Goal: Task Accomplishment & Management: Complete application form

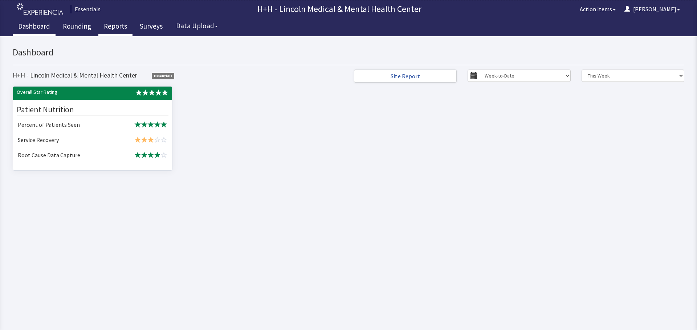
click at [120, 27] on link "Reports" at bounding box center [115, 27] width 34 height 18
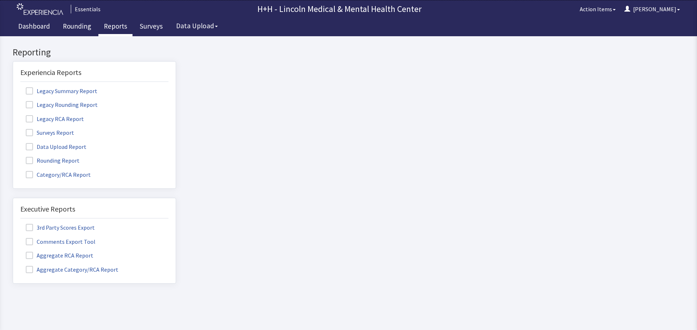
click at [32, 158] on span at bounding box center [29, 160] width 7 height 7
click at [13, 157] on input "Rounding Report" at bounding box center [13, 157] width 0 height 0
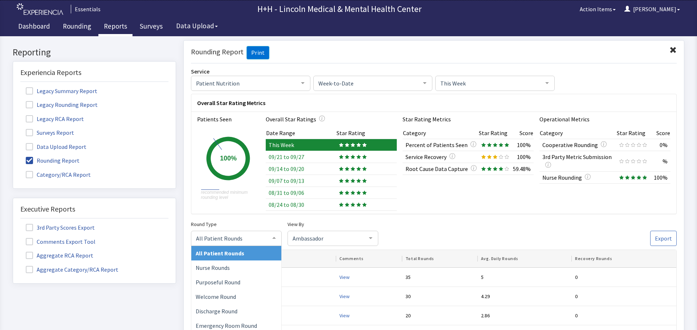
click at [269, 235] on div at bounding box center [274, 238] width 15 height 14
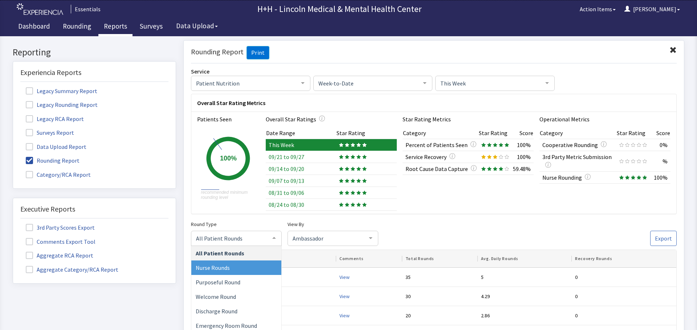
click at [226, 268] on span "Nurse Rounds" at bounding box center [213, 267] width 34 height 7
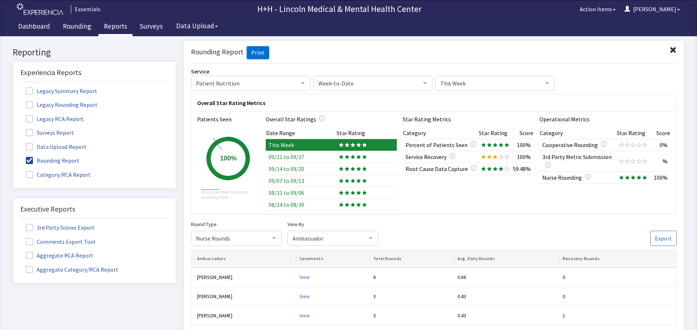
click at [669, 50] on span at bounding box center [672, 49] width 7 height 7
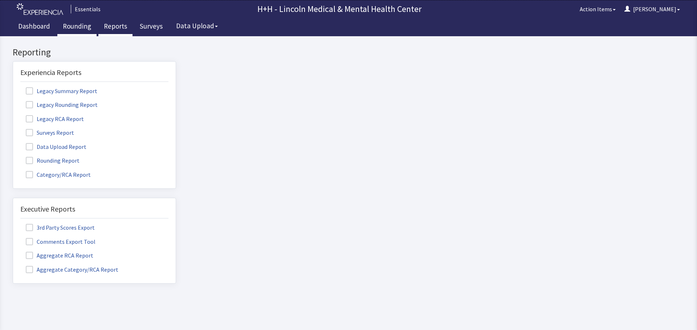
click at [81, 27] on link "Rounding" at bounding box center [76, 27] width 39 height 18
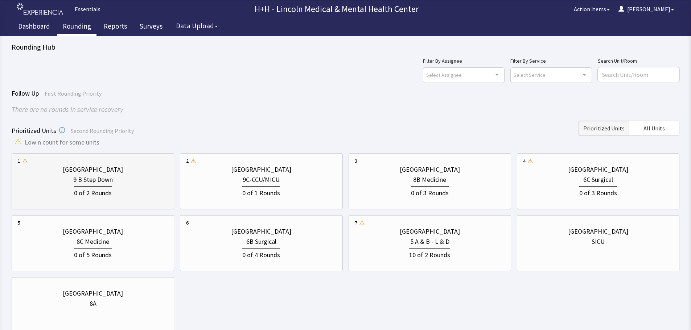
click at [131, 191] on div "0 of 2 Rounds" at bounding box center [93, 191] width 150 height 13
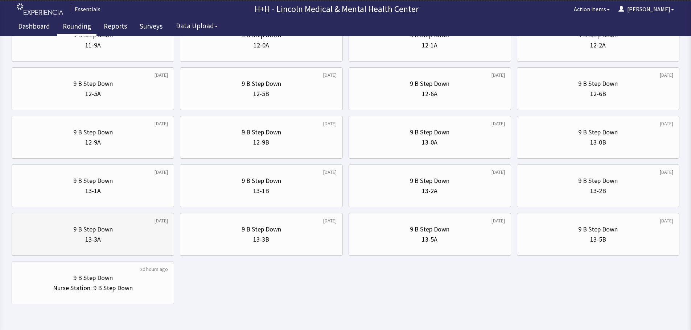
scroll to position [349, 0]
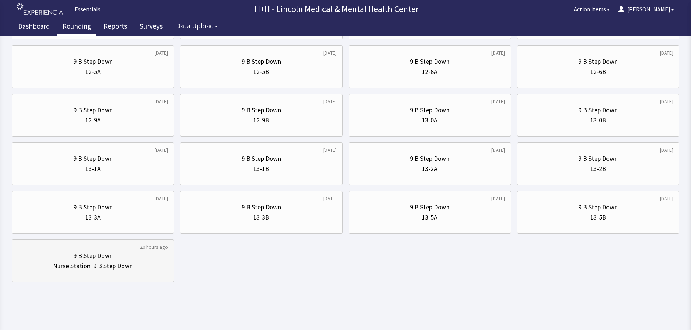
click at [128, 255] on div "9 B Step Down" at bounding box center [93, 256] width 150 height 10
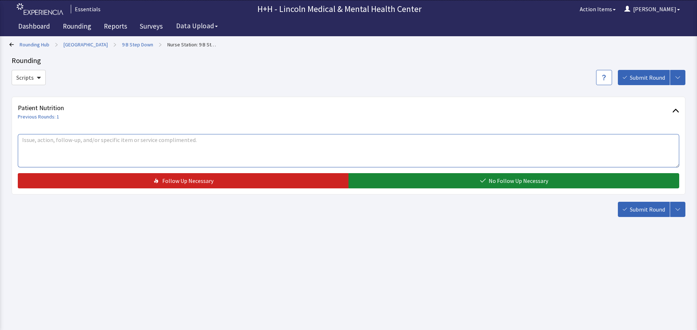
click at [39, 149] on textarea at bounding box center [348, 150] width 661 height 33
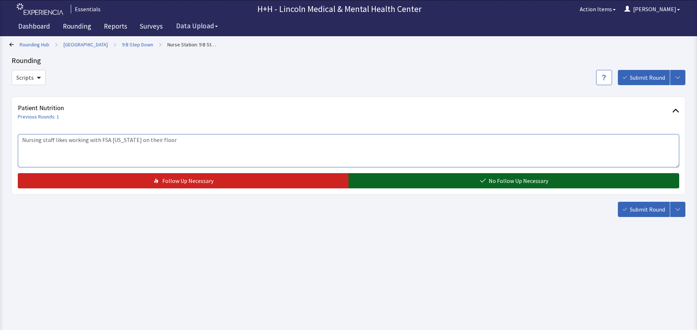
type textarea "Nursing staff likes working with FSA [US_STATE] on their floor"
click at [396, 182] on button "No Follow Up Necessary" at bounding box center [513, 180] width 330 height 15
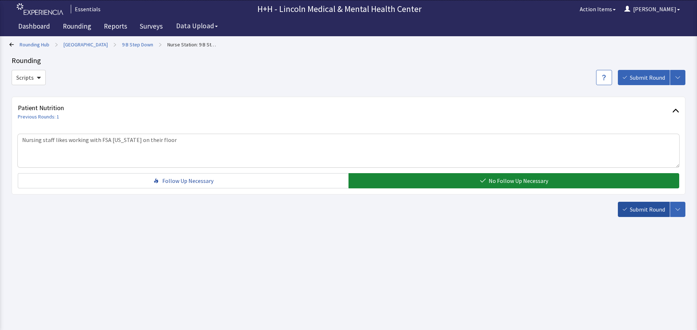
click at [642, 208] on span "Submit Round" at bounding box center [646, 209] width 35 height 9
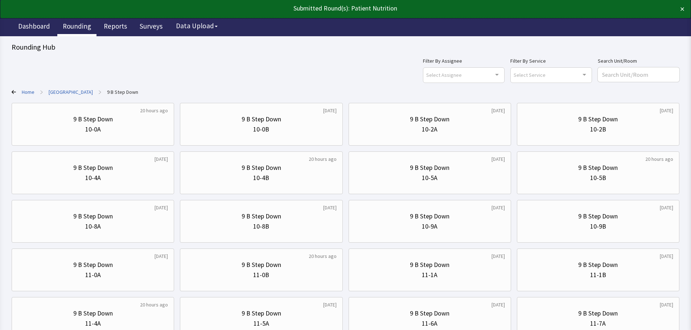
click at [87, 26] on link "Rounding" at bounding box center [76, 27] width 39 height 18
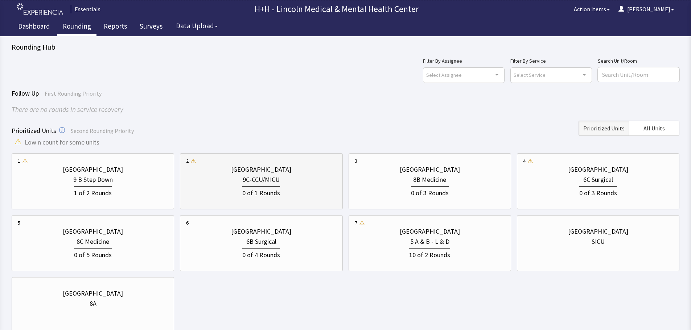
click at [269, 187] on div "0 of 1 Rounds" at bounding box center [261, 192] width 38 height 12
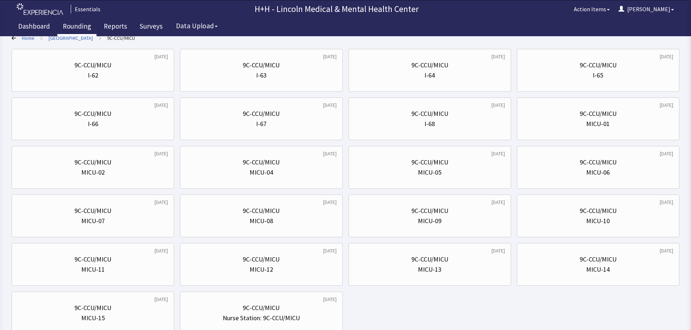
scroll to position [106, 0]
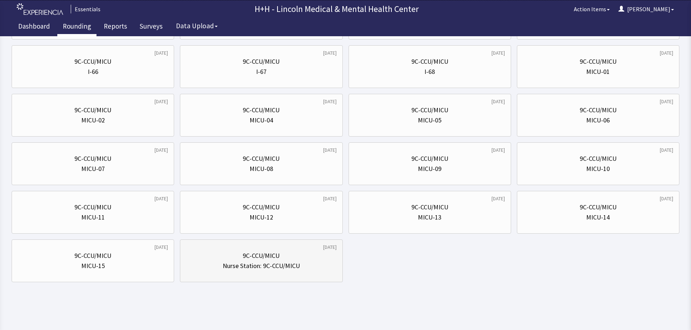
click at [301, 261] on div "Nurse Station: 9C-CCU/MICU" at bounding box center [261, 266] width 150 height 10
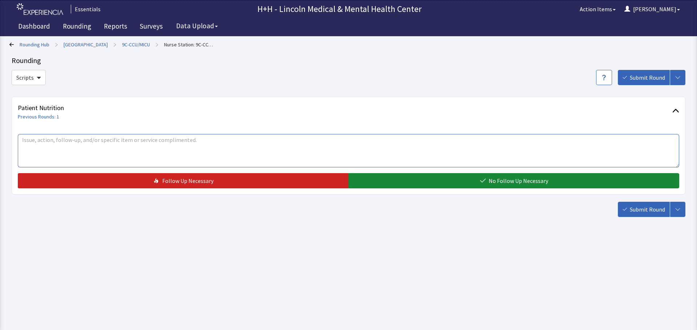
click at [56, 140] on textarea at bounding box center [348, 150] width 661 height 33
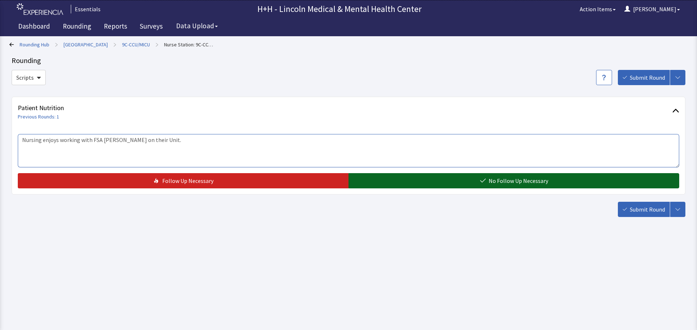
type textarea "Nursing enjoys working with FSA [PERSON_NAME] on their Unit."
click at [453, 181] on button "No Follow Up Necessary" at bounding box center [513, 180] width 330 height 15
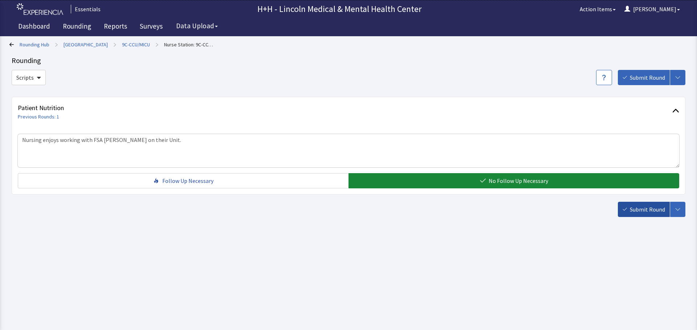
click at [634, 209] on span "Submit Round" at bounding box center [646, 209] width 35 height 9
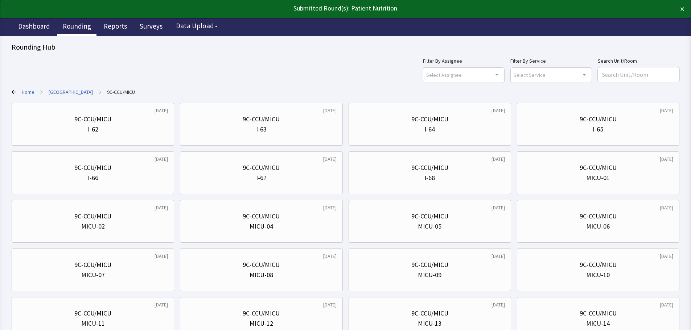
click at [83, 27] on link "Rounding" at bounding box center [76, 27] width 39 height 18
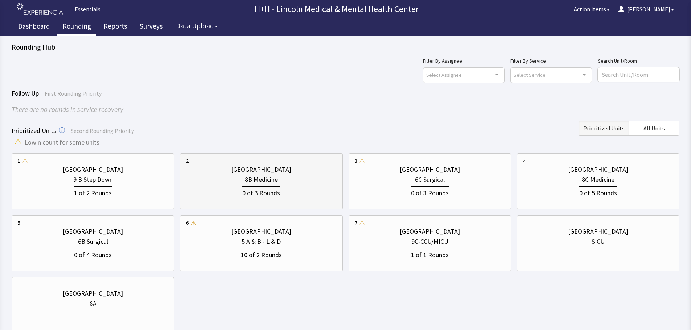
click at [301, 185] on div "0 of 3 Rounds" at bounding box center [261, 191] width 150 height 13
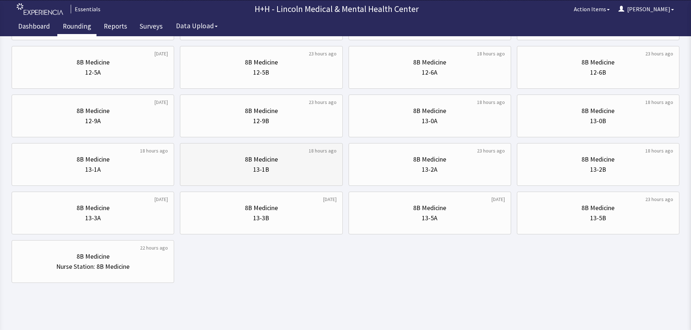
scroll to position [349, 0]
click at [127, 254] on div "8B Medicine" at bounding box center [93, 256] width 150 height 10
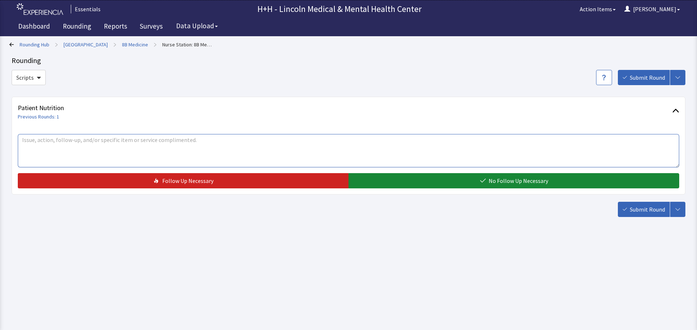
click at [47, 144] on textarea at bounding box center [348, 150] width 661 height 33
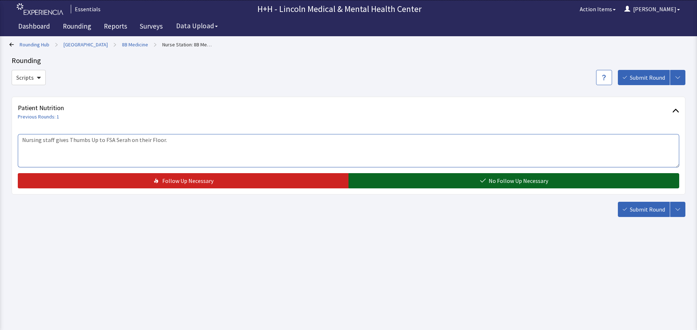
type textarea "Nursing staff gives Thumbs Up to FSA Serah on their Floor."
click at [418, 182] on button "No Follow Up Necessary" at bounding box center [513, 180] width 330 height 15
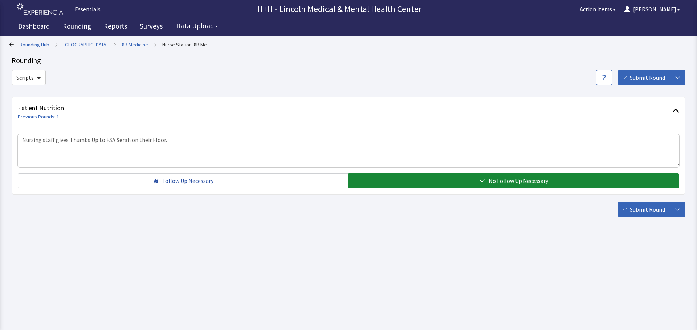
click at [636, 209] on span "Submit Round" at bounding box center [646, 209] width 35 height 9
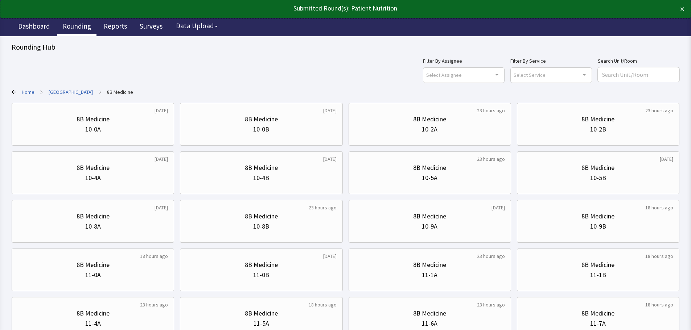
click at [78, 25] on link "Rounding" at bounding box center [76, 27] width 39 height 18
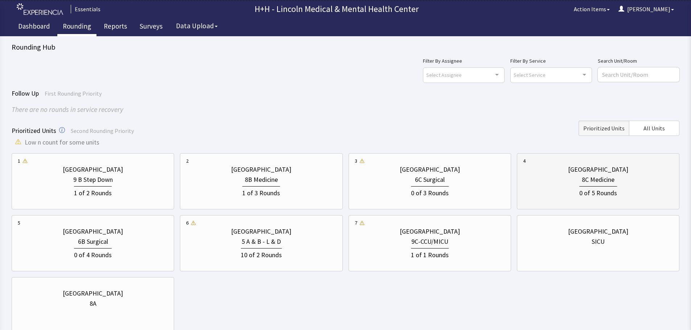
click at [572, 183] on div "8C Medicine" at bounding box center [598, 180] width 150 height 10
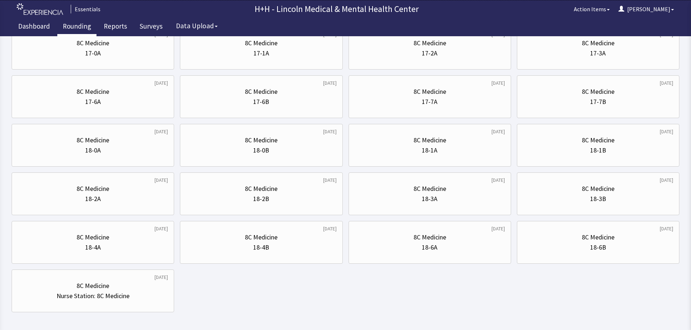
scroll to position [349, 0]
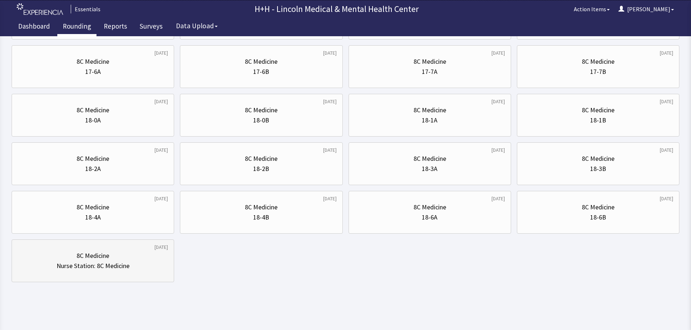
click at [117, 258] on div "8C Medicine" at bounding box center [93, 256] width 150 height 10
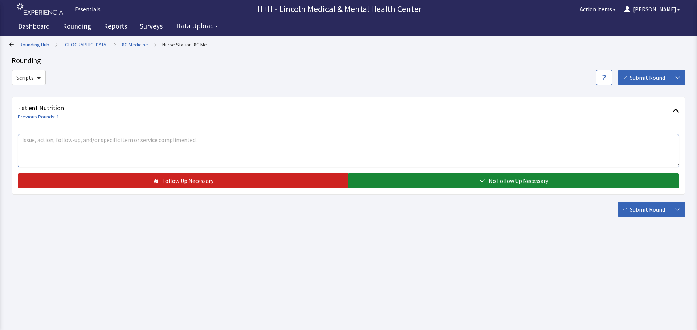
click at [75, 148] on textarea at bounding box center [348, 150] width 661 height 33
click at [36, 140] on textarea "Unit staff" at bounding box center [348, 150] width 661 height 33
click at [83, 138] on textarea "Unit Nursing Staff" at bounding box center [348, 150] width 661 height 33
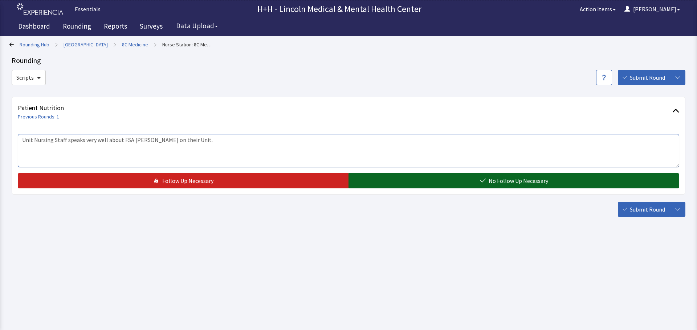
type textarea "Unit Nursing Staff speaks very well about FSA Kevin on their Unit."
click at [484, 183] on icon "button" at bounding box center [483, 181] width 6 height 6
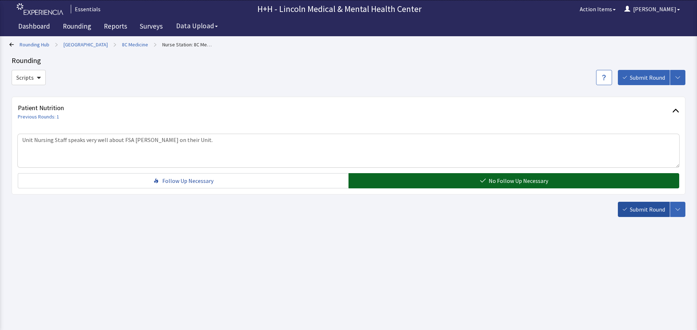
click at [632, 211] on span "Submit Round" at bounding box center [646, 209] width 35 height 9
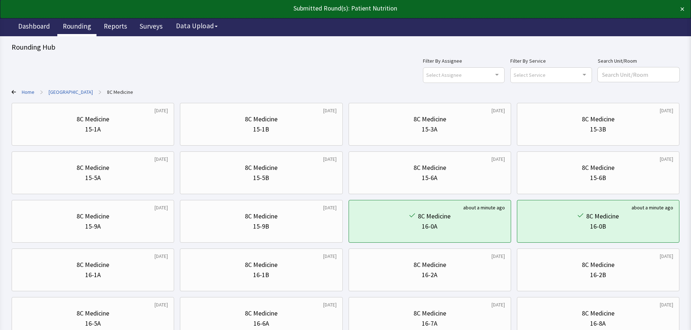
click at [77, 28] on link "Rounding" at bounding box center [76, 27] width 39 height 18
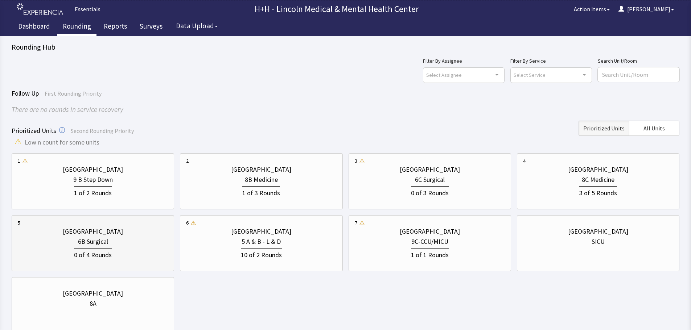
click at [113, 241] on div "6B Surgical" at bounding box center [93, 242] width 150 height 10
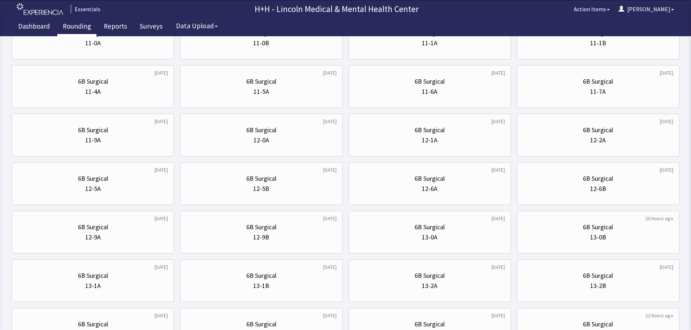
scroll to position [301, 0]
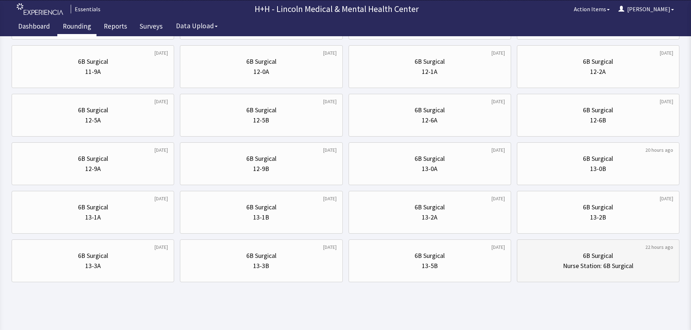
click at [584, 268] on div "Nurse Station: 6B Surgical" at bounding box center [598, 266] width 70 height 10
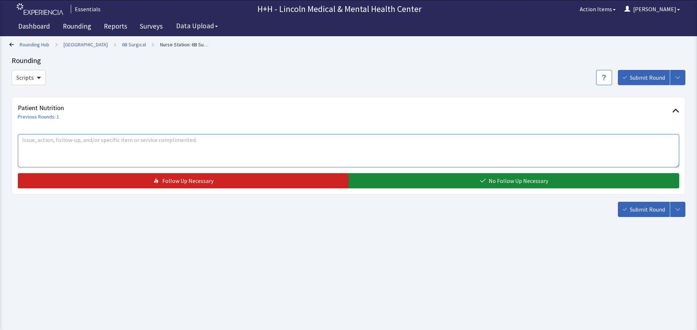
click at [94, 151] on textarea at bounding box center [348, 150] width 661 height 33
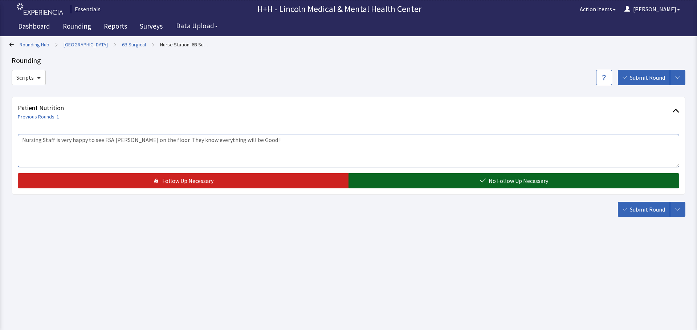
type textarea "Nursing Staff is very happy to see FSA Elizabeth on the floor. They know everyt…"
click at [426, 184] on button "No Follow Up Necessary" at bounding box center [513, 180] width 330 height 15
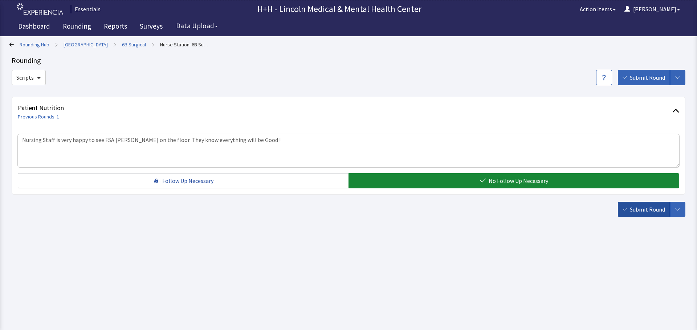
click at [635, 205] on span "Submit Round" at bounding box center [646, 209] width 35 height 9
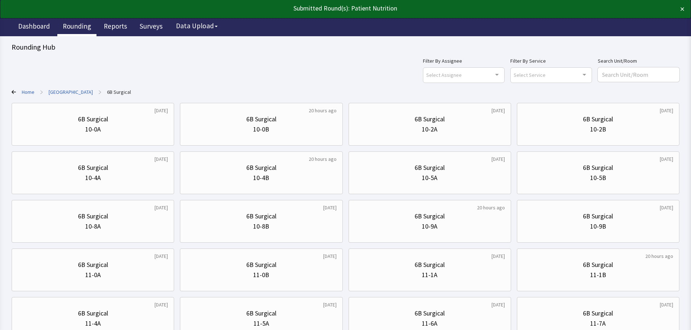
click at [76, 24] on link "Rounding" at bounding box center [76, 27] width 39 height 18
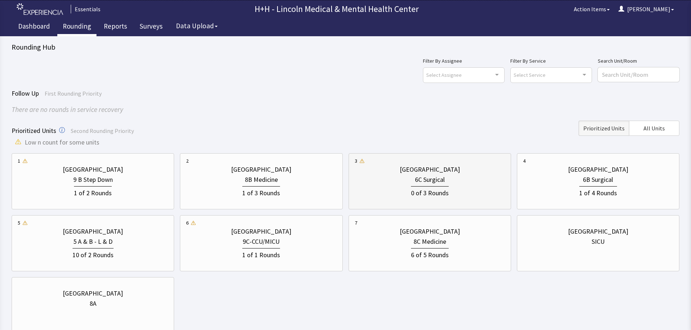
click at [443, 188] on div "0 of 3 Rounds" at bounding box center [430, 192] width 38 height 12
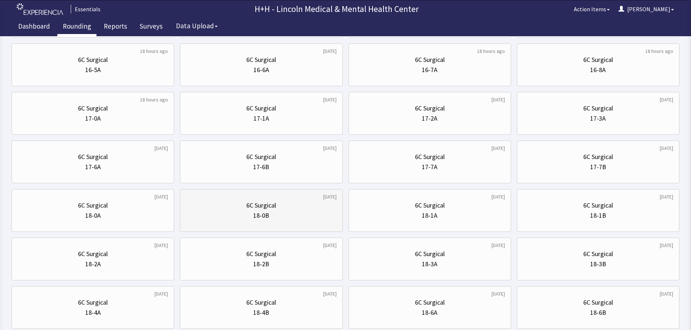
scroll to position [349, 0]
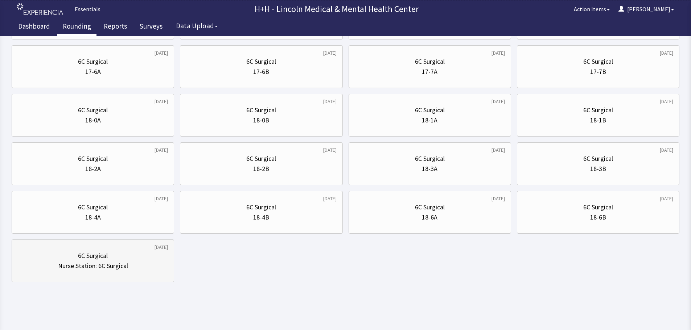
click at [89, 255] on div "6C Surgical" at bounding box center [93, 256] width 30 height 10
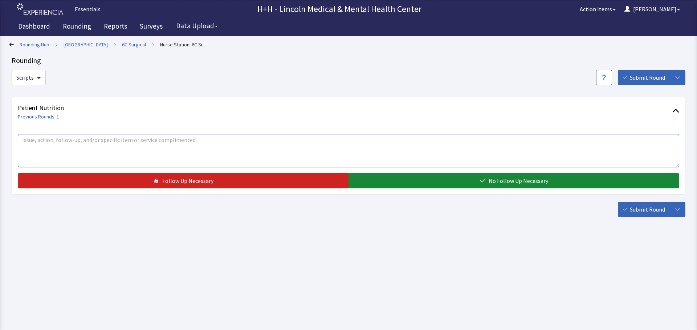
click at [48, 143] on textarea at bounding box center [348, 150] width 661 height 33
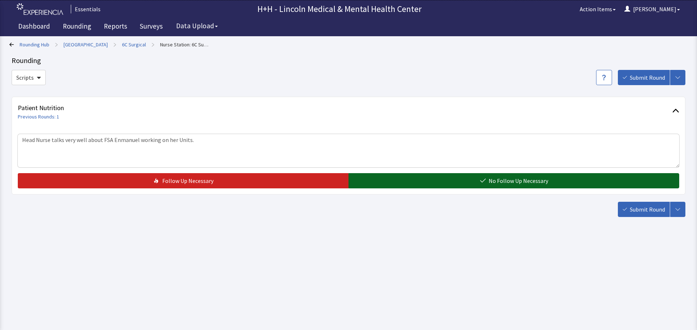
click at [485, 179] on icon "button" at bounding box center [482, 181] width 5 height 4
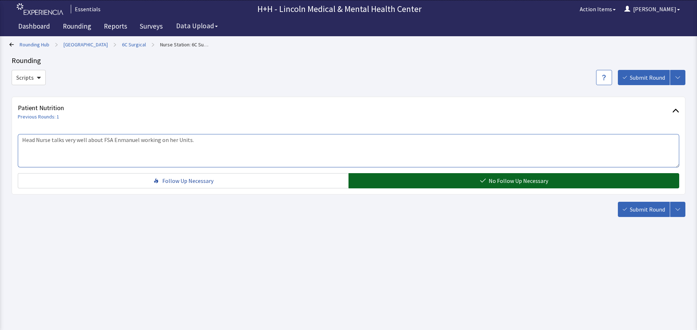
click at [209, 141] on textarea "Head Nurse talks very well about FSA Enmanuel working on her Units." at bounding box center [348, 150] width 661 height 33
type textarea "Head Nurse talks very well about FSA Enmanuel working on her Units, taking care…"
click at [625, 209] on icon "button" at bounding box center [624, 210] width 4 height 4
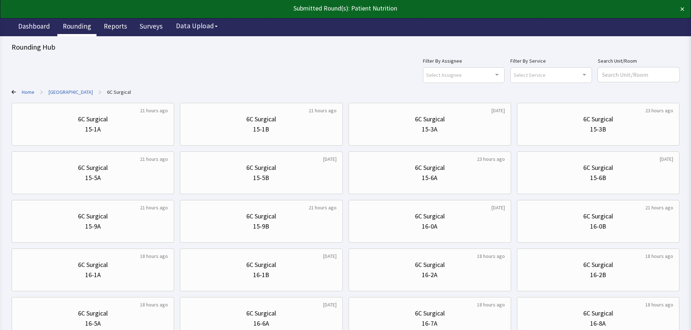
click at [81, 27] on link "Rounding" at bounding box center [76, 27] width 39 height 18
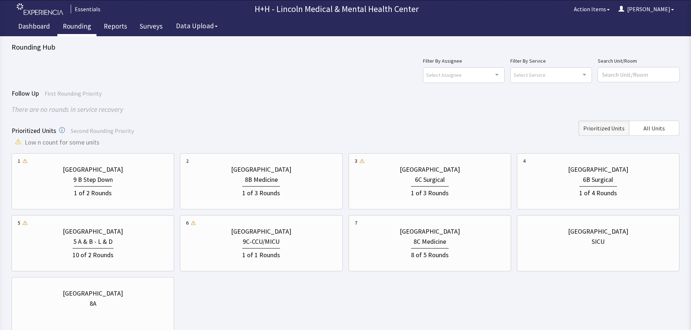
scroll to position [36, 0]
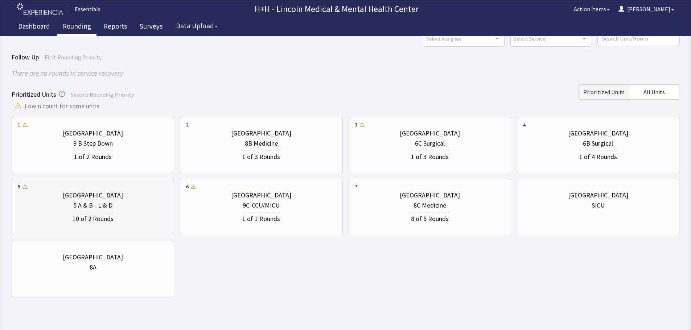
click at [125, 204] on div "5 A & B - L & D" at bounding box center [93, 206] width 150 height 10
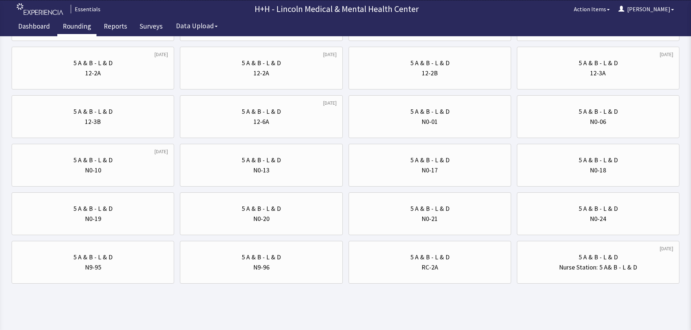
scroll to position [447, 0]
click at [618, 270] on div "Nurse Station: 5 A& B - L & D" at bounding box center [598, 266] width 78 height 10
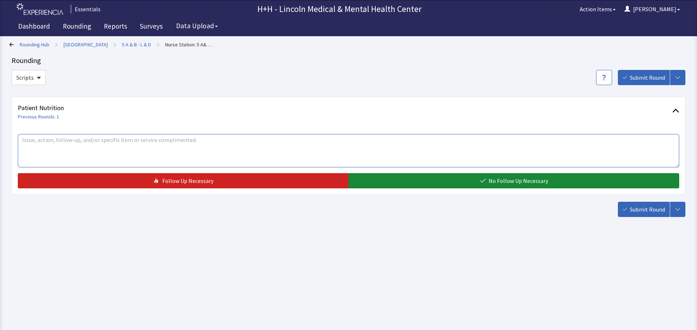
click at [64, 144] on textarea at bounding box center [348, 150] width 661 height 33
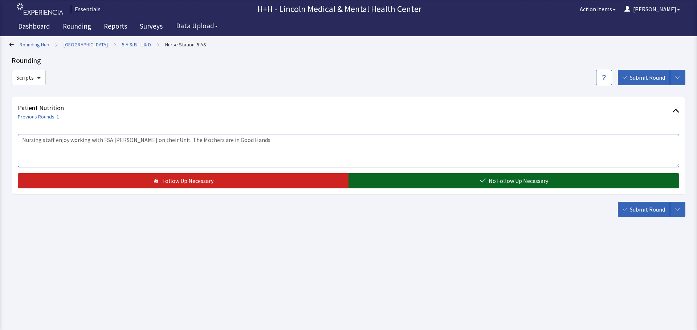
type textarea "Nursing staff enjoy working with FSA Jessica on their Unit. The Mothers are in …"
click at [497, 181] on span "No Follow Up Necessary" at bounding box center [517, 181] width 59 height 9
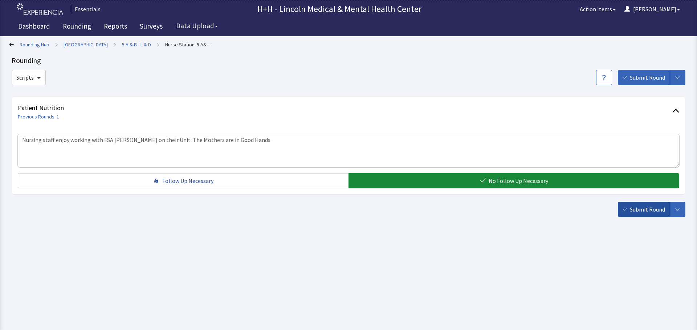
click at [653, 208] on span "Submit Round" at bounding box center [646, 209] width 35 height 9
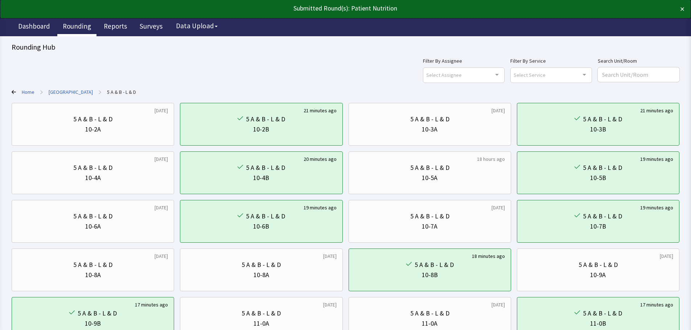
click at [75, 25] on link "Rounding" at bounding box center [76, 27] width 39 height 18
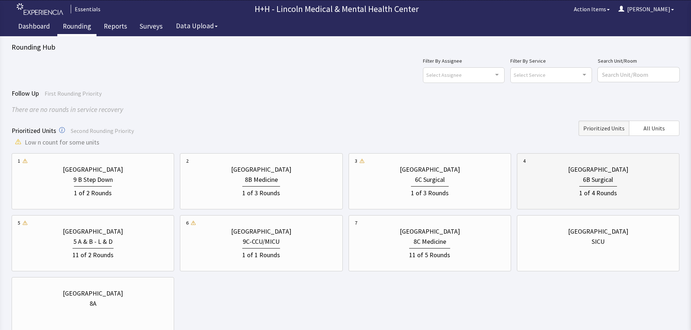
click at [564, 178] on div "6B Surgical" at bounding box center [598, 180] width 150 height 10
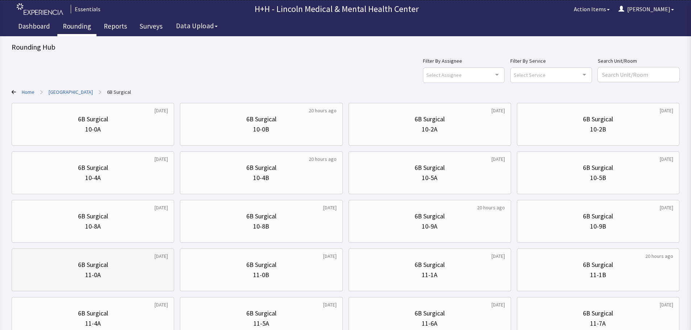
click at [118, 274] on div "11-0A" at bounding box center [93, 275] width 150 height 10
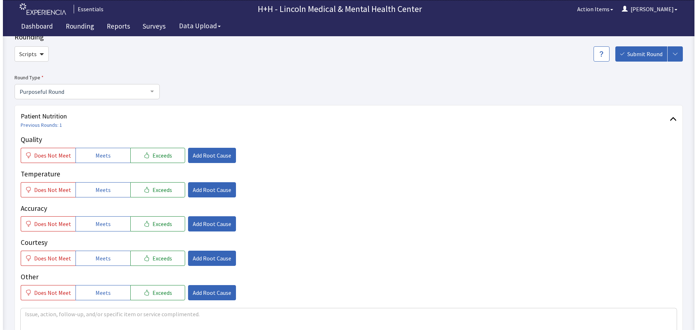
scroll to position [36, 0]
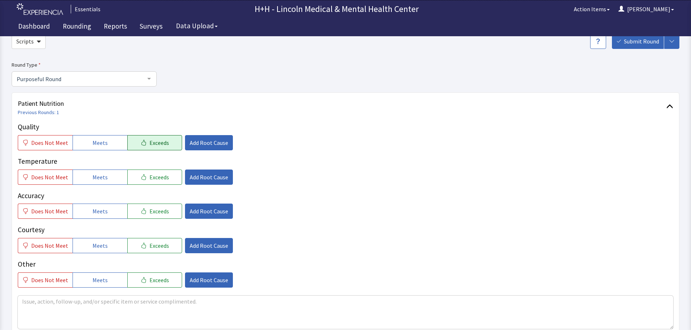
click at [163, 145] on span "Exceeds" at bounding box center [159, 143] width 20 height 9
click at [162, 182] on button "Exceeds" at bounding box center [154, 177] width 55 height 15
click at [162, 209] on span "Exceeds" at bounding box center [159, 211] width 20 height 9
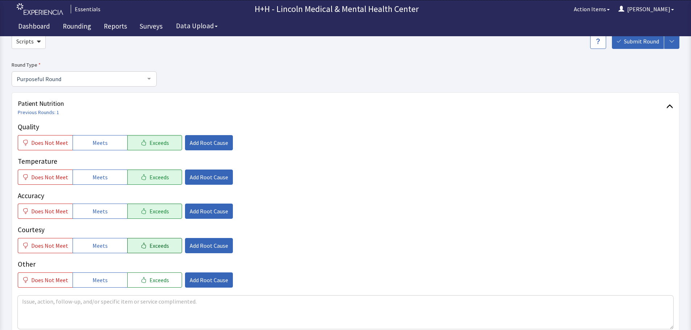
click at [158, 247] on span "Exceeds" at bounding box center [159, 246] width 20 height 9
click at [163, 282] on span "Exceeds" at bounding box center [159, 280] width 20 height 9
click at [213, 247] on span "Add Root Cause" at bounding box center [209, 246] width 38 height 9
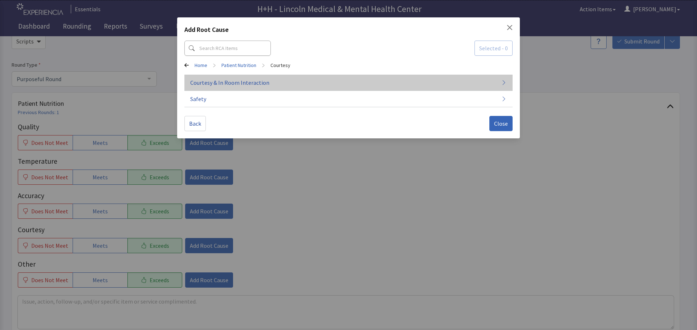
click at [241, 84] on span "Courtesy & In Room Interaction" at bounding box center [229, 82] width 79 height 9
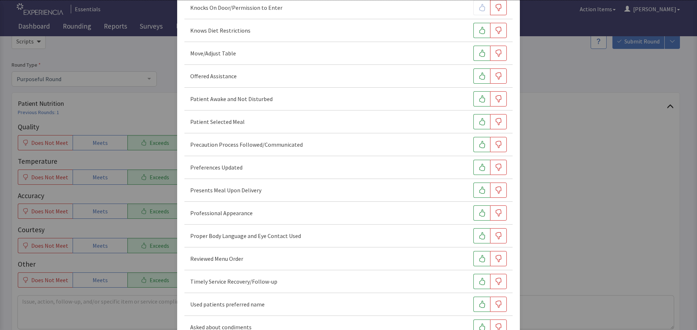
scroll to position [444, 0]
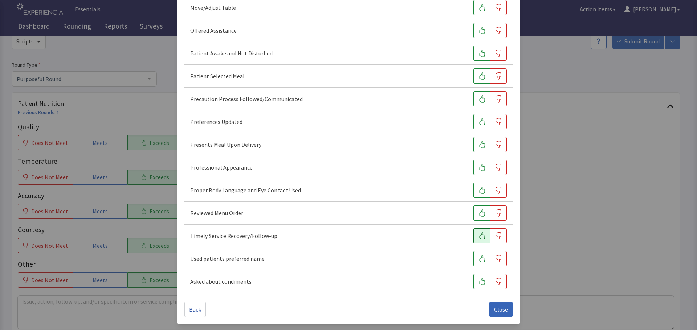
click at [473, 234] on button "button" at bounding box center [481, 236] width 17 height 15
click at [478, 192] on icon "button" at bounding box center [481, 190] width 7 height 7
click at [473, 169] on button "button" at bounding box center [481, 167] width 17 height 15
click at [479, 145] on icon "button" at bounding box center [482, 144] width 6 height 7
click at [478, 123] on icon "button" at bounding box center [481, 121] width 7 height 7
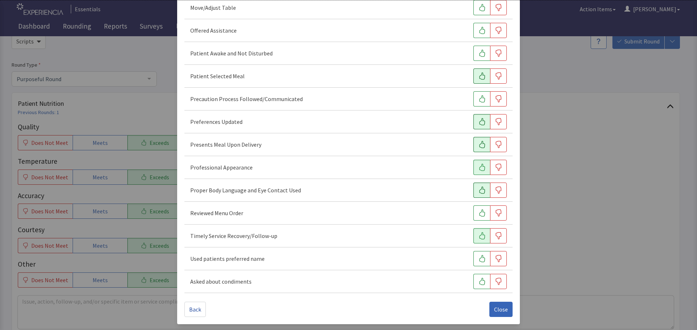
click at [478, 78] on icon "button" at bounding box center [481, 76] width 7 height 7
click at [478, 51] on icon "button" at bounding box center [481, 53] width 7 height 7
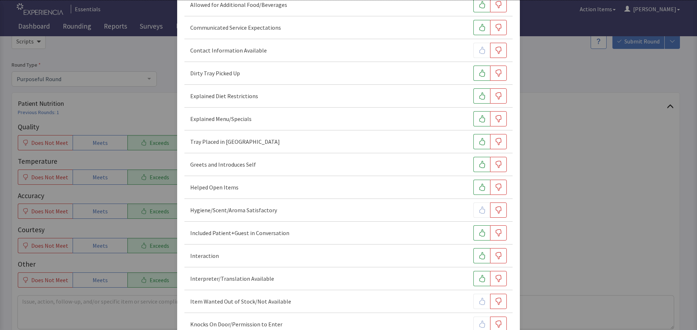
scroll to position [0, 0]
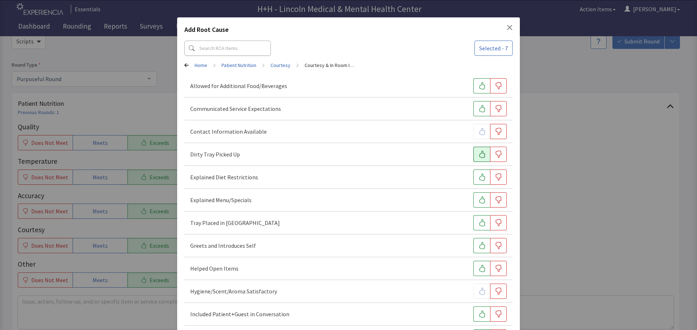
click at [479, 151] on icon "button" at bounding box center [482, 154] width 6 height 7
click at [473, 223] on button "button" at bounding box center [481, 222] width 17 height 15
click at [478, 244] on icon "button" at bounding box center [481, 245] width 7 height 7
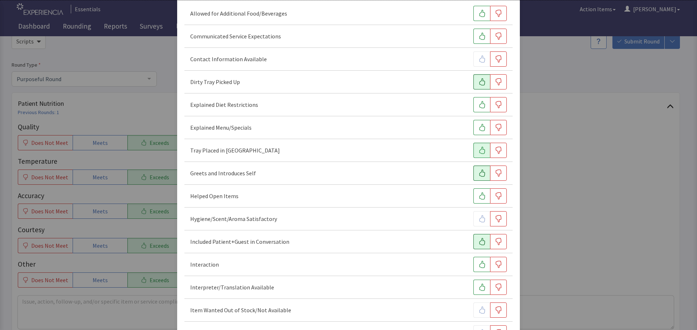
scroll to position [109, 0]
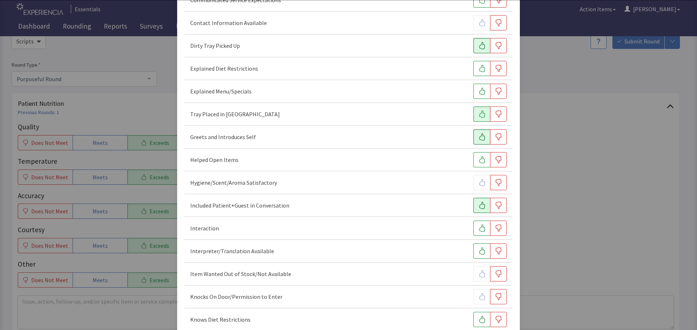
click at [473, 204] on button "button" at bounding box center [481, 205] width 17 height 15
click at [474, 225] on button "button" at bounding box center [481, 228] width 17 height 15
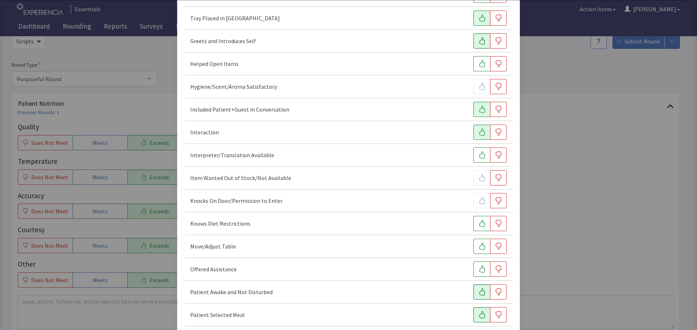
scroll to position [218, 0]
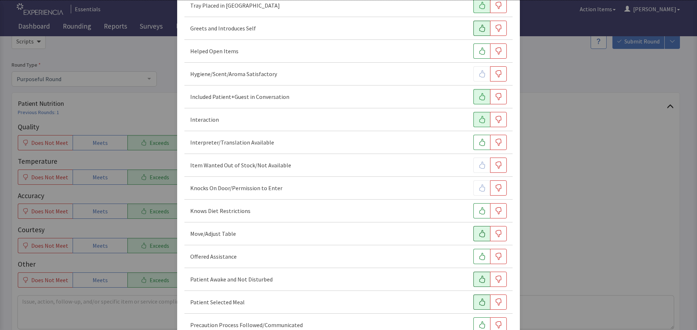
click at [473, 233] on button "button" at bounding box center [481, 233] width 17 height 15
click at [479, 256] on icon "button" at bounding box center [482, 256] width 6 height 7
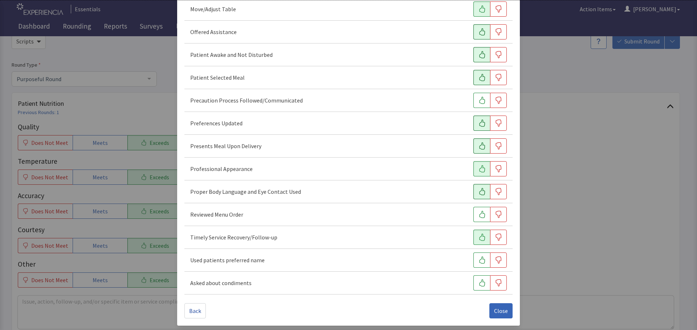
scroll to position [444, 0]
click at [473, 260] on button "button" at bounding box center [481, 258] width 17 height 15
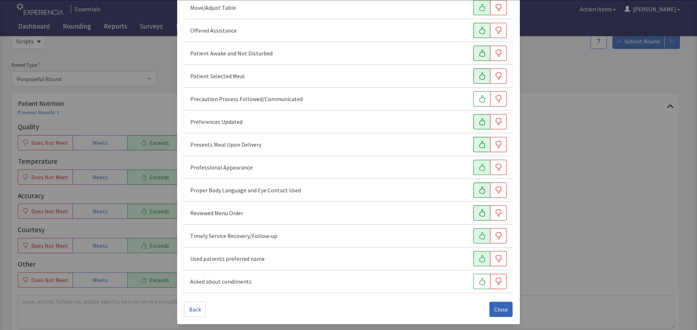
click at [476, 209] on button "button" at bounding box center [481, 213] width 17 height 15
click at [495, 308] on span "Close" at bounding box center [501, 309] width 14 height 9
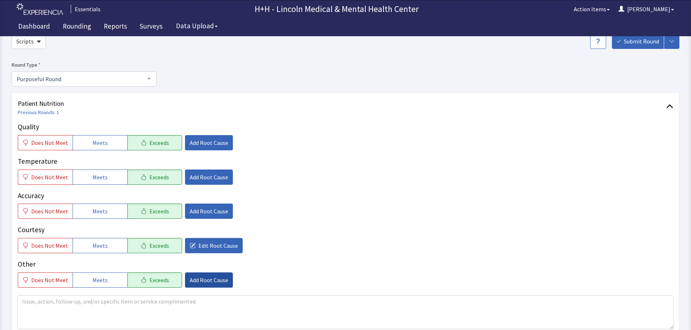
click at [190, 281] on span "Add Root Cause" at bounding box center [209, 280] width 38 height 9
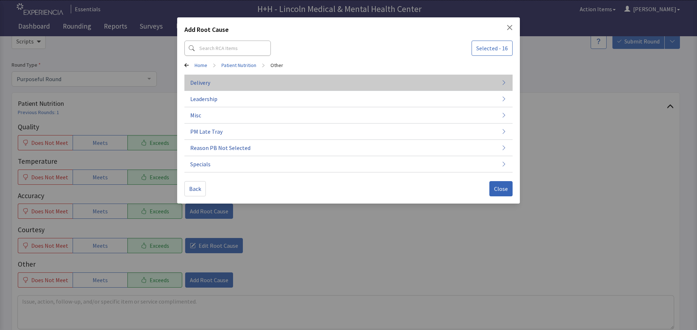
click at [207, 81] on span "Delivery" at bounding box center [200, 82] width 20 height 9
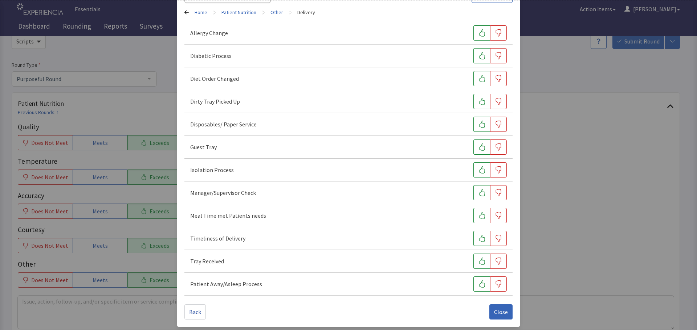
scroll to position [56, 0]
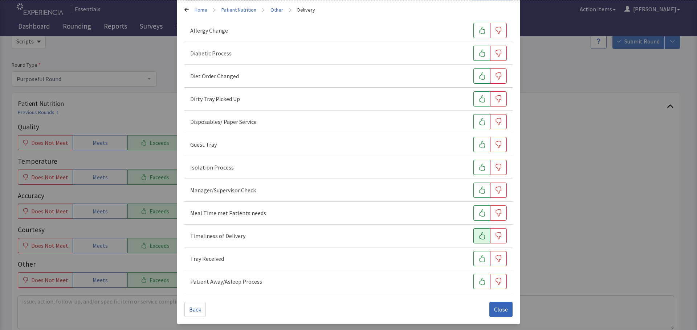
click at [478, 234] on icon "button" at bounding box center [481, 236] width 7 height 7
click at [473, 258] on button "button" at bounding box center [481, 258] width 17 height 15
click at [478, 280] on icon "button" at bounding box center [481, 281] width 7 height 7
click at [478, 99] on icon "button" at bounding box center [481, 98] width 7 height 7
click at [496, 309] on span "Close" at bounding box center [501, 309] width 14 height 9
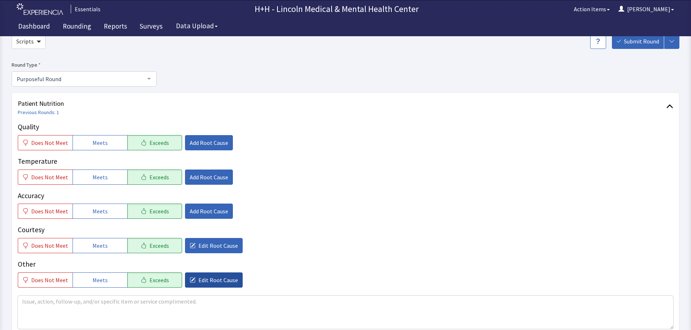
click at [217, 283] on span "Edit Root Cause" at bounding box center [218, 280] width 40 height 9
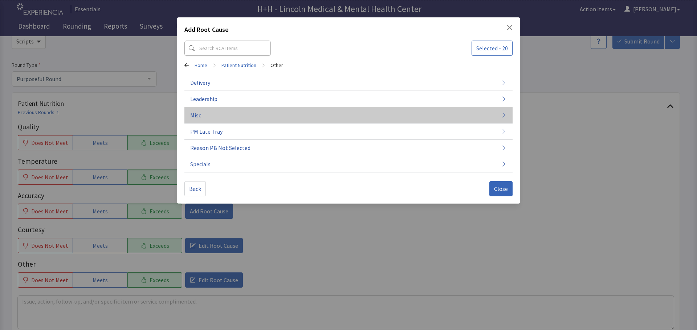
click at [214, 112] on button "Misc" at bounding box center [348, 115] width 328 height 16
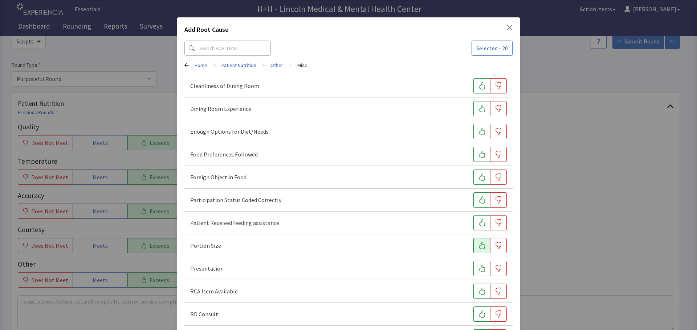
click at [478, 244] on icon "button" at bounding box center [481, 245] width 7 height 7
click at [478, 269] on icon "button" at bounding box center [481, 268] width 7 height 7
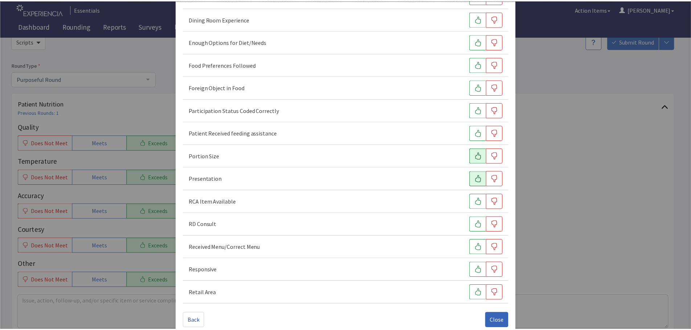
scroll to position [101, 0]
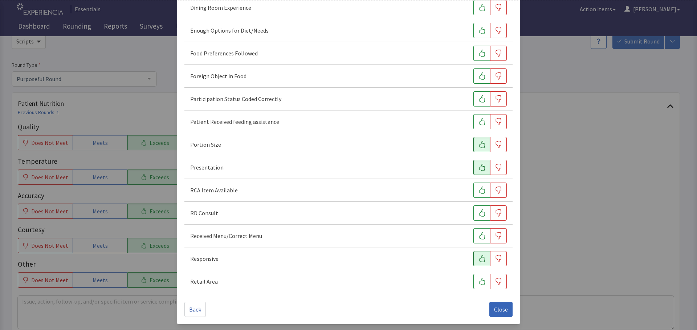
click at [478, 259] on icon "button" at bounding box center [481, 258] width 7 height 7
click at [478, 51] on icon "button" at bounding box center [481, 53] width 7 height 7
click at [489, 309] on button "Close" at bounding box center [500, 309] width 23 height 15
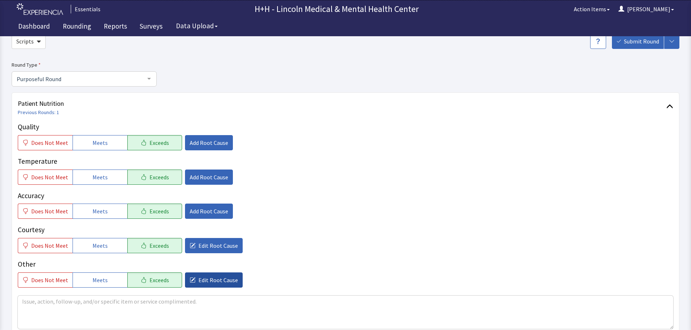
click at [219, 280] on span "Edit Root Cause" at bounding box center [218, 280] width 40 height 9
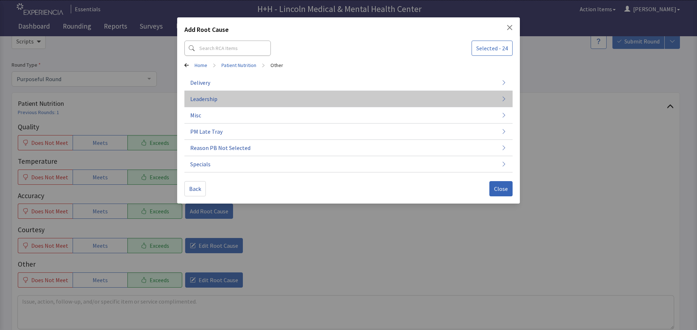
click at [226, 95] on button "Leadership" at bounding box center [348, 99] width 328 height 16
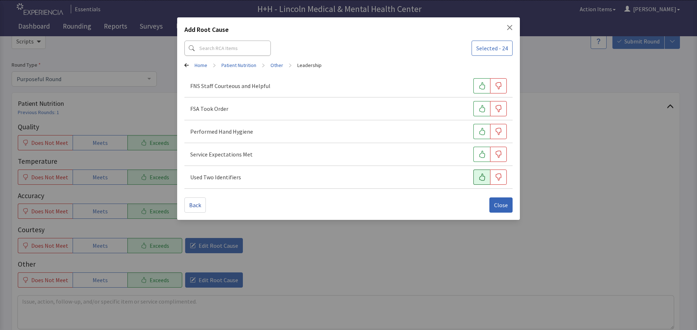
click at [486, 179] on button "button" at bounding box center [481, 177] width 17 height 15
click at [477, 154] on button "button" at bounding box center [481, 154] width 17 height 15
click at [475, 132] on button "button" at bounding box center [481, 131] width 17 height 15
click at [476, 111] on button "button" at bounding box center [481, 108] width 17 height 15
click at [478, 86] on icon "button" at bounding box center [481, 85] width 7 height 7
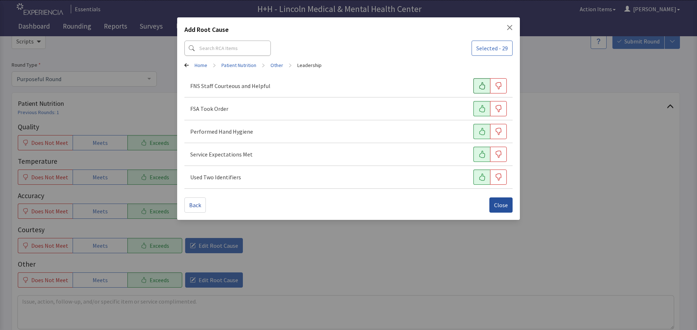
click at [502, 206] on span "Close" at bounding box center [501, 205] width 14 height 9
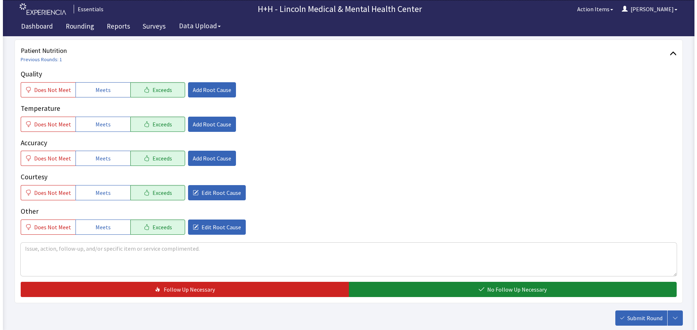
scroll to position [109, 0]
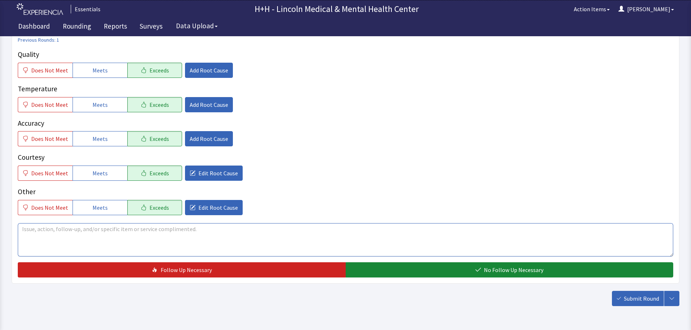
click at [26, 230] on textarea at bounding box center [346, 239] width 656 height 33
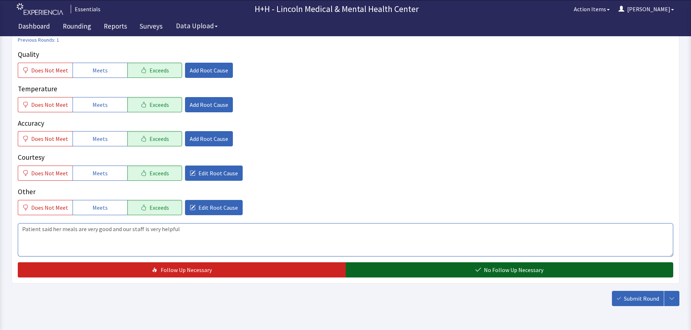
type textarea "Patient said her meals are very good and our staff is very helpful"
click at [473, 272] on button "No Follow Up Necessary" at bounding box center [510, 270] width 328 height 15
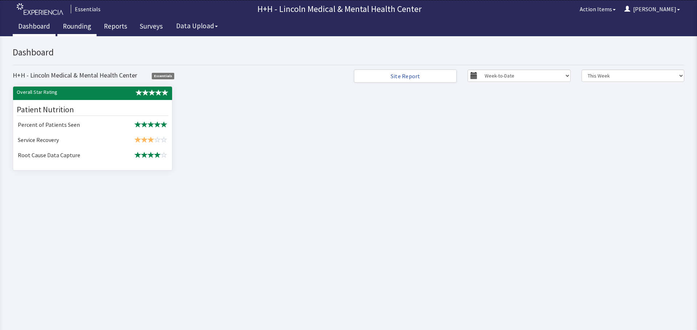
click at [79, 26] on link "Rounding" at bounding box center [76, 27] width 39 height 18
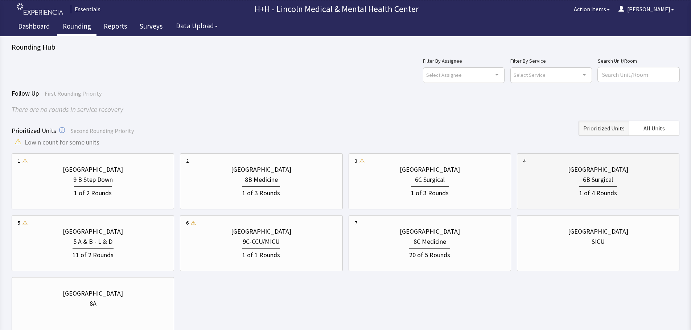
click at [561, 180] on div "6B Surgical" at bounding box center [598, 180] width 150 height 10
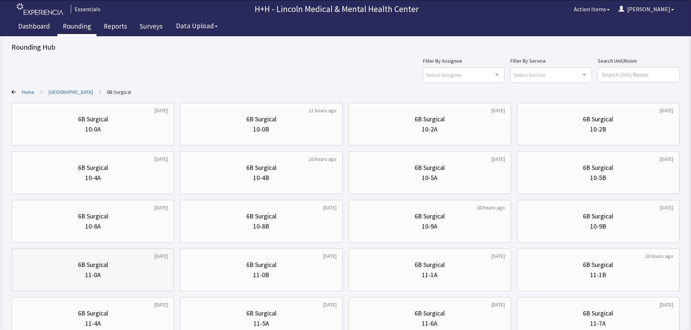
click at [137, 279] on div "11-0A" at bounding box center [93, 275] width 150 height 10
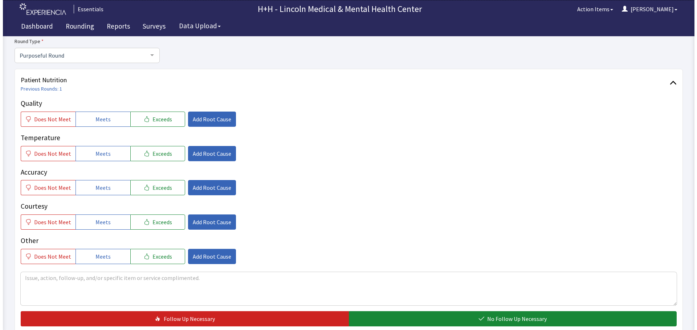
scroll to position [73, 0]
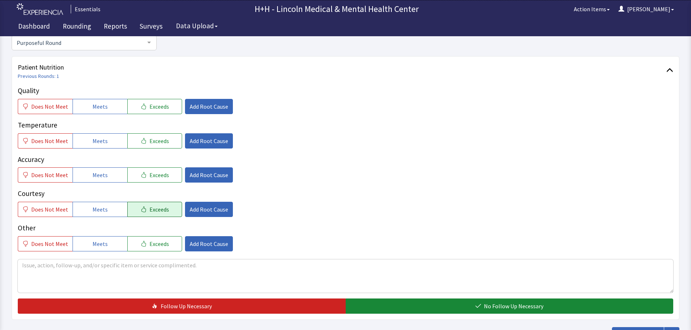
click at [150, 214] on button "Exceeds" at bounding box center [154, 209] width 55 height 15
click at [149, 110] on span "Exceeds" at bounding box center [159, 106] width 20 height 9
click at [156, 142] on span "Exceeds" at bounding box center [159, 141] width 20 height 9
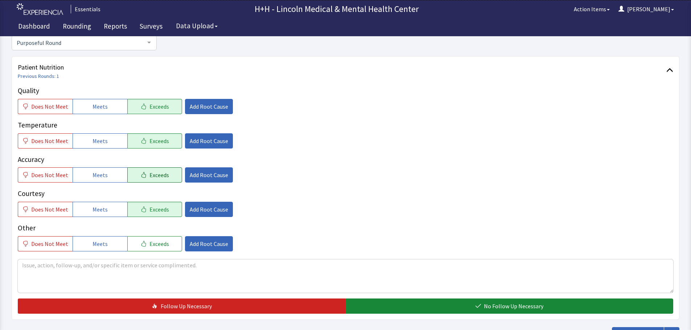
click at [161, 175] on span "Exceeds" at bounding box center [159, 175] width 20 height 9
click at [153, 243] on span "Exceeds" at bounding box center [159, 244] width 20 height 9
click at [196, 211] on span "Add Root Cause" at bounding box center [209, 209] width 38 height 9
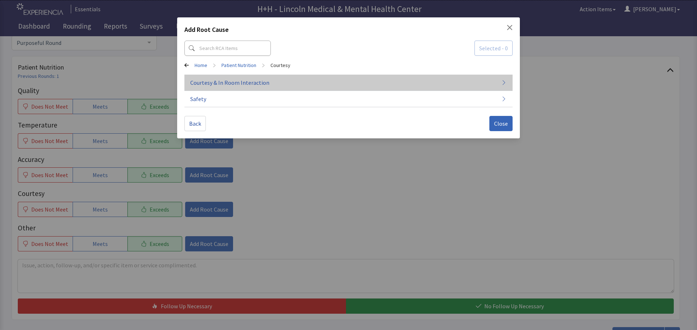
click at [235, 81] on span "Courtesy & In Room Interaction" at bounding box center [229, 82] width 79 height 9
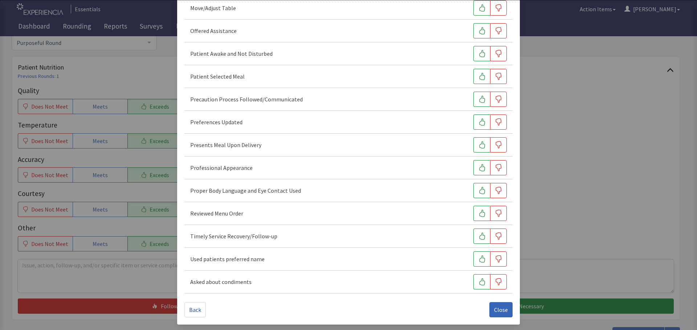
scroll to position [444, 0]
click at [473, 261] on button "button" at bounding box center [481, 258] width 17 height 15
click at [478, 170] on icon "button" at bounding box center [481, 167] width 7 height 7
click at [479, 143] on icon "button" at bounding box center [481, 144] width 7 height 7
click at [483, 121] on button "button" at bounding box center [481, 121] width 17 height 15
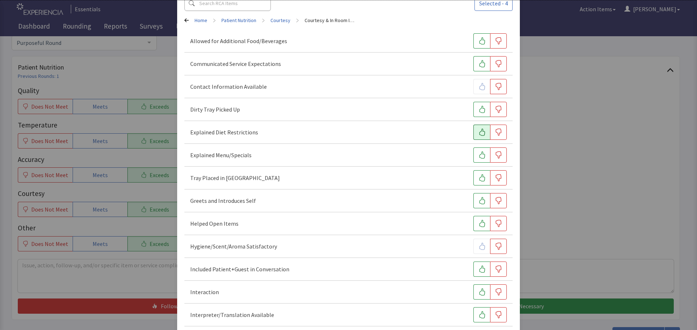
scroll to position [0, 0]
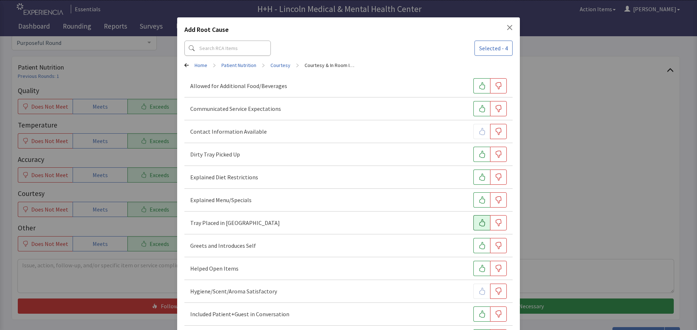
click at [478, 221] on icon "button" at bounding box center [481, 222] width 7 height 7
click at [480, 247] on icon "button" at bounding box center [482, 245] width 6 height 7
click at [478, 155] on icon "button" at bounding box center [481, 154] width 7 height 7
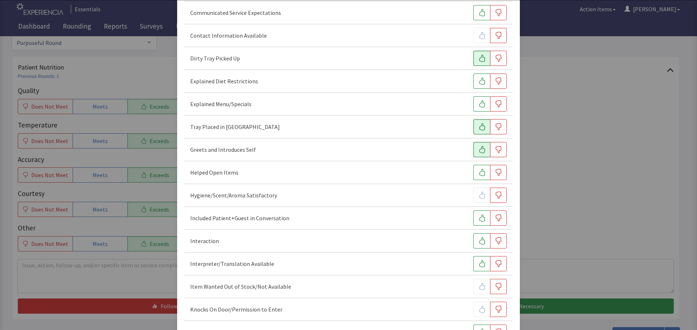
scroll to position [109, 0]
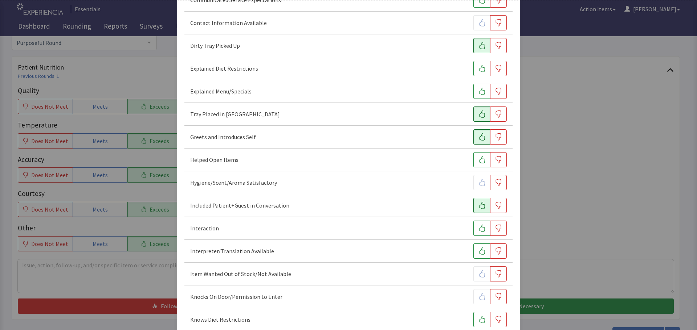
click at [474, 201] on button "button" at bounding box center [481, 205] width 17 height 15
click at [481, 226] on icon "button" at bounding box center [481, 228] width 7 height 7
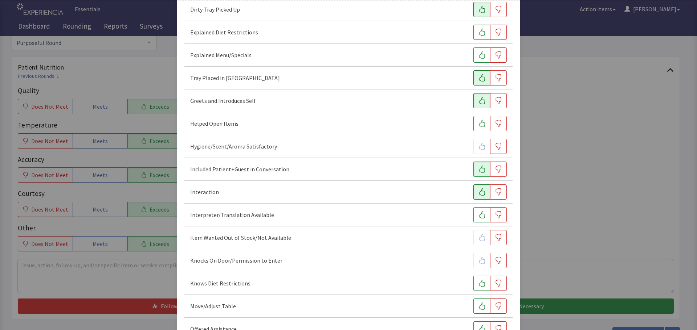
scroll to position [181, 0]
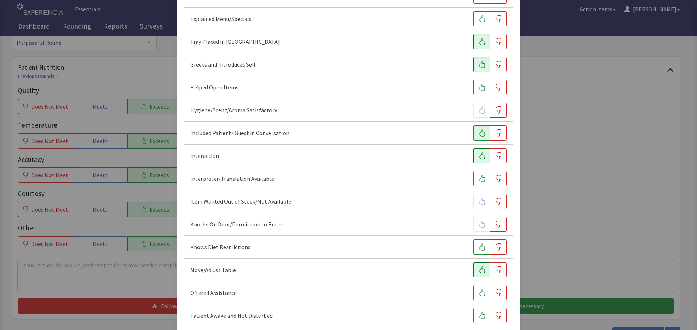
click at [473, 271] on button "button" at bounding box center [481, 270] width 17 height 15
click at [473, 293] on button "button" at bounding box center [481, 292] width 17 height 15
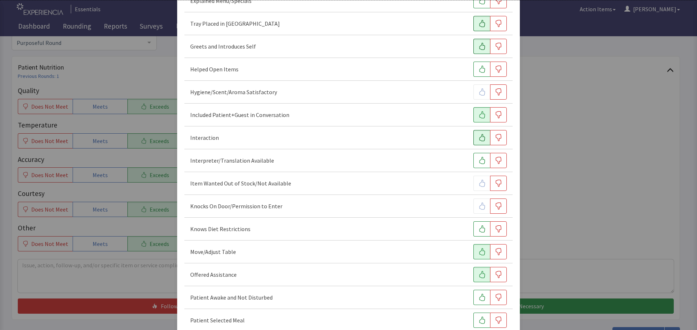
scroll to position [254, 0]
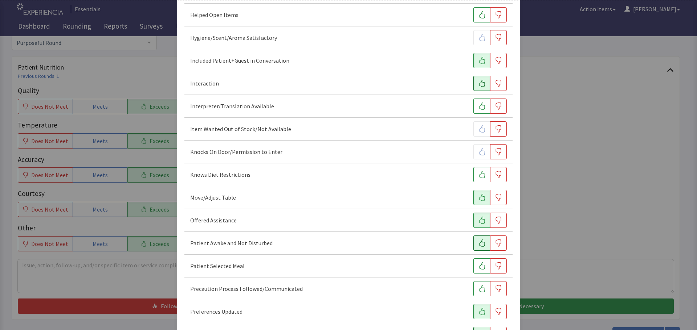
click at [478, 242] on icon "button" at bounding box center [481, 243] width 7 height 7
click at [478, 267] on icon "button" at bounding box center [481, 266] width 7 height 7
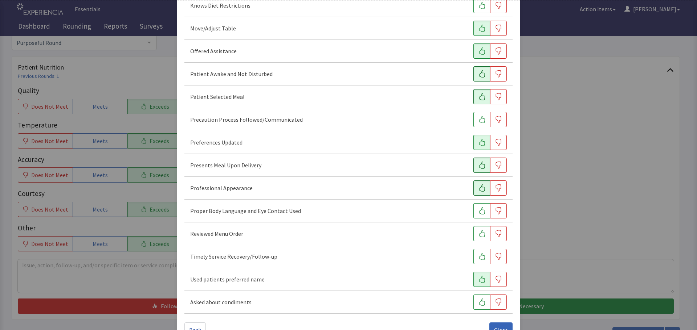
scroll to position [435, 0]
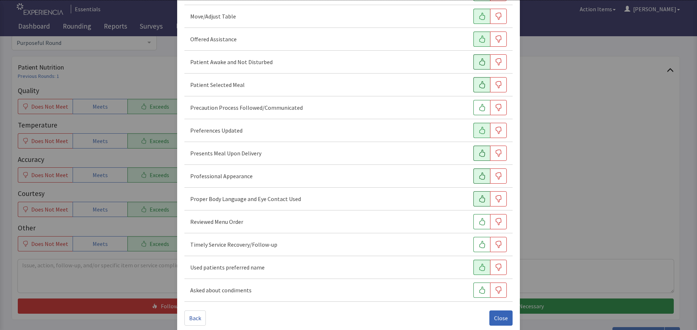
click at [479, 198] on icon "button" at bounding box center [482, 199] width 6 height 7
click at [498, 319] on span "Close" at bounding box center [501, 318] width 14 height 9
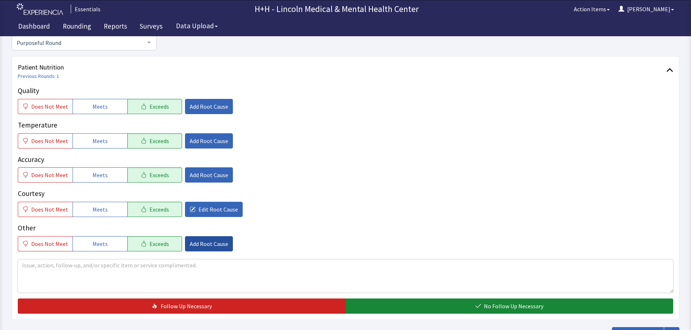
click at [217, 243] on span "Add Root Cause" at bounding box center [209, 244] width 38 height 9
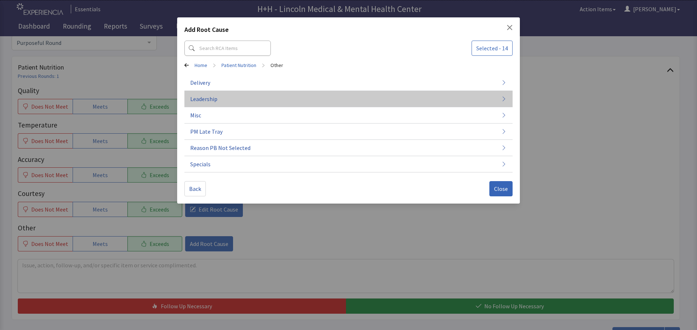
click at [217, 101] on button "Leadership" at bounding box center [348, 99] width 328 height 16
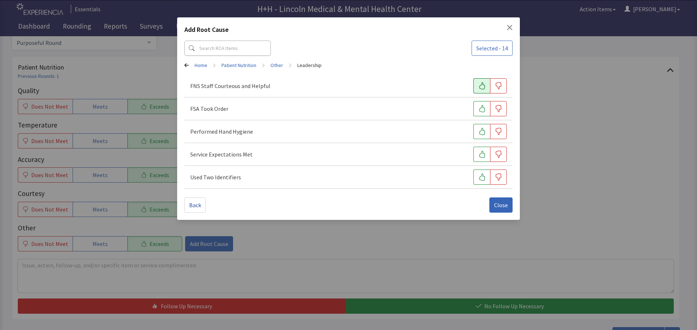
click at [485, 86] on icon "button" at bounding box center [481, 85] width 7 height 7
click at [485, 111] on button "button" at bounding box center [481, 108] width 17 height 15
click at [483, 129] on icon "button" at bounding box center [481, 131] width 7 height 7
click at [479, 154] on icon "button" at bounding box center [481, 154] width 7 height 7
click at [482, 179] on icon "button" at bounding box center [481, 177] width 7 height 7
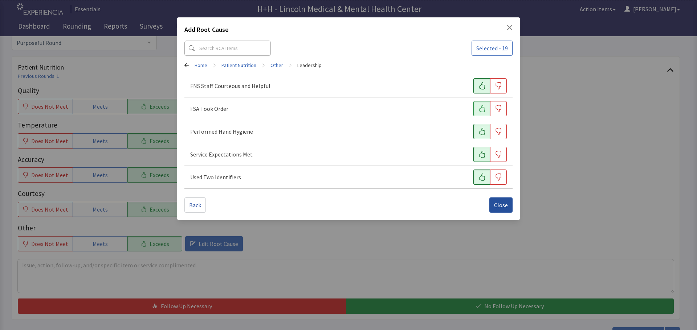
click at [498, 206] on span "Close" at bounding box center [501, 205] width 14 height 9
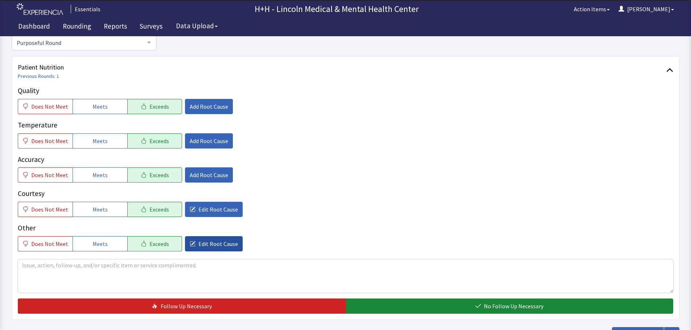
click at [200, 246] on span "Edit Root Cause" at bounding box center [218, 244] width 40 height 9
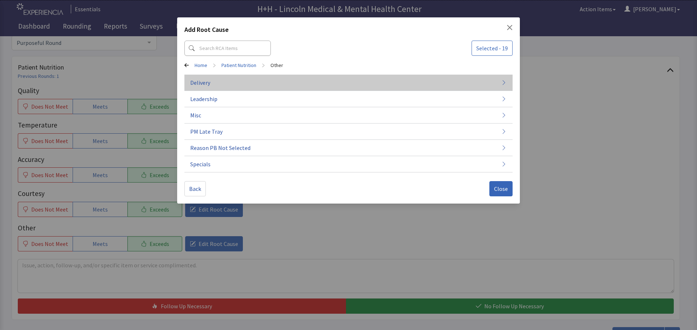
click at [207, 83] on span "Delivery" at bounding box center [200, 82] width 20 height 9
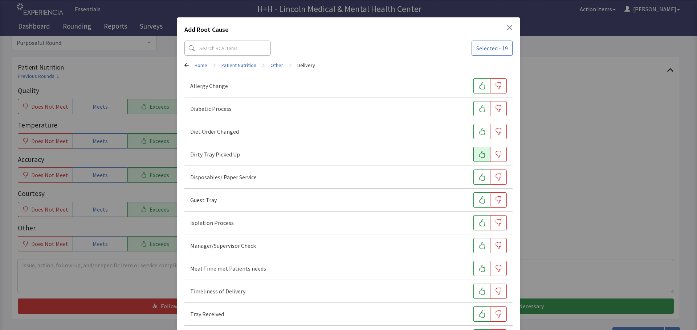
click at [479, 155] on icon "button" at bounding box center [481, 154] width 7 height 7
click at [478, 290] on icon "button" at bounding box center [481, 291] width 7 height 7
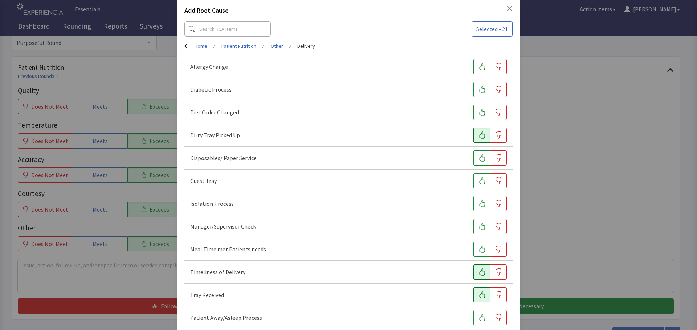
scroll to position [36, 0]
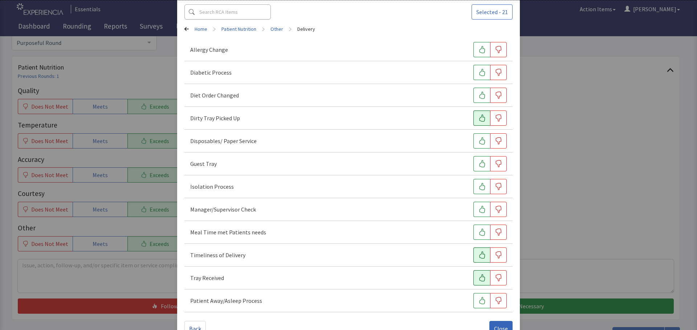
click at [478, 279] on icon "button" at bounding box center [481, 278] width 7 height 7
click at [478, 303] on icon "button" at bounding box center [481, 300] width 7 height 7
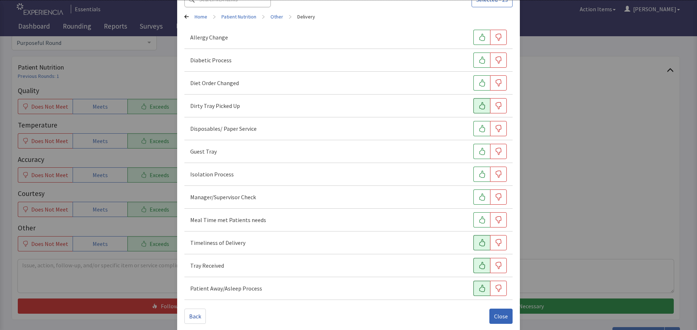
scroll to position [56, 0]
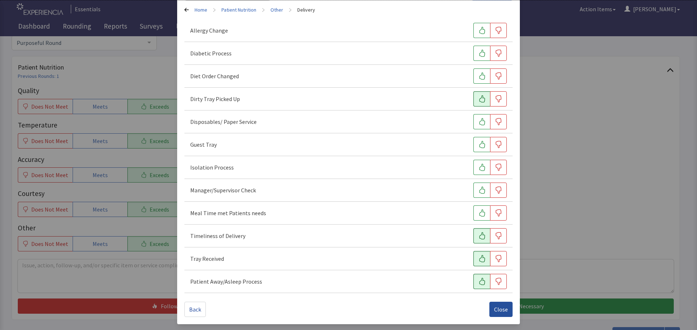
click at [496, 312] on span "Close" at bounding box center [501, 309] width 14 height 9
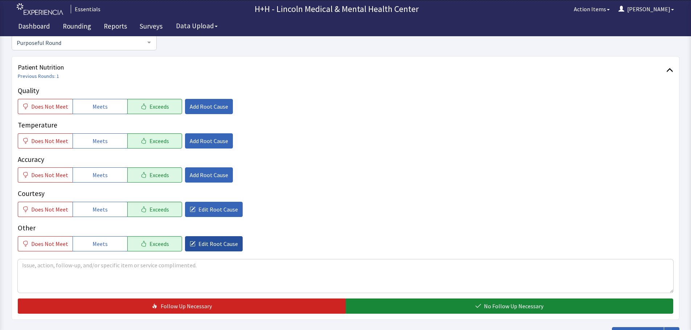
click at [225, 247] on span "Edit Root Cause" at bounding box center [218, 244] width 40 height 9
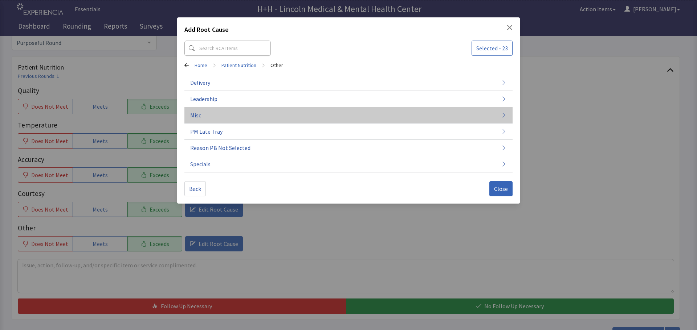
click at [204, 116] on button "Misc" at bounding box center [348, 115] width 328 height 16
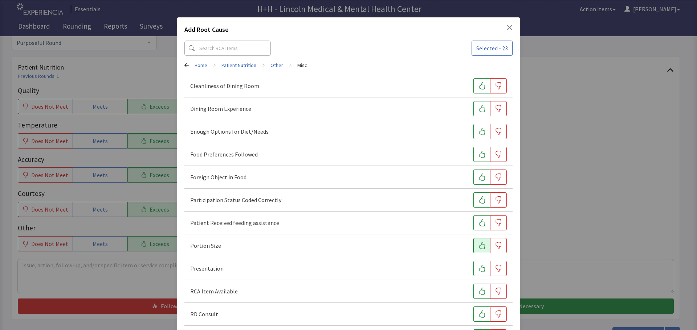
click at [479, 246] on icon "button" at bounding box center [482, 245] width 6 height 7
click at [479, 270] on icon "button" at bounding box center [482, 268] width 6 height 7
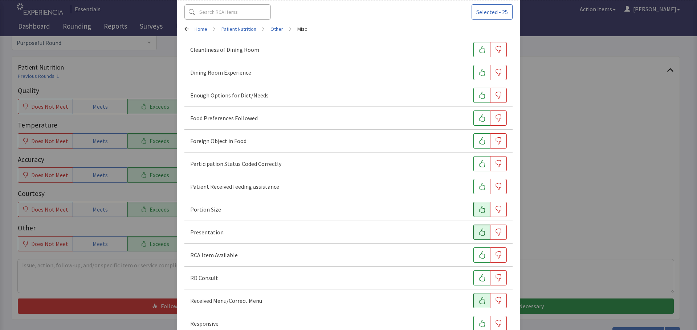
scroll to position [73, 0]
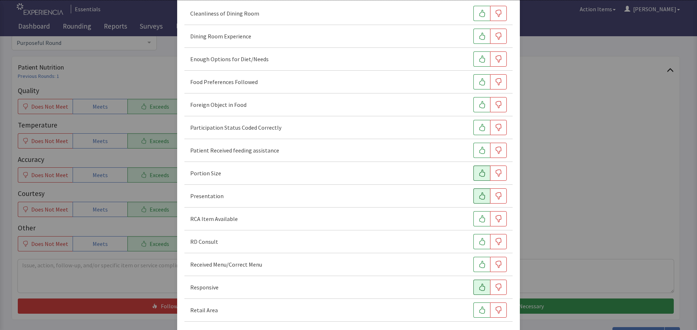
click at [479, 288] on icon "button" at bounding box center [482, 287] width 6 height 7
click at [473, 82] on button "button" at bounding box center [481, 81] width 17 height 15
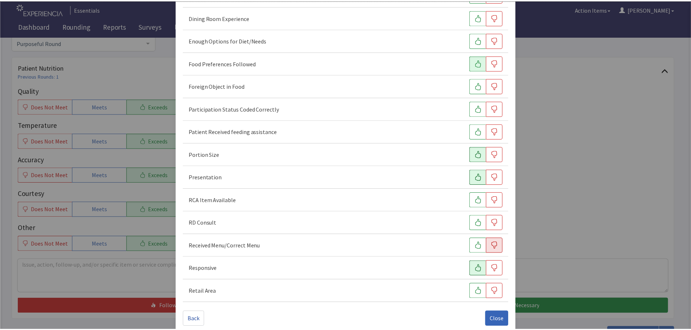
scroll to position [101, 0]
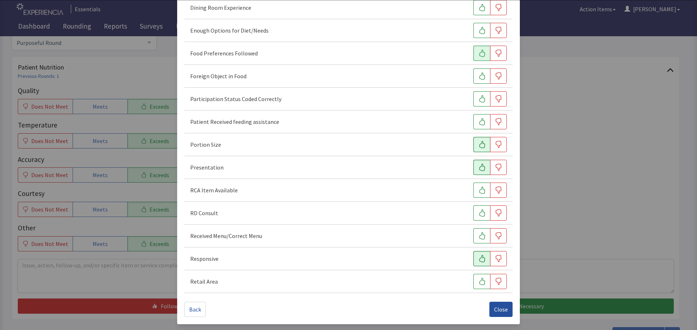
click at [504, 306] on button "Close" at bounding box center [500, 309] width 23 height 15
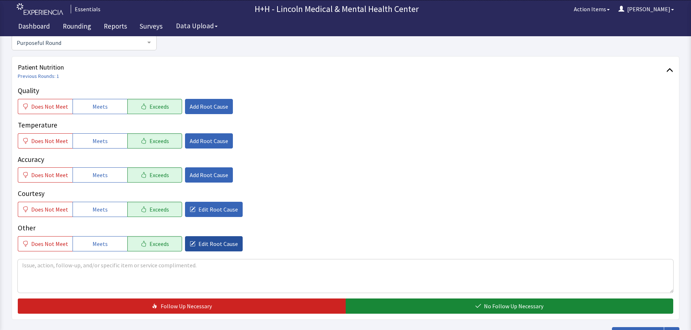
click at [221, 246] on span "Edit Root Cause" at bounding box center [218, 244] width 40 height 9
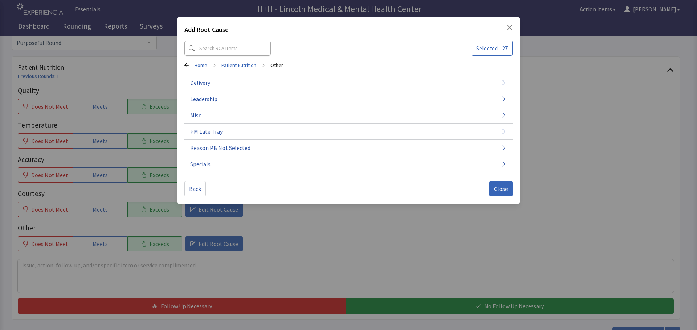
click at [252, 273] on div "Add Root Cause Selected - 27 Home > Patient Nutrition > Other Delivery Leadersh…" at bounding box center [348, 165] width 697 height 330
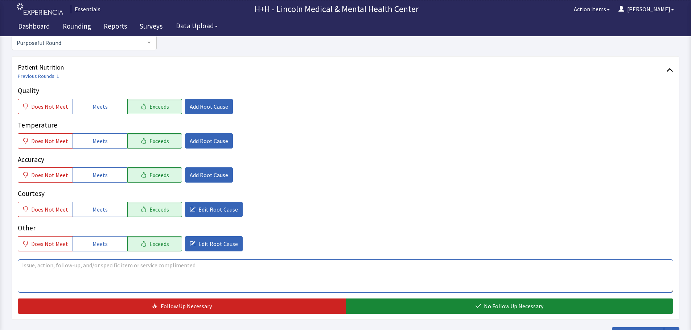
click at [63, 274] on textarea at bounding box center [346, 276] width 656 height 33
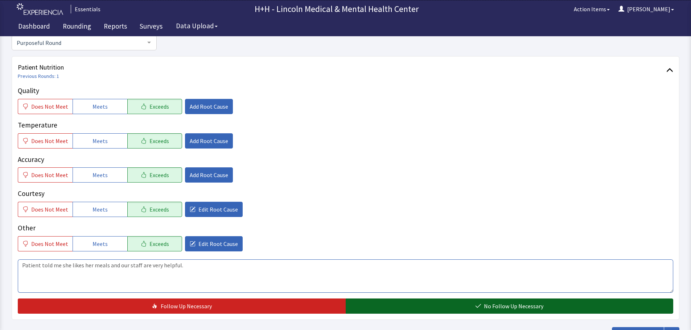
type textarea "Patient told me she likes her meals and our staff are very helpful."
click at [426, 308] on button "No Follow Up Necessary" at bounding box center [510, 306] width 328 height 15
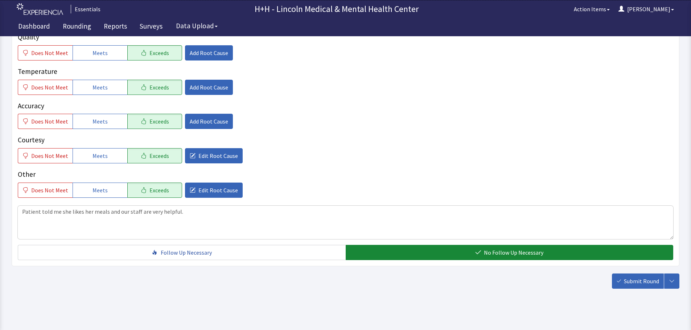
scroll to position [133, 0]
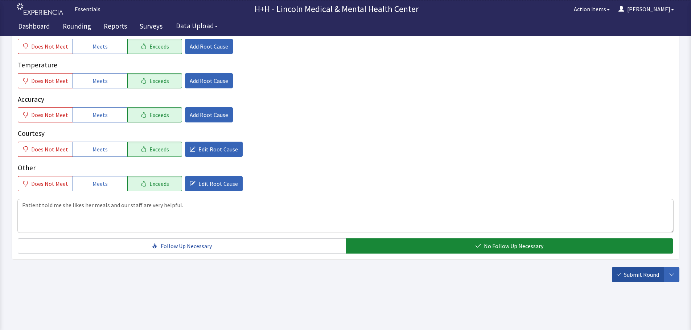
click at [633, 274] on span "Submit Round" at bounding box center [641, 275] width 35 height 9
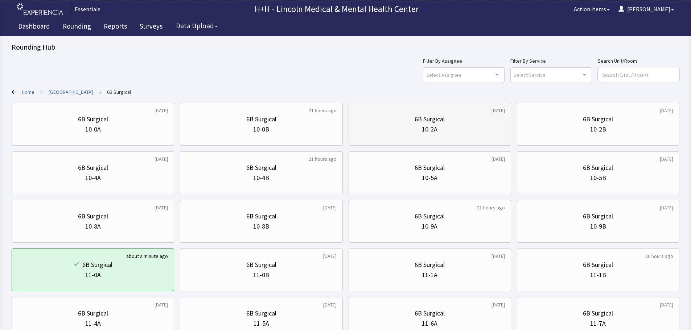
click at [454, 133] on div "10-2A" at bounding box center [430, 129] width 150 height 10
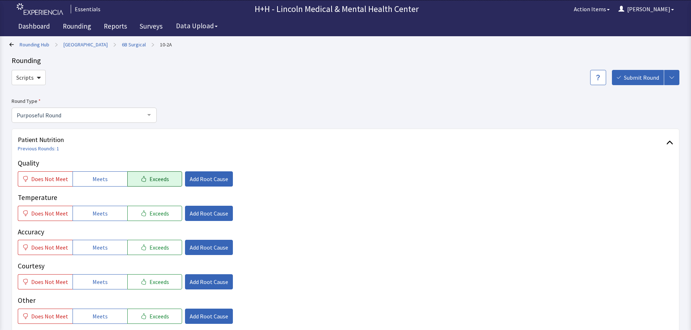
click at [154, 175] on span "Exceeds" at bounding box center [159, 179] width 20 height 9
click at [157, 211] on span "Exceeds" at bounding box center [159, 213] width 20 height 9
click at [159, 247] on span "Exceeds" at bounding box center [159, 247] width 20 height 9
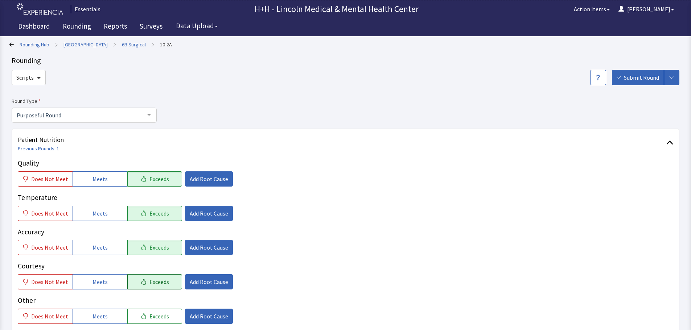
click at [157, 281] on span "Exceeds" at bounding box center [159, 282] width 20 height 9
click at [161, 315] on span "Exceeds" at bounding box center [159, 316] width 20 height 9
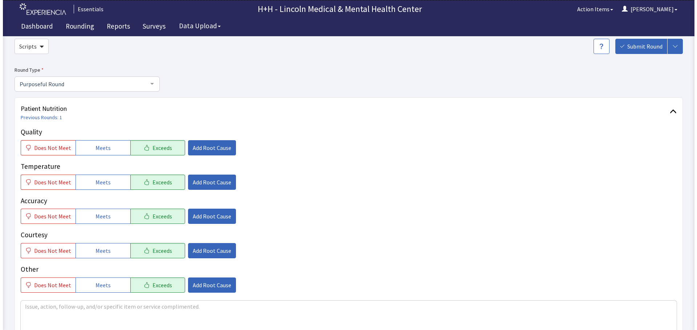
scroll to position [73, 0]
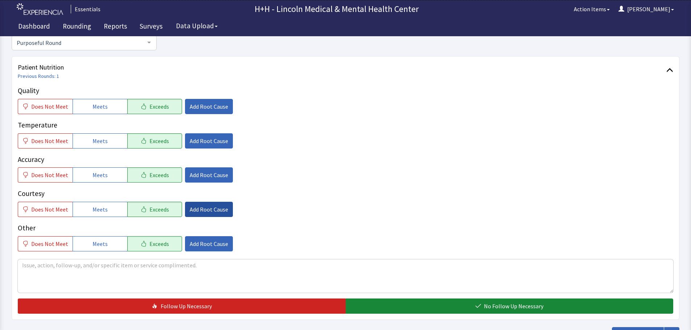
click at [217, 209] on span "Add Root Cause" at bounding box center [209, 209] width 38 height 9
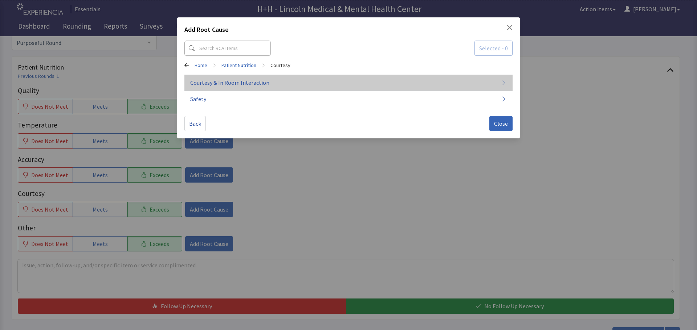
click at [231, 83] on span "Courtesy & In Room Interaction" at bounding box center [229, 82] width 79 height 9
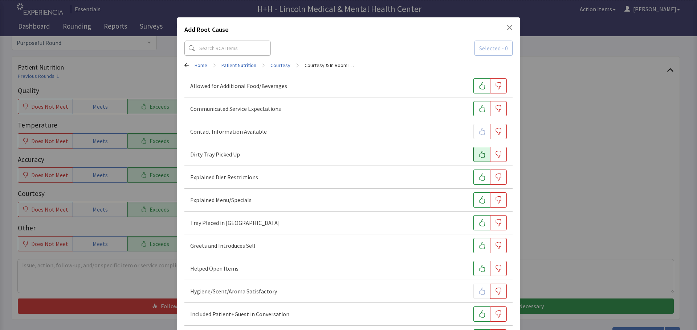
click at [478, 152] on icon "button" at bounding box center [481, 154] width 7 height 7
click at [479, 222] on icon "button" at bounding box center [482, 222] width 6 height 7
click at [479, 247] on icon "button" at bounding box center [482, 245] width 6 height 7
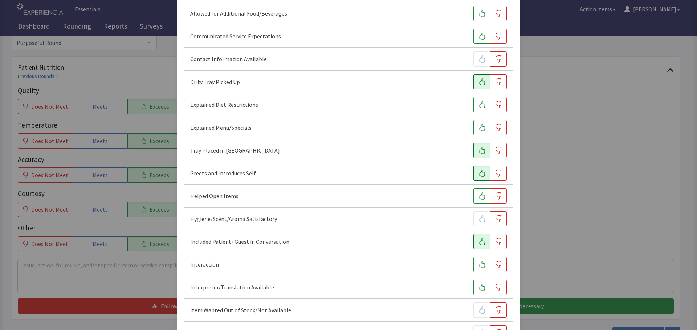
click at [473, 241] on button "button" at bounding box center [481, 241] width 17 height 15
click at [479, 264] on icon "button" at bounding box center [482, 264] width 6 height 7
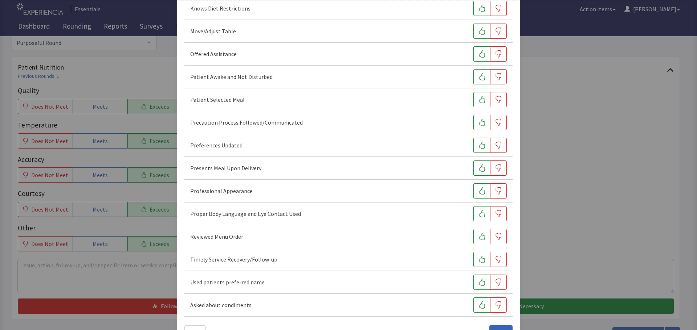
scroll to position [408, 0]
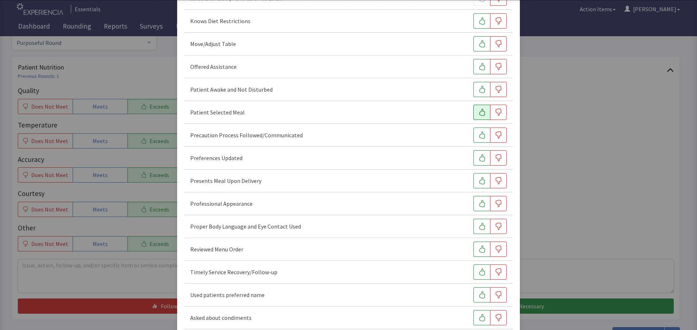
click at [479, 111] on icon "button" at bounding box center [481, 112] width 7 height 7
click at [478, 89] on icon "button" at bounding box center [481, 89] width 7 height 7
click at [478, 67] on icon "button" at bounding box center [481, 66] width 7 height 7
click at [478, 42] on icon "button" at bounding box center [481, 43] width 7 height 7
click at [478, 157] on icon "button" at bounding box center [481, 158] width 7 height 7
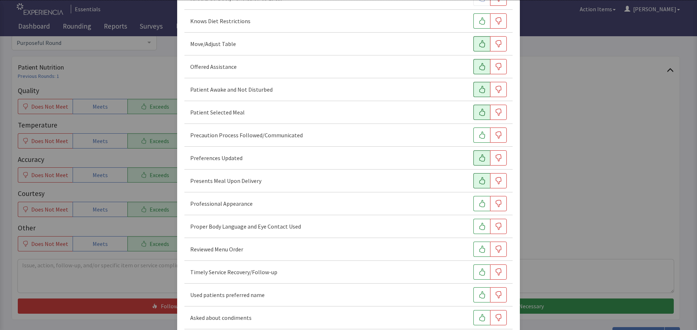
click at [479, 180] on icon "button" at bounding box center [481, 180] width 7 height 7
click at [479, 203] on icon "button" at bounding box center [482, 203] width 6 height 7
click at [478, 226] on icon "button" at bounding box center [481, 226] width 7 height 7
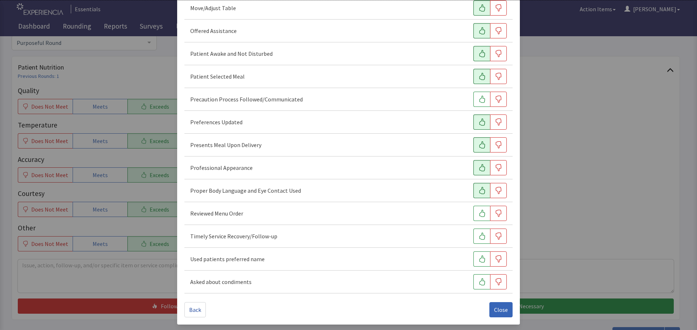
scroll to position [444, 0]
click at [478, 235] on icon "button" at bounding box center [481, 236] width 7 height 7
click at [478, 259] on icon "button" at bounding box center [481, 258] width 7 height 7
click at [501, 311] on span "Close" at bounding box center [501, 309] width 14 height 9
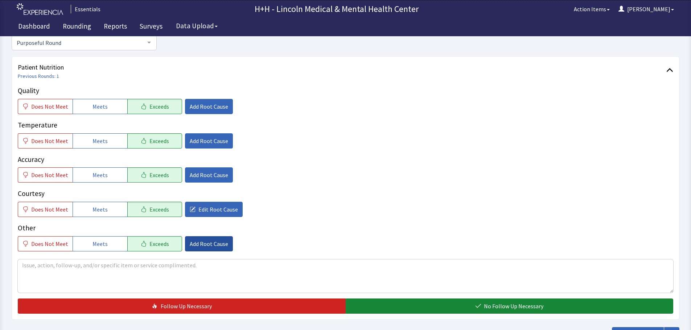
click at [217, 242] on span "Add Root Cause" at bounding box center [209, 244] width 38 height 9
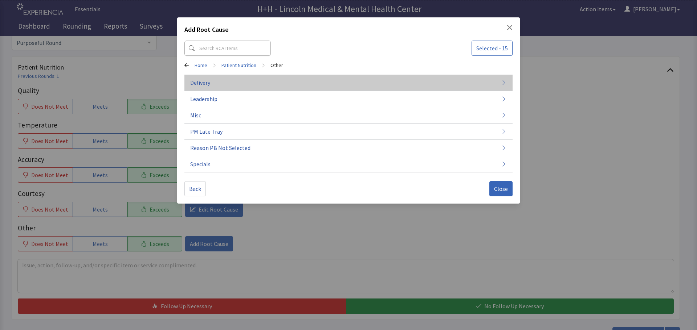
click at [215, 82] on button "Delivery" at bounding box center [348, 83] width 328 height 16
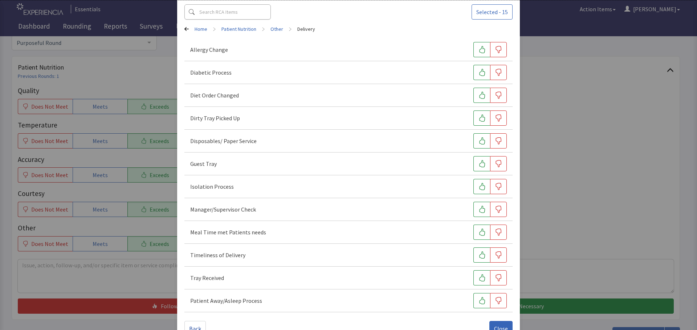
scroll to position [56, 0]
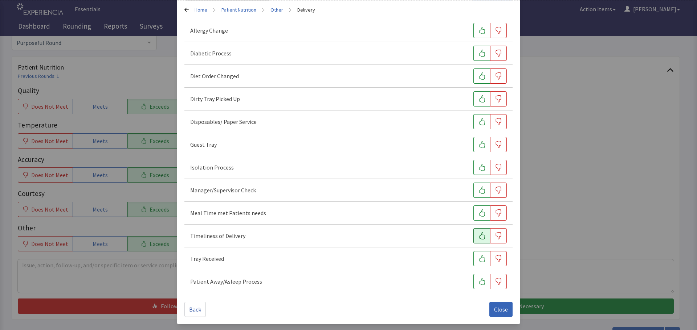
click at [473, 234] on button "button" at bounding box center [481, 236] width 17 height 15
click at [473, 257] on button "button" at bounding box center [481, 258] width 17 height 15
click at [478, 212] on icon "button" at bounding box center [481, 213] width 7 height 7
click at [478, 100] on icon "button" at bounding box center [481, 98] width 7 height 7
click at [500, 311] on span "Close" at bounding box center [501, 309] width 14 height 9
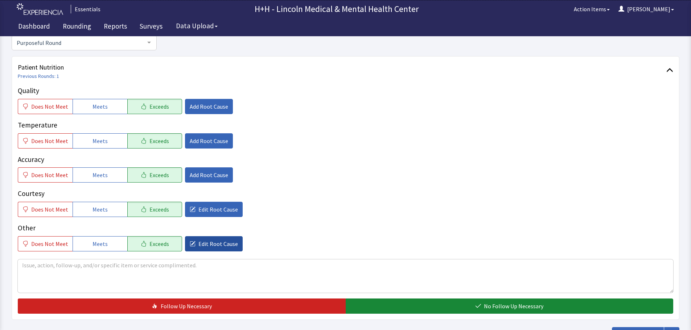
click at [208, 240] on span "Edit Root Cause" at bounding box center [218, 244] width 40 height 9
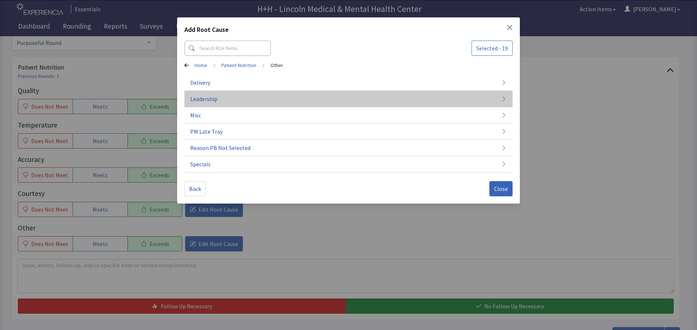
click at [222, 99] on button "Leadership" at bounding box center [348, 99] width 328 height 16
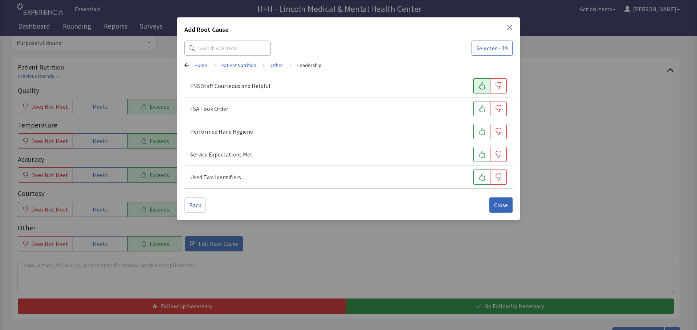
click at [484, 84] on icon "button" at bounding box center [481, 85] width 7 height 7
click at [484, 107] on icon "button" at bounding box center [481, 108] width 7 height 7
click at [482, 127] on button "button" at bounding box center [481, 131] width 17 height 15
click at [480, 150] on button "button" at bounding box center [481, 154] width 17 height 15
click at [481, 174] on icon "button" at bounding box center [482, 177] width 6 height 7
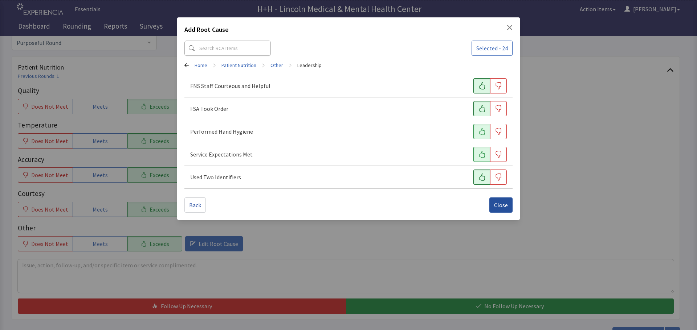
click at [494, 201] on span "Close" at bounding box center [501, 205] width 14 height 9
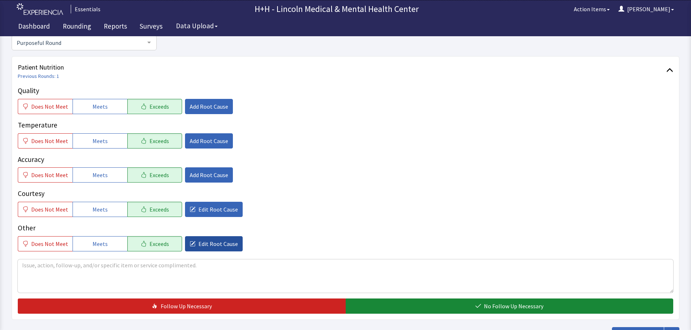
click at [199, 249] on button "Edit Root Cause" at bounding box center [214, 244] width 58 height 15
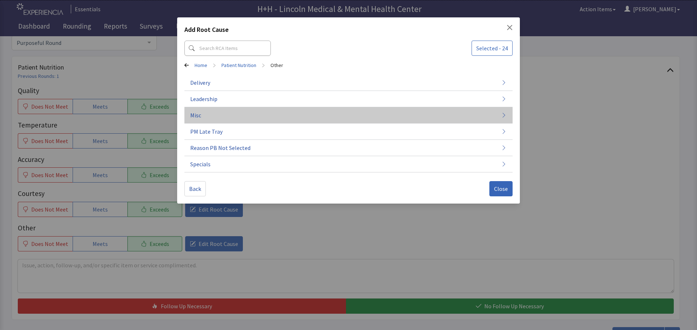
click at [213, 118] on button "Misc" at bounding box center [348, 115] width 328 height 16
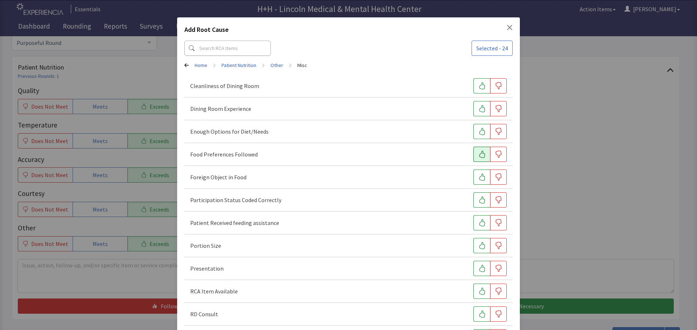
click at [473, 151] on button "button" at bounding box center [481, 154] width 17 height 15
click at [478, 248] on icon "button" at bounding box center [481, 245] width 7 height 7
click at [475, 273] on button "button" at bounding box center [481, 268] width 17 height 15
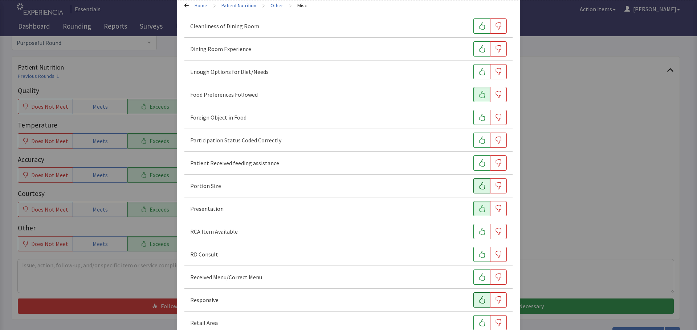
scroll to position [73, 0]
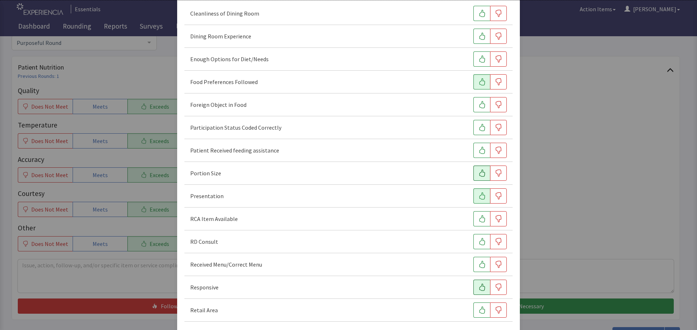
click at [476, 284] on button "button" at bounding box center [481, 287] width 17 height 15
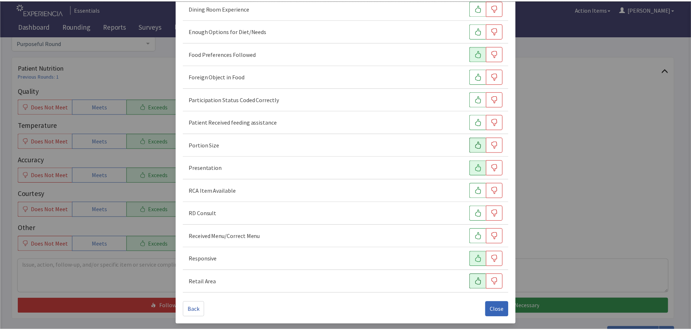
scroll to position [101, 0]
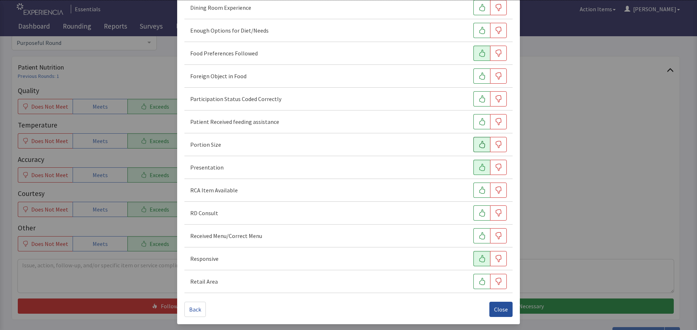
click at [500, 310] on span "Close" at bounding box center [501, 309] width 14 height 9
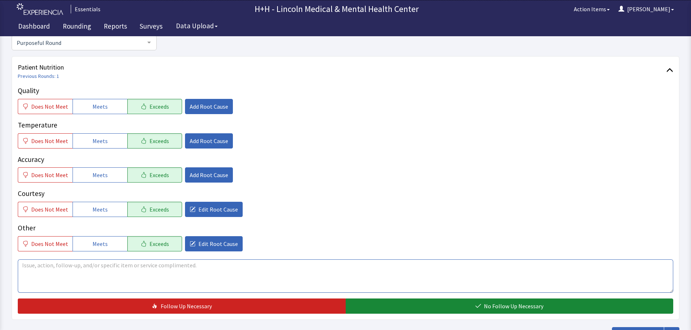
click at [38, 267] on textarea at bounding box center [346, 276] width 656 height 33
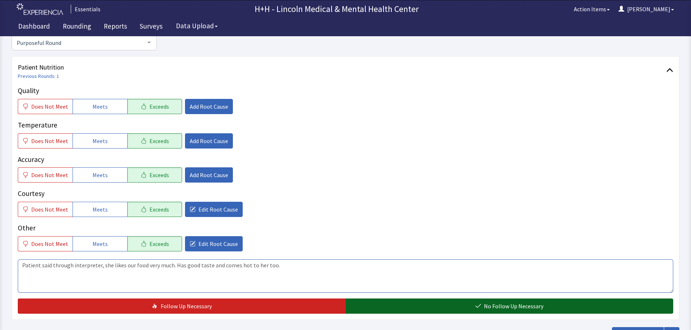
type textarea "Patient said through interpreter, she likes our food very much. Has good taste …"
click at [432, 303] on button "No Follow Up Necessary" at bounding box center [510, 306] width 328 height 15
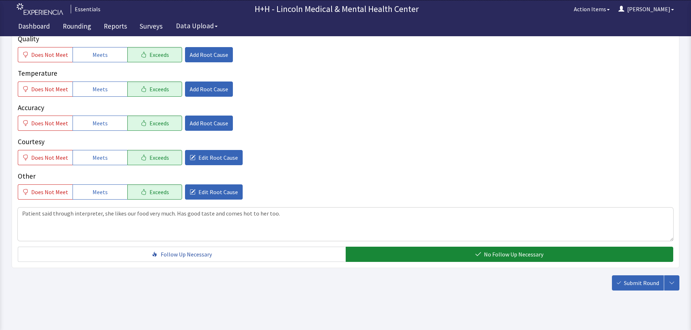
scroll to position [133, 0]
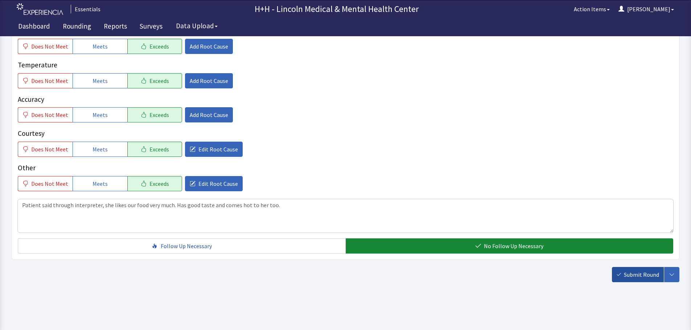
click at [636, 273] on span "Submit Round" at bounding box center [641, 275] width 35 height 9
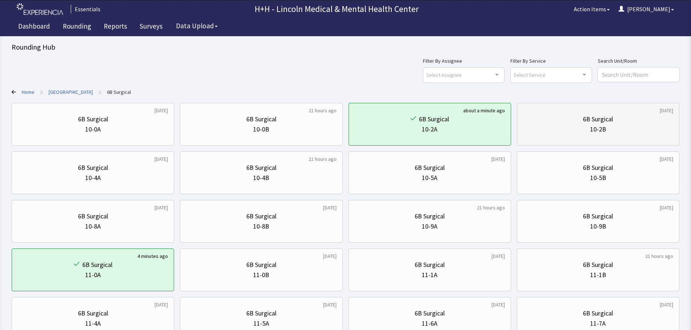
click at [614, 132] on div "10-2B" at bounding box center [598, 129] width 150 height 10
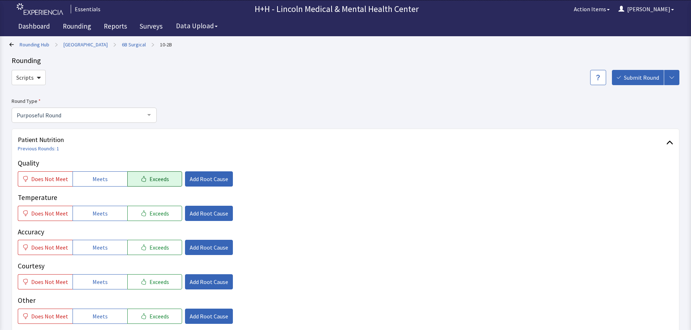
click at [153, 180] on span "Exceeds" at bounding box center [159, 179] width 20 height 9
click at [153, 212] on span "Exceeds" at bounding box center [159, 213] width 20 height 9
click at [161, 247] on span "Exceeds" at bounding box center [159, 247] width 20 height 9
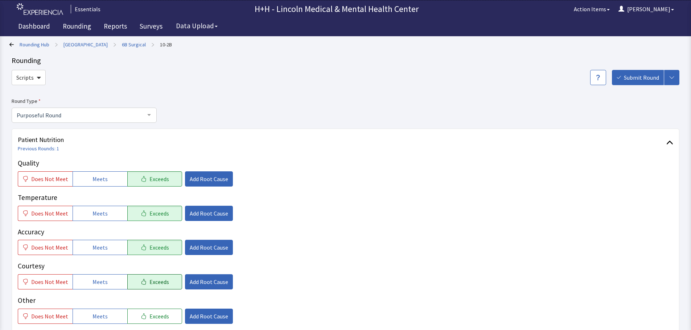
click at [159, 280] on span "Exceeds" at bounding box center [159, 282] width 20 height 9
click at [160, 317] on span "Exceeds" at bounding box center [159, 316] width 20 height 9
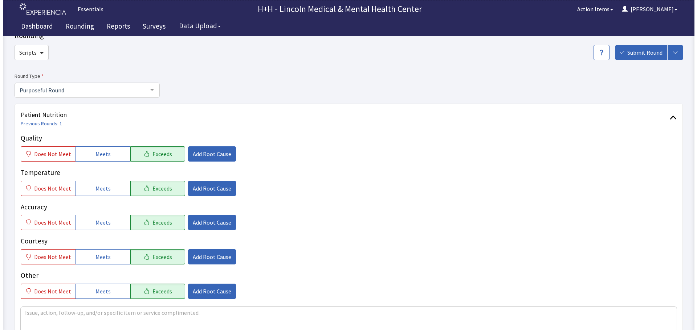
scroll to position [36, 0]
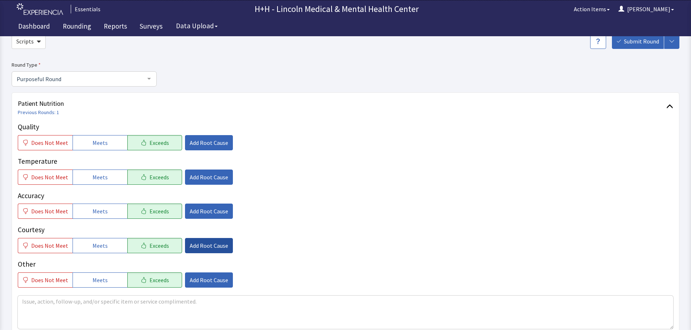
click at [208, 246] on span "Add Root Cause" at bounding box center [209, 246] width 38 height 9
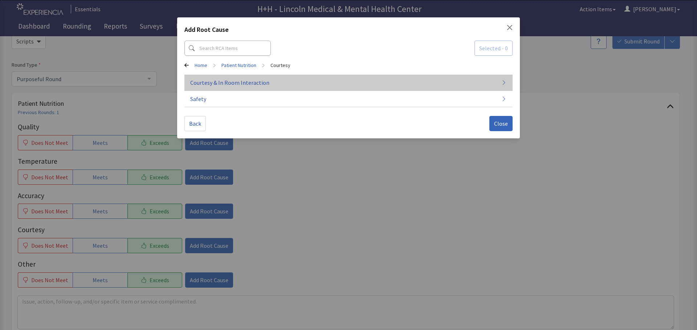
click at [211, 86] on span "Courtesy & In Room Interaction" at bounding box center [229, 82] width 79 height 9
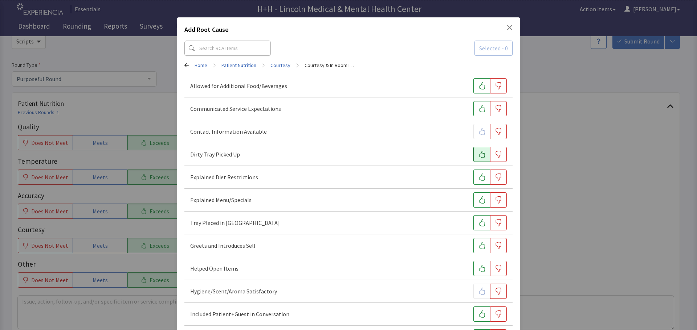
click at [478, 153] on icon "button" at bounding box center [481, 154] width 7 height 7
click at [480, 224] on icon "button" at bounding box center [482, 222] width 6 height 7
click at [479, 247] on icon "button" at bounding box center [482, 245] width 6 height 7
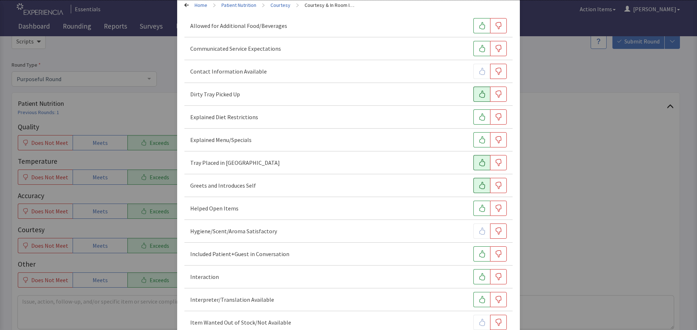
scroll to position [73, 0]
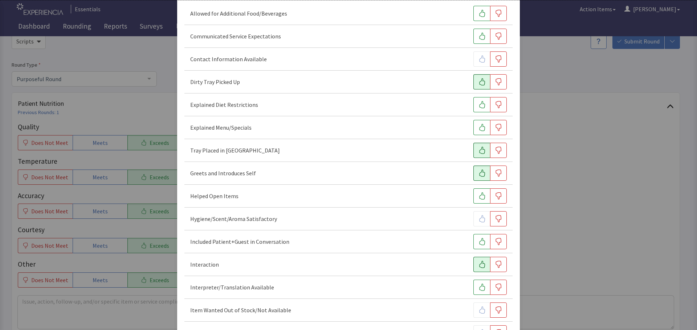
click at [473, 264] on button "button" at bounding box center [481, 264] width 17 height 15
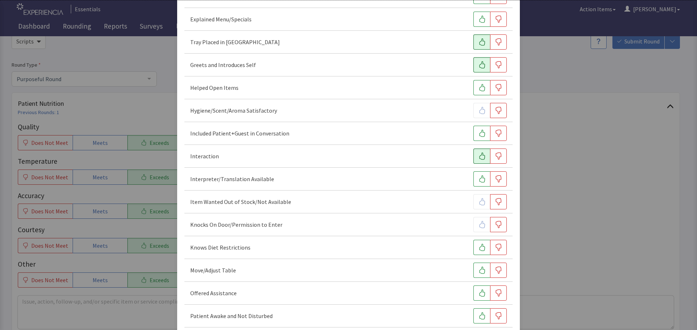
scroll to position [181, 0]
click at [478, 270] on icon "button" at bounding box center [481, 270] width 7 height 7
click at [478, 291] on icon "button" at bounding box center [481, 292] width 7 height 7
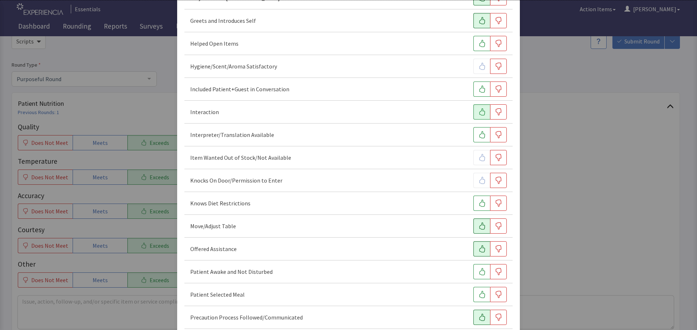
scroll to position [254, 0]
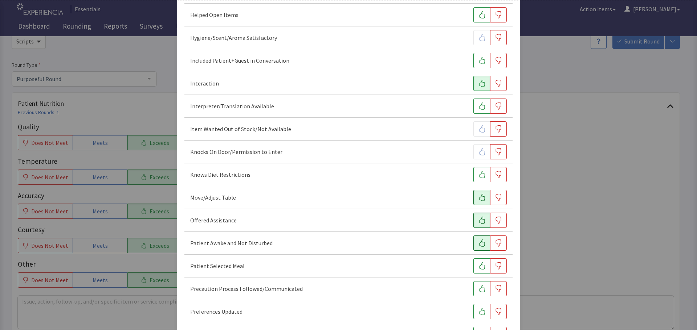
click at [481, 244] on icon "button" at bounding box center [481, 243] width 7 height 7
click at [480, 266] on icon "button" at bounding box center [482, 266] width 6 height 7
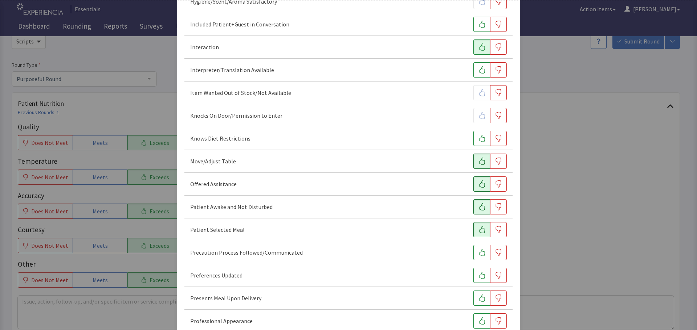
scroll to position [326, 0]
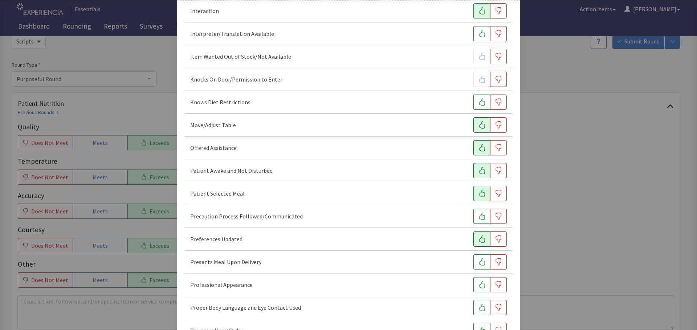
click at [478, 238] on icon "button" at bounding box center [481, 239] width 7 height 7
click at [478, 262] on icon "button" at bounding box center [481, 262] width 7 height 7
click at [478, 283] on icon "button" at bounding box center [481, 285] width 7 height 7
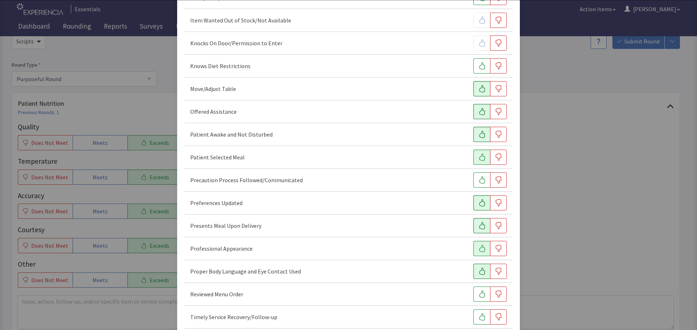
click at [473, 270] on button "button" at bounding box center [481, 271] width 17 height 15
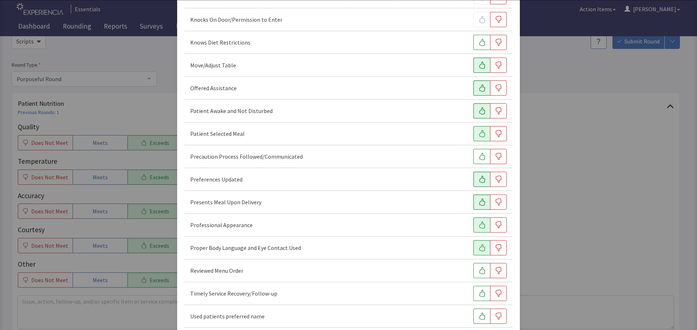
scroll to position [399, 0]
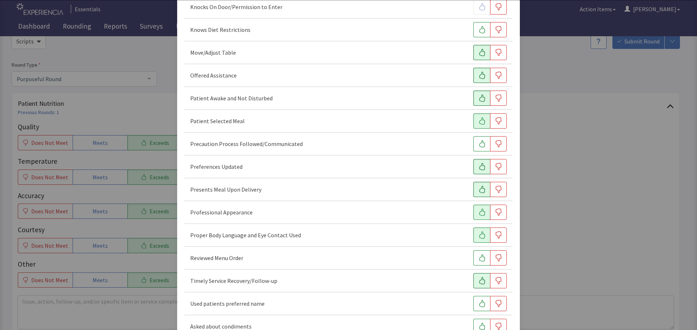
click at [479, 280] on icon "button" at bounding box center [482, 281] width 6 height 7
click at [478, 303] on icon "button" at bounding box center [481, 303] width 7 height 7
click at [468, 258] on div "Reviewed Menu Order" at bounding box center [348, 258] width 316 height 15
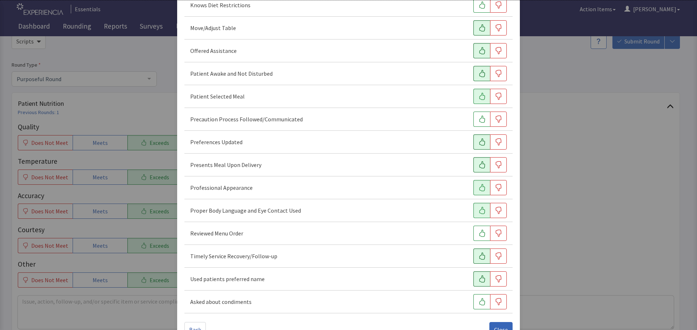
scroll to position [435, 0]
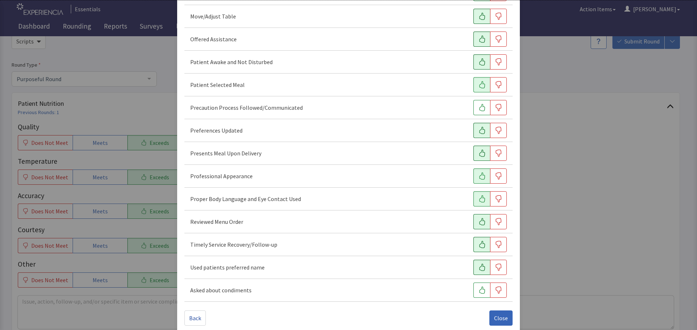
click at [473, 215] on button "button" at bounding box center [481, 221] width 17 height 15
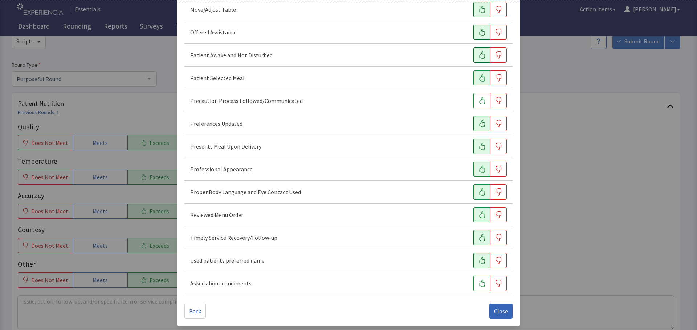
scroll to position [444, 0]
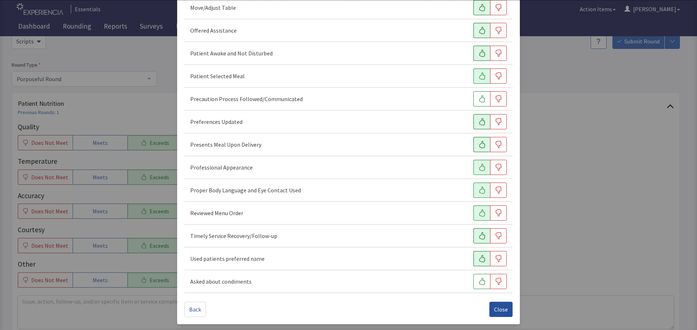
click at [498, 307] on span "Close" at bounding box center [501, 309] width 14 height 9
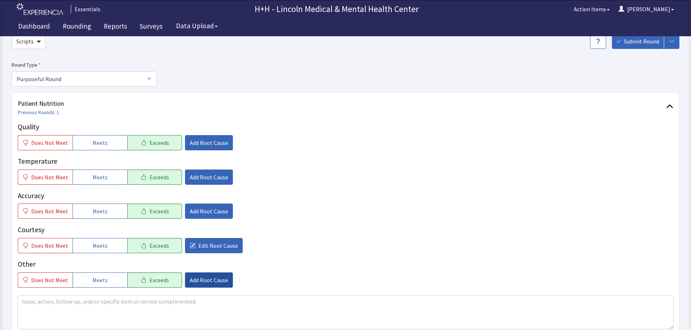
click at [190, 281] on span "Add Root Cause" at bounding box center [209, 280] width 38 height 9
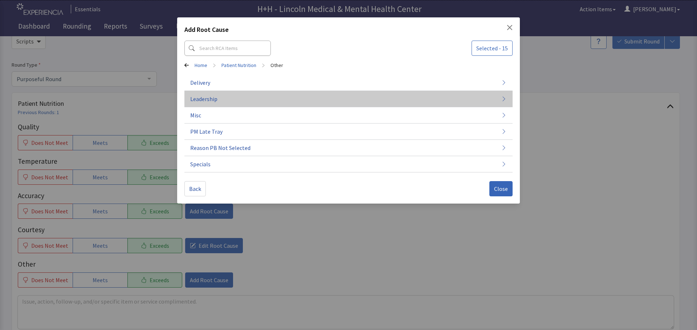
click at [213, 98] on span "Leadership" at bounding box center [203, 99] width 27 height 9
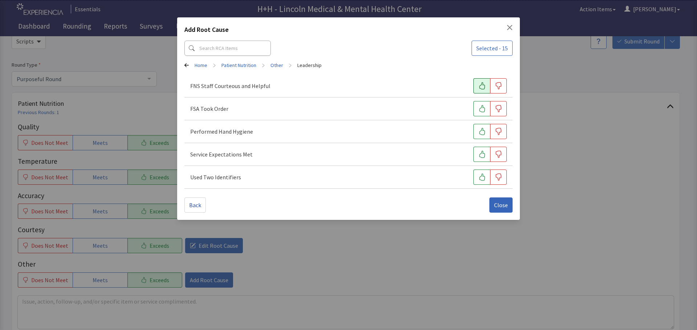
click at [481, 82] on button "button" at bounding box center [481, 85] width 17 height 15
click at [484, 106] on icon "button" at bounding box center [481, 108] width 7 height 7
click at [481, 131] on icon "button" at bounding box center [482, 131] width 6 height 7
click at [481, 149] on button "button" at bounding box center [481, 154] width 17 height 15
click at [478, 174] on icon "button" at bounding box center [481, 177] width 7 height 7
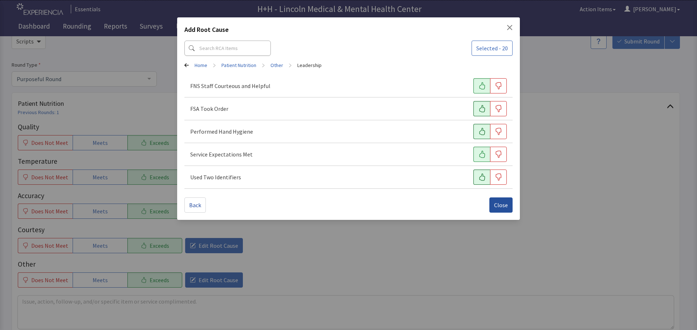
click at [494, 200] on button "Close" at bounding box center [500, 205] width 23 height 15
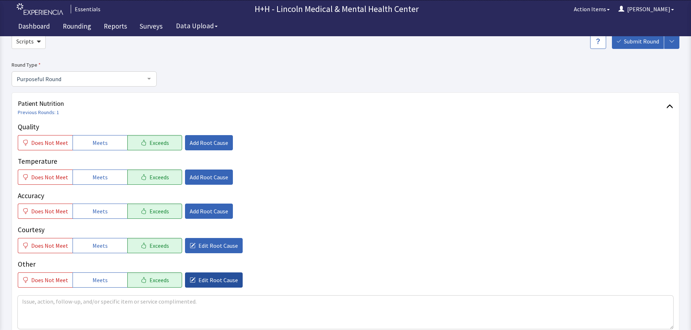
click at [211, 281] on span "Edit Root Cause" at bounding box center [218, 280] width 40 height 9
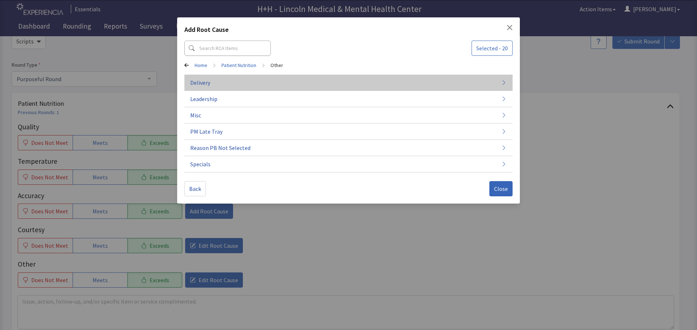
click at [206, 82] on span "Delivery" at bounding box center [200, 82] width 20 height 9
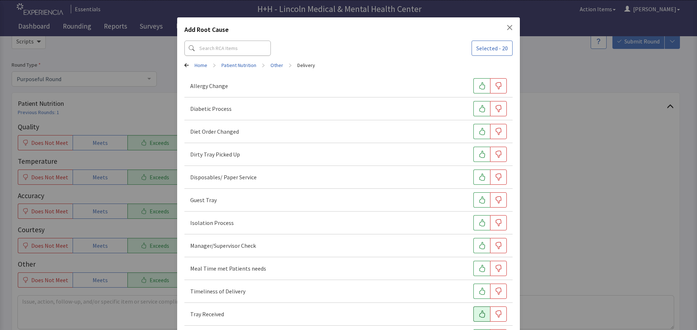
click at [478, 313] on icon "button" at bounding box center [481, 314] width 7 height 7
click at [478, 288] on icon "button" at bounding box center [481, 291] width 7 height 7
click at [478, 271] on icon "button" at bounding box center [481, 268] width 7 height 7
click at [473, 153] on button "button" at bounding box center [481, 154] width 17 height 15
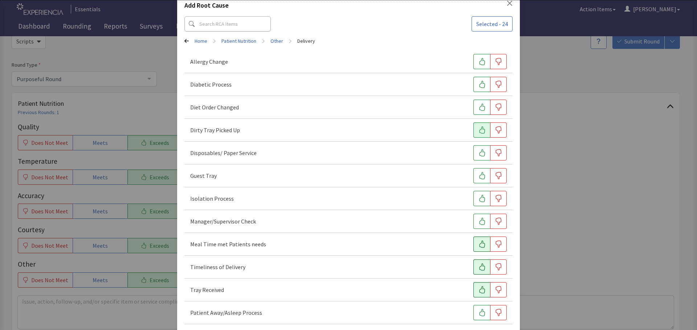
scroll to position [56, 0]
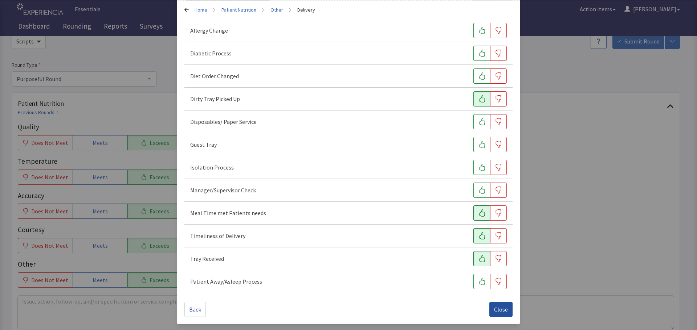
click at [495, 311] on span "Close" at bounding box center [501, 309] width 14 height 9
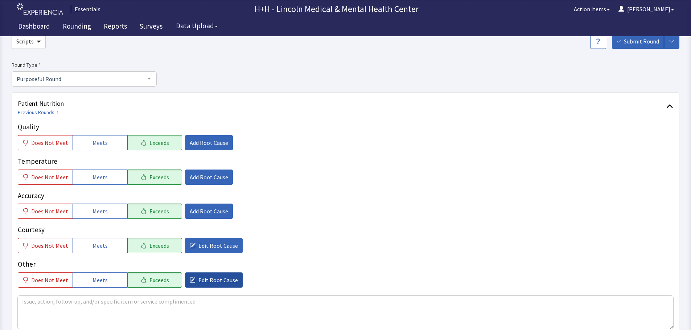
click at [213, 279] on span "Edit Root Cause" at bounding box center [218, 280] width 40 height 9
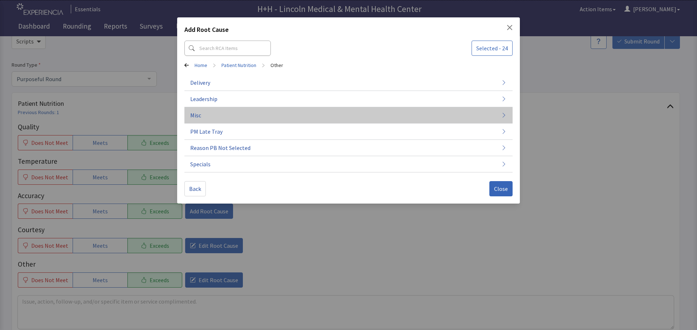
click at [199, 112] on span "Misc" at bounding box center [195, 115] width 11 height 9
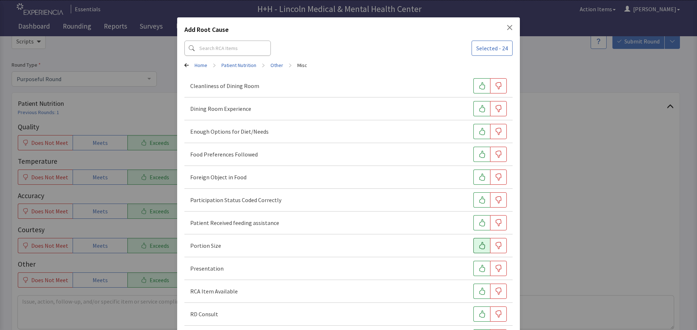
click at [478, 246] on icon "button" at bounding box center [481, 245] width 7 height 7
click at [478, 271] on icon "button" at bounding box center [481, 268] width 7 height 7
click at [473, 155] on button "button" at bounding box center [481, 154] width 17 height 15
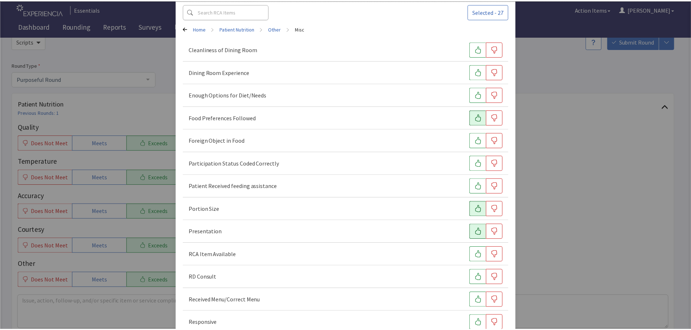
scroll to position [101, 0]
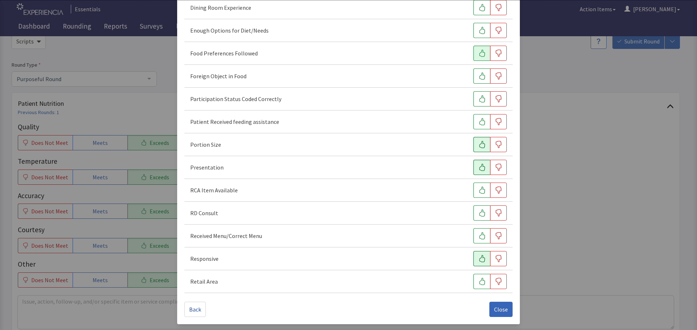
click at [473, 256] on button "button" at bounding box center [481, 258] width 17 height 15
click at [494, 311] on span "Close" at bounding box center [501, 309] width 14 height 9
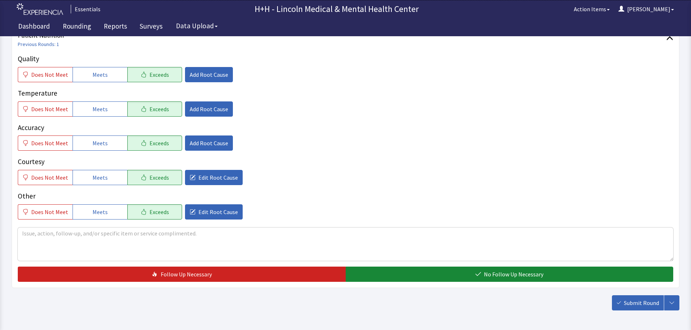
scroll to position [109, 0]
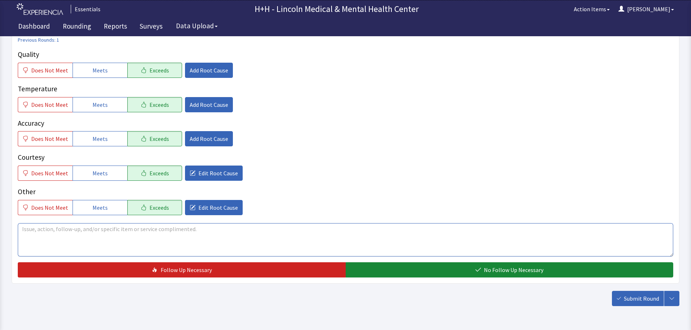
click at [24, 229] on textarea at bounding box center [346, 239] width 656 height 33
click at [258, 229] on textarea "Patient told us she looks forward to getting her meals. There is plenty to eat …" at bounding box center [346, 239] width 656 height 33
click at [275, 227] on textarea "Patient told us she looks forward to getting her meals. There is plenty to eat …" at bounding box center [346, 239] width 656 height 33
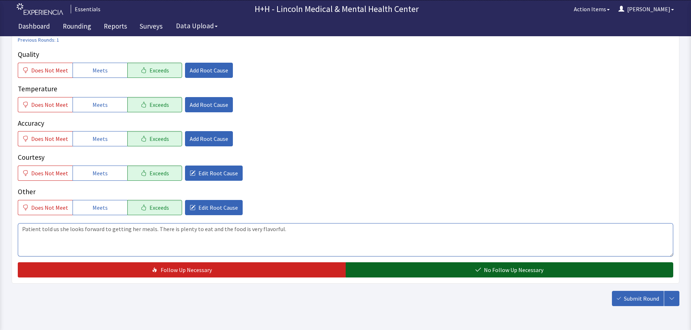
type textarea "Patient told us she looks forward to getting her meals. There is plenty to eat …"
click at [439, 271] on button "No Follow Up Necessary" at bounding box center [510, 270] width 328 height 15
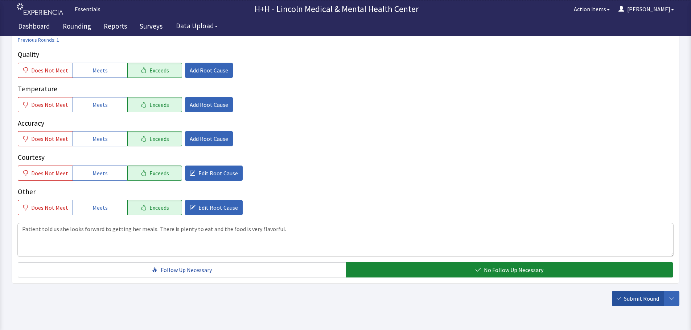
click at [632, 296] on span "Submit Round" at bounding box center [641, 299] width 35 height 9
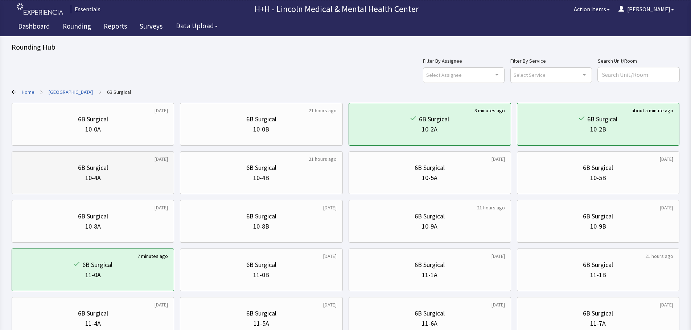
click at [136, 177] on div "10-4A" at bounding box center [93, 178] width 150 height 10
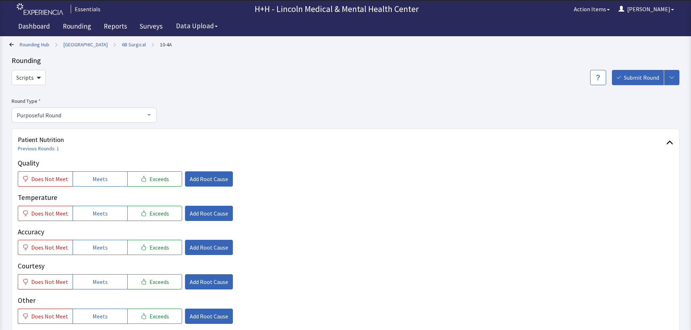
scroll to position [36, 0]
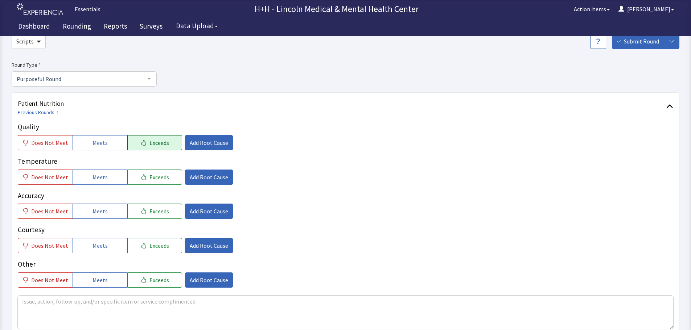
drag, startPoint x: 142, startPoint y: 143, endPoint x: 144, endPoint y: 150, distance: 7.1
click at [143, 143] on button "Exceeds" at bounding box center [154, 142] width 55 height 15
click at [154, 182] on button "Exceeds" at bounding box center [154, 177] width 55 height 15
drag, startPoint x: 158, startPoint y: 212, endPoint x: 159, endPoint y: 225, distance: 13.5
click at [159, 212] on span "Exceeds" at bounding box center [159, 211] width 20 height 9
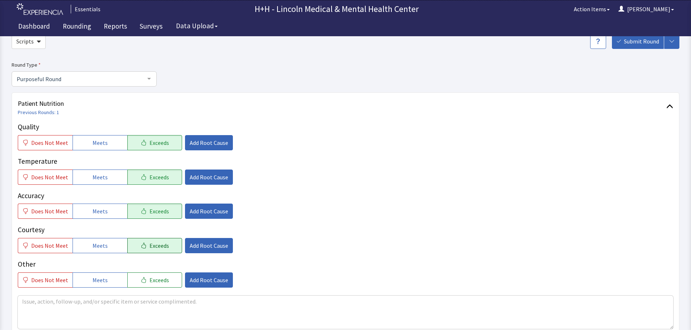
click at [163, 247] on span "Exceeds" at bounding box center [159, 246] width 20 height 9
click at [162, 278] on span "Exceeds" at bounding box center [159, 280] width 20 height 9
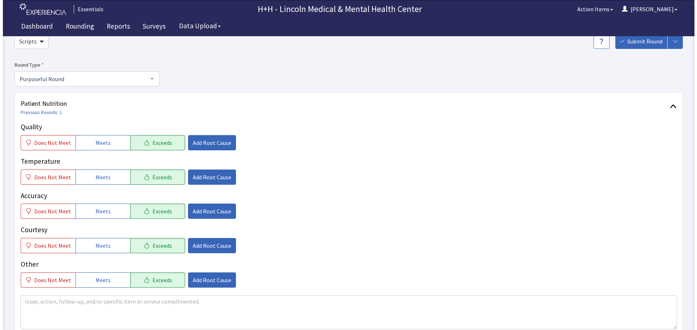
scroll to position [73, 0]
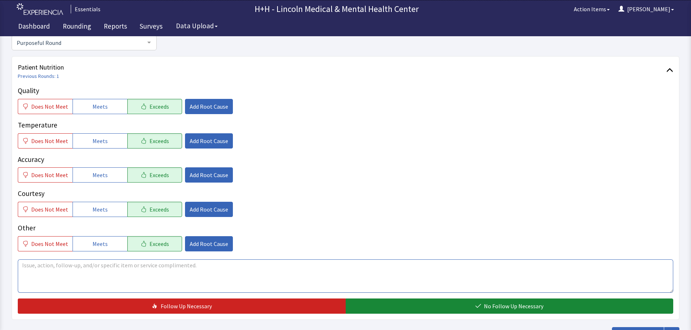
click at [39, 269] on textarea at bounding box center [346, 276] width 656 height 33
click at [26, 265] on textarea "gentleman told me he likes our food choices very much." at bounding box center [346, 276] width 656 height 33
click at [179, 271] on textarea "Gentleman told me he likes our food choices very much." at bounding box center [346, 276] width 656 height 33
click at [245, 265] on textarea "Gentleman told me he likes our food choices very much. Always trying something …" at bounding box center [346, 276] width 656 height 33
type textarea "Gentleman told me he likes our food choices very much. Always trying something …"
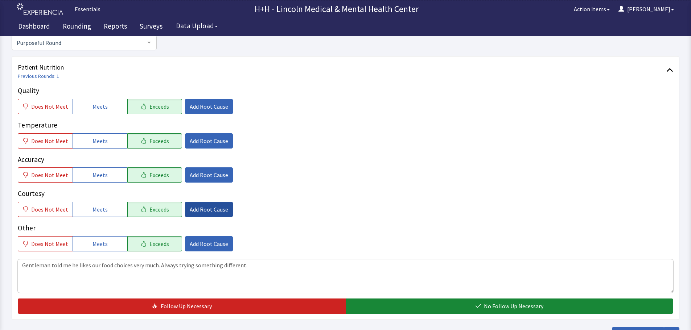
click at [204, 205] on button "Add Root Cause" at bounding box center [209, 209] width 48 height 15
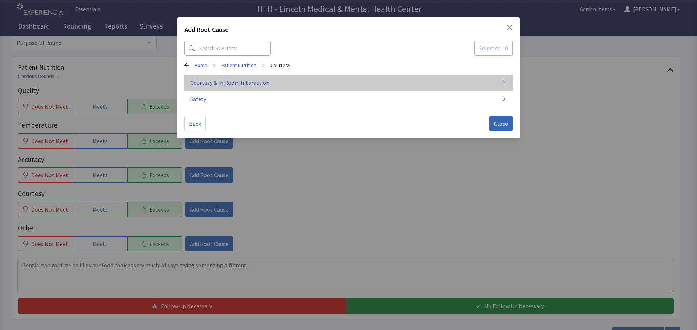
click at [244, 82] on span "Courtesy & In Room Interaction" at bounding box center [229, 82] width 79 height 9
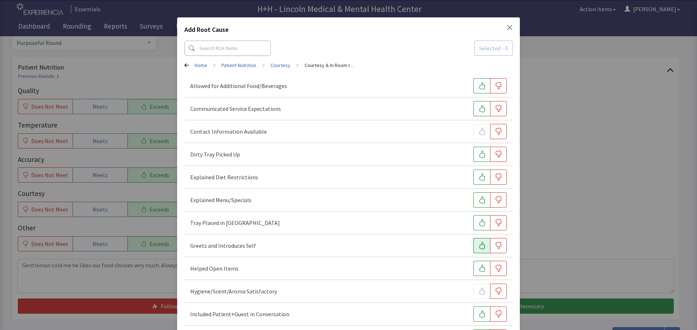
click at [478, 247] on icon "button" at bounding box center [481, 245] width 7 height 7
click at [482, 222] on button "button" at bounding box center [481, 222] width 17 height 15
click at [478, 154] on icon "button" at bounding box center [481, 154] width 7 height 7
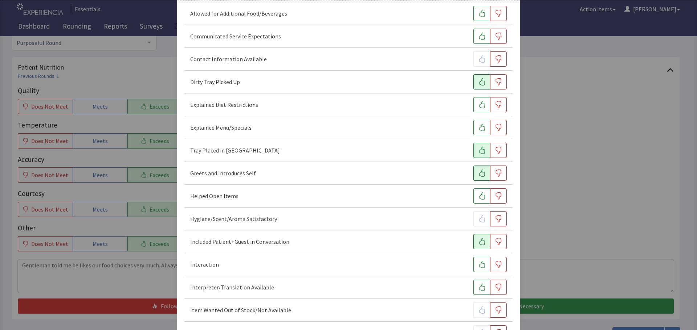
click at [479, 243] on icon "button" at bounding box center [482, 241] width 6 height 7
click at [480, 262] on icon "button" at bounding box center [481, 264] width 7 height 7
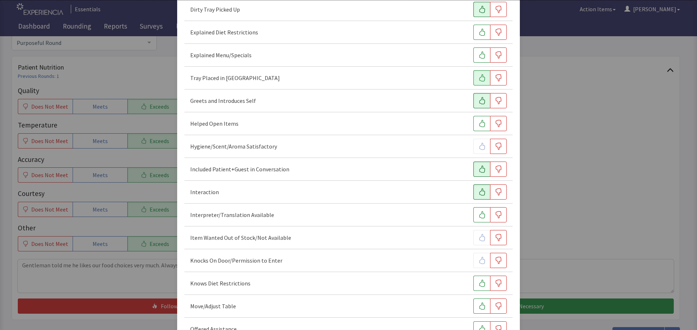
scroll to position [181, 0]
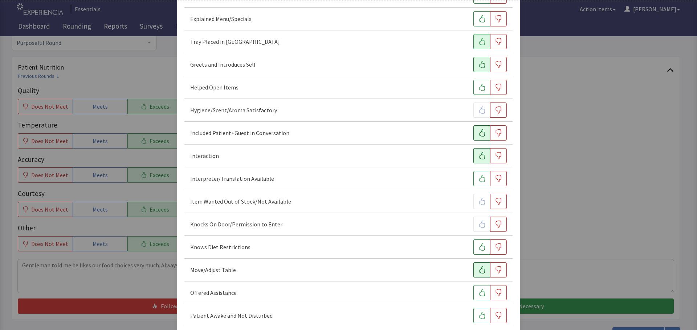
click at [479, 270] on icon "button" at bounding box center [481, 270] width 7 height 7
click at [478, 292] on icon "button" at bounding box center [481, 292] width 7 height 7
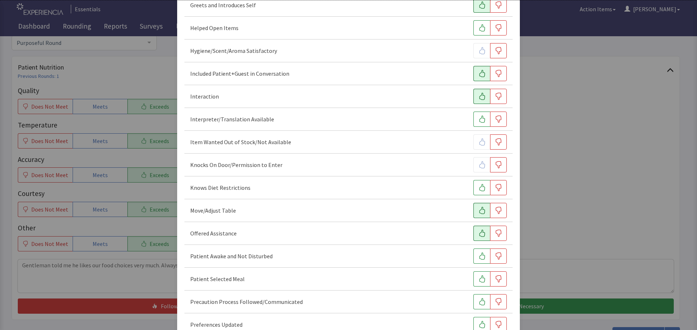
scroll to position [254, 0]
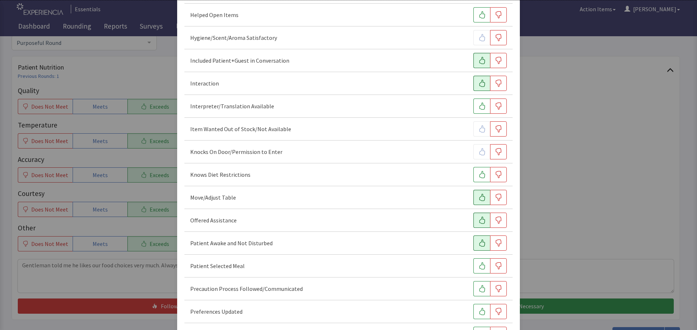
click at [479, 242] on icon "button" at bounding box center [482, 243] width 6 height 7
click at [478, 266] on icon "button" at bounding box center [481, 266] width 7 height 7
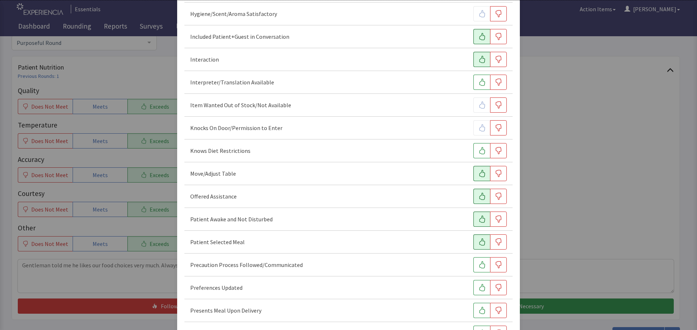
scroll to position [290, 0]
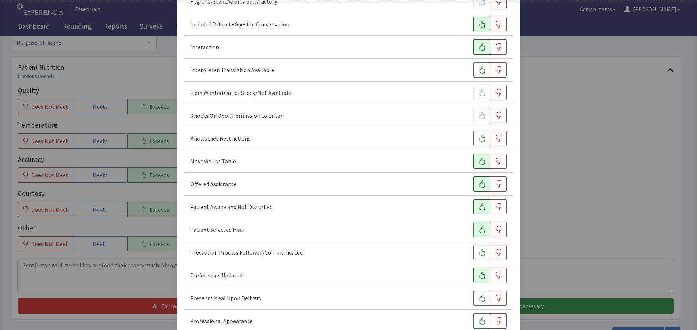
click at [478, 273] on icon "button" at bounding box center [481, 275] width 7 height 7
click at [478, 300] on icon "button" at bounding box center [481, 298] width 7 height 7
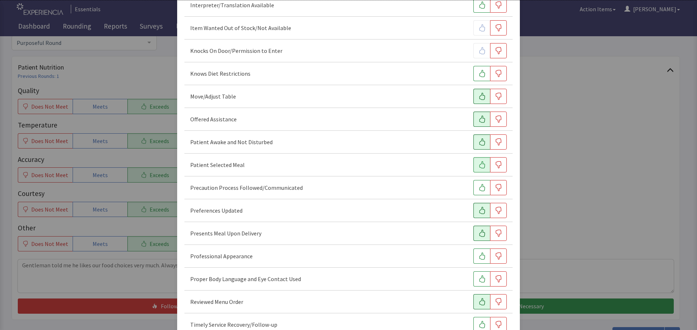
scroll to position [363, 0]
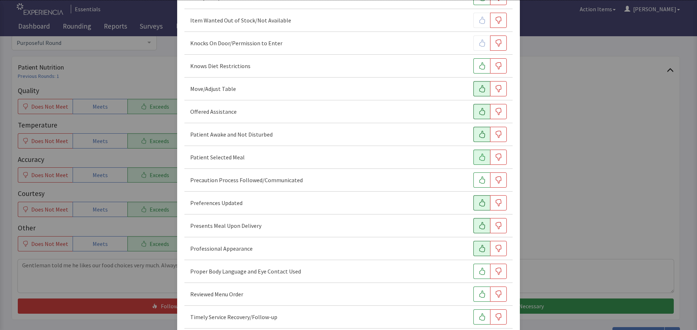
click at [473, 249] on button "button" at bounding box center [481, 248] width 17 height 15
click at [479, 274] on icon "button" at bounding box center [482, 271] width 6 height 7
click at [478, 293] on icon "button" at bounding box center [481, 294] width 7 height 7
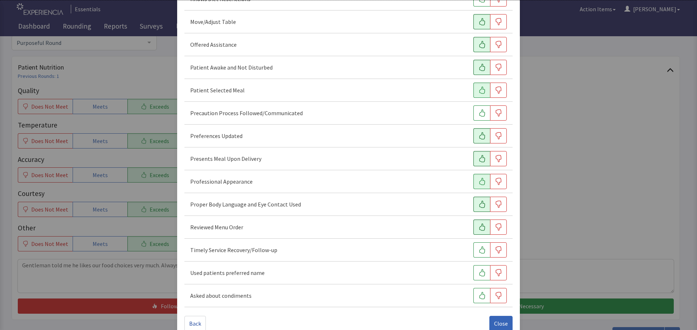
scroll to position [444, 0]
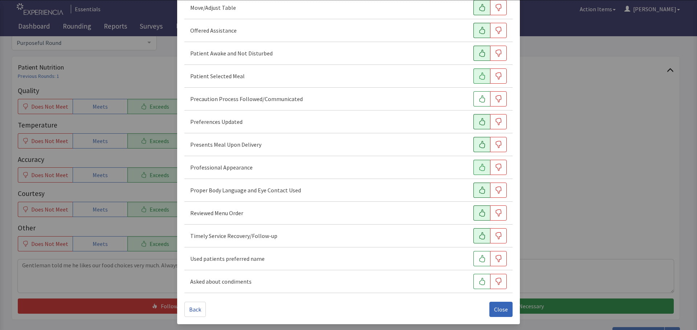
click at [479, 239] on icon "button" at bounding box center [482, 236] width 6 height 7
click at [473, 259] on button "button" at bounding box center [481, 258] width 17 height 15
click at [494, 309] on span "Close" at bounding box center [501, 309] width 14 height 9
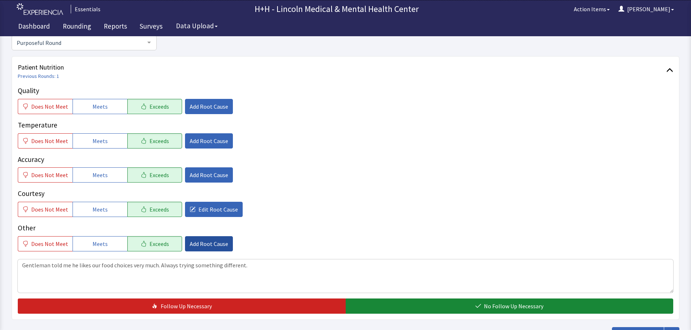
click at [201, 245] on span "Add Root Cause" at bounding box center [209, 244] width 38 height 9
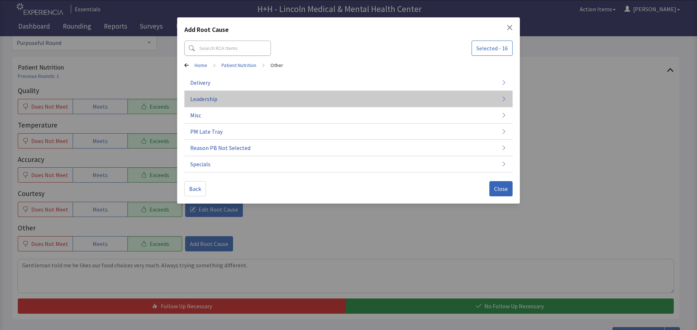
click at [212, 98] on span "Leadership" at bounding box center [203, 99] width 27 height 9
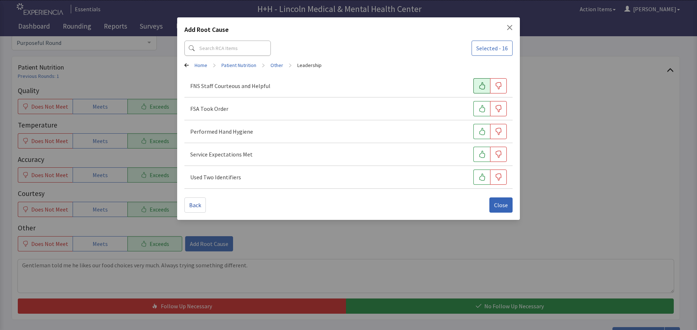
click at [477, 86] on button "button" at bounding box center [481, 85] width 17 height 15
click at [480, 108] on icon "button" at bounding box center [482, 108] width 6 height 7
click at [479, 127] on button "button" at bounding box center [481, 131] width 17 height 15
click at [480, 153] on icon "button" at bounding box center [481, 154] width 7 height 7
click at [478, 172] on button "button" at bounding box center [481, 177] width 17 height 15
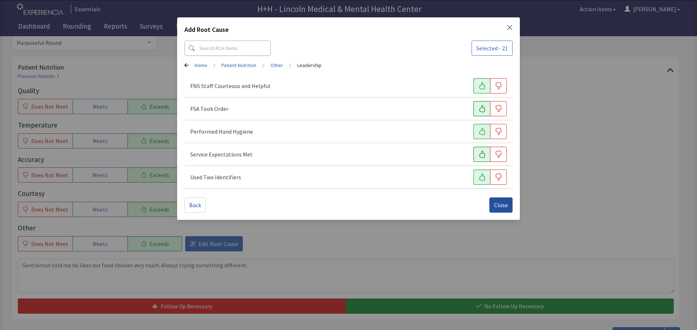
click at [493, 201] on button "Close" at bounding box center [500, 205] width 23 height 15
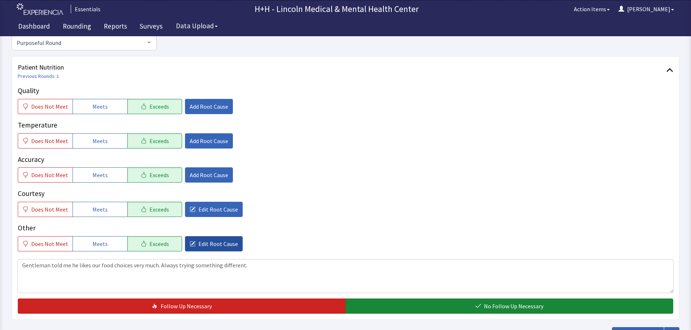
click at [192, 242] on button "Edit Root Cause" at bounding box center [214, 244] width 58 height 15
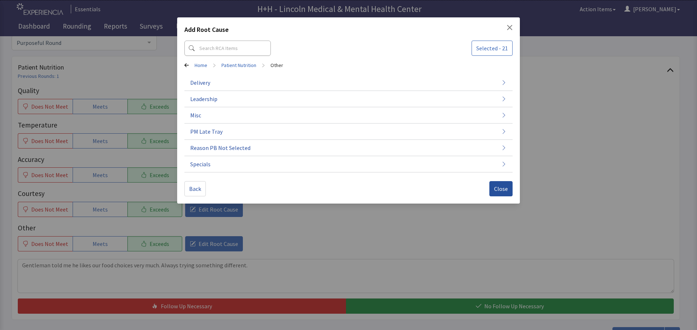
click at [495, 187] on span "Close" at bounding box center [501, 189] width 14 height 9
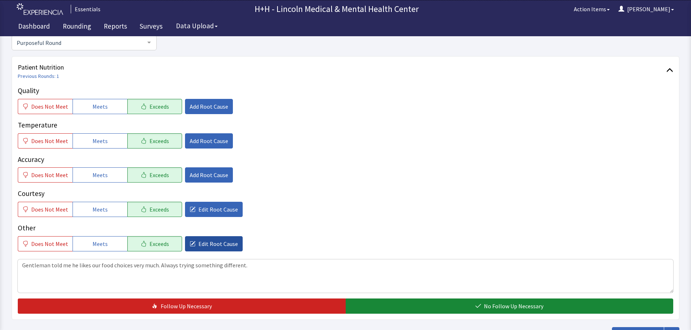
click at [219, 244] on span "Edit Root Cause" at bounding box center [218, 244] width 40 height 9
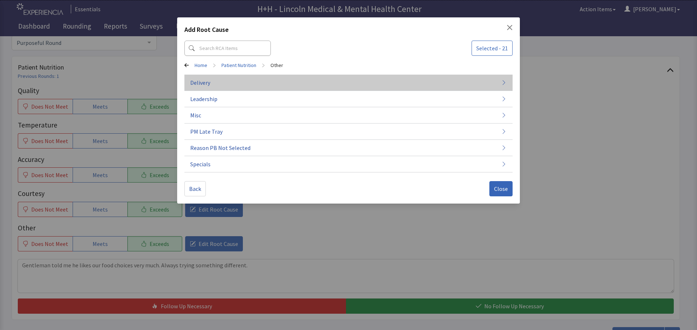
click at [215, 83] on button "Delivery" at bounding box center [348, 83] width 328 height 16
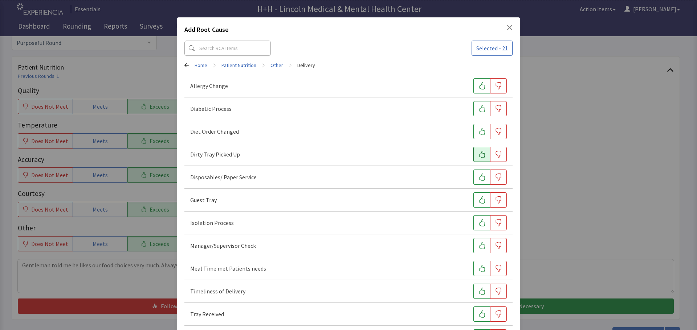
click at [479, 156] on icon "button" at bounding box center [481, 154] width 7 height 7
click at [473, 291] on button "button" at bounding box center [481, 291] width 17 height 15
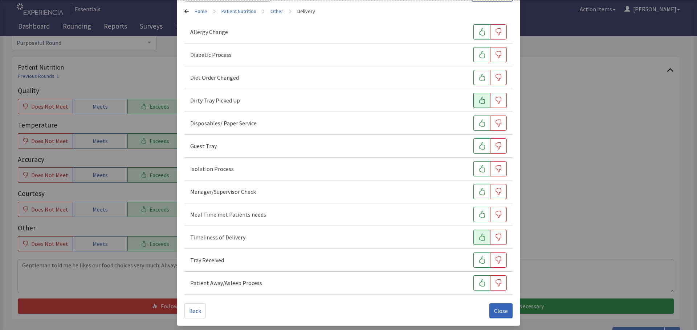
scroll to position [56, 0]
click at [479, 256] on icon "button" at bounding box center [481, 258] width 7 height 7
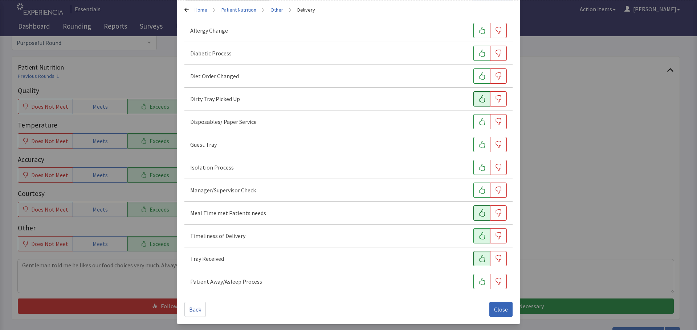
click at [478, 212] on icon "button" at bounding box center [481, 213] width 7 height 7
click at [495, 308] on span "Close" at bounding box center [501, 309] width 14 height 9
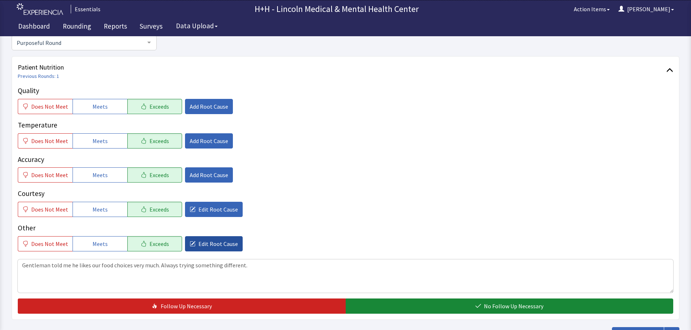
click at [190, 245] on button "Edit Root Cause" at bounding box center [214, 244] width 58 height 15
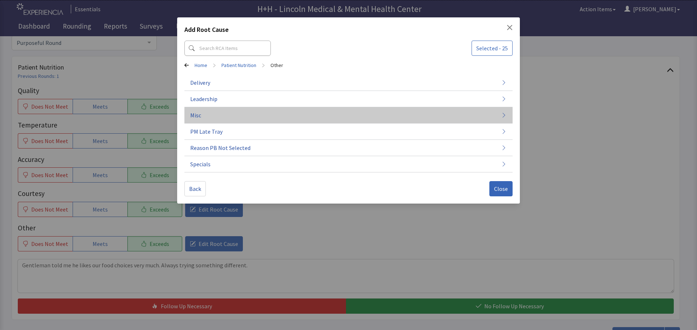
click at [198, 118] on span "Misc" at bounding box center [195, 115] width 11 height 9
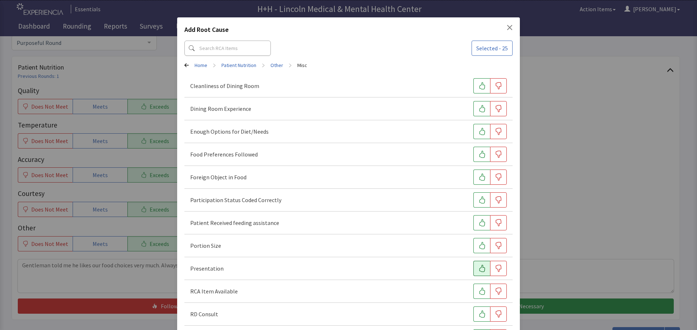
click at [478, 272] on icon "button" at bounding box center [481, 268] width 7 height 7
click at [478, 246] on icon "button" at bounding box center [481, 245] width 7 height 7
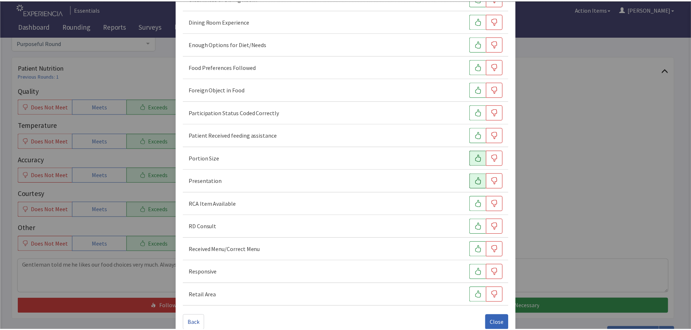
scroll to position [101, 0]
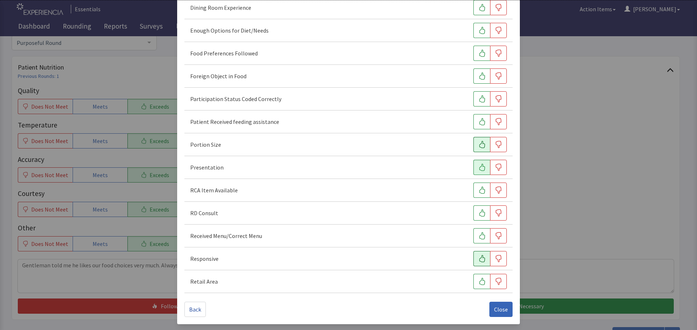
click at [478, 261] on icon "button" at bounding box center [481, 258] width 7 height 7
click at [478, 51] on icon "button" at bounding box center [481, 53] width 7 height 7
click at [495, 307] on span "Close" at bounding box center [501, 309] width 14 height 9
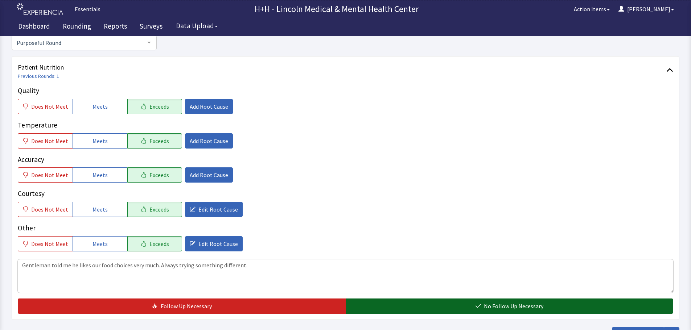
click at [444, 306] on button "No Follow Up Necessary" at bounding box center [510, 306] width 328 height 15
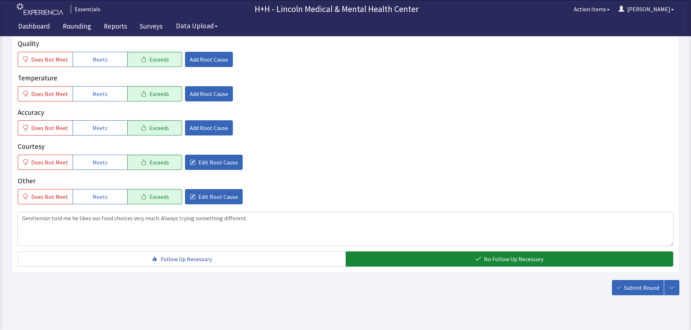
scroll to position [133, 0]
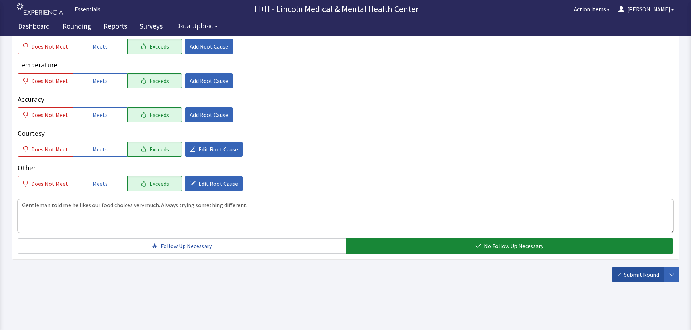
click at [626, 276] on span "Submit Round" at bounding box center [641, 275] width 35 height 9
click at [641, 275] on div "Submit Round Assign, Notify, & Submit Assign & Submit Notify & Submit Submit" at bounding box center [645, 274] width 67 height 15
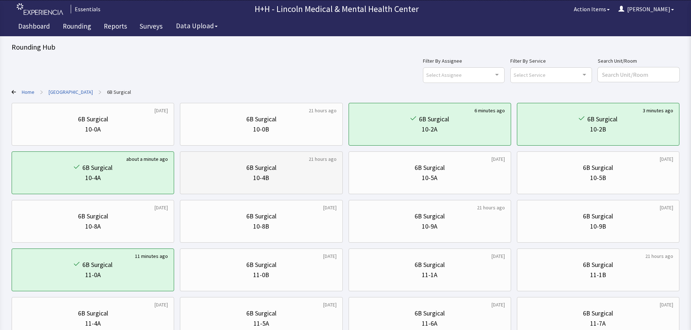
click at [304, 180] on div "10-4B" at bounding box center [261, 178] width 150 height 10
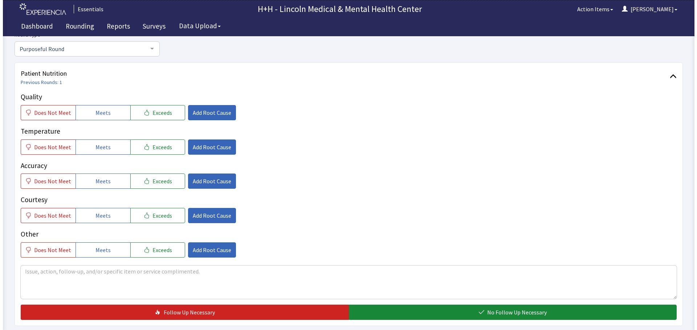
scroll to position [73, 0]
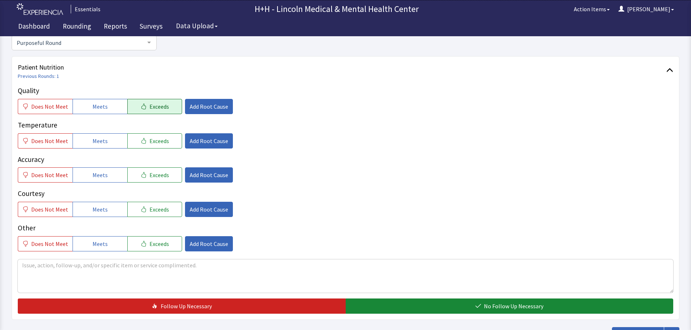
click at [158, 108] on span "Exceeds" at bounding box center [159, 106] width 20 height 9
click at [161, 140] on span "Exceeds" at bounding box center [159, 141] width 20 height 9
click at [160, 176] on span "Exceeds" at bounding box center [159, 175] width 20 height 9
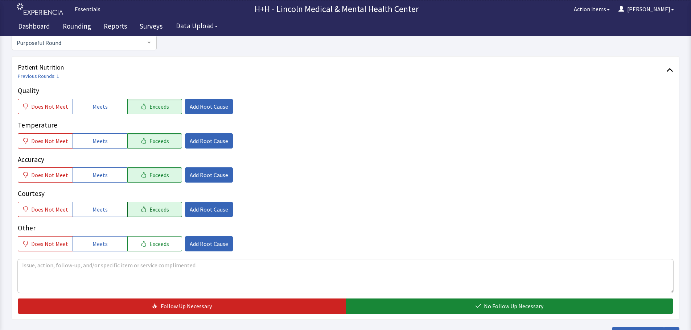
drag, startPoint x: 160, startPoint y: 209, endPoint x: 161, endPoint y: 215, distance: 6.2
click at [161, 209] on span "Exceeds" at bounding box center [159, 209] width 20 height 9
click at [160, 245] on span "Exceeds" at bounding box center [159, 244] width 20 height 9
click at [22, 268] on textarea at bounding box center [346, 276] width 656 height 33
click at [204, 211] on span "Add Root Cause" at bounding box center [209, 209] width 38 height 9
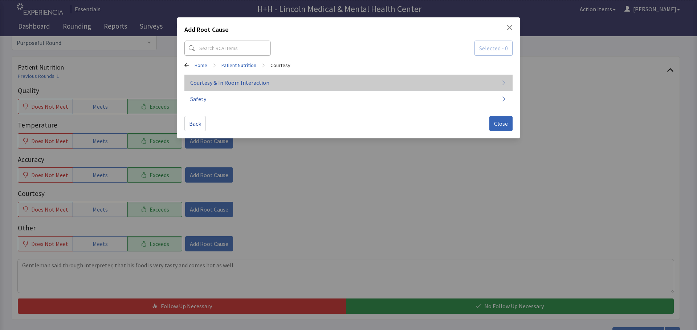
click at [230, 82] on span "Courtesy & In Room Interaction" at bounding box center [229, 82] width 79 height 9
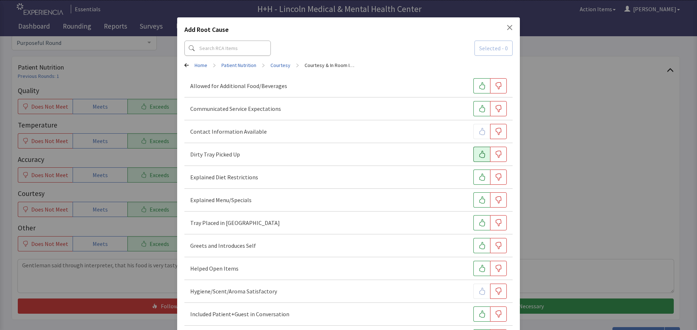
click at [478, 157] on icon "button" at bounding box center [481, 154] width 7 height 7
click at [479, 224] on icon "button" at bounding box center [482, 222] width 6 height 7
click at [479, 248] on icon "button" at bounding box center [481, 245] width 7 height 7
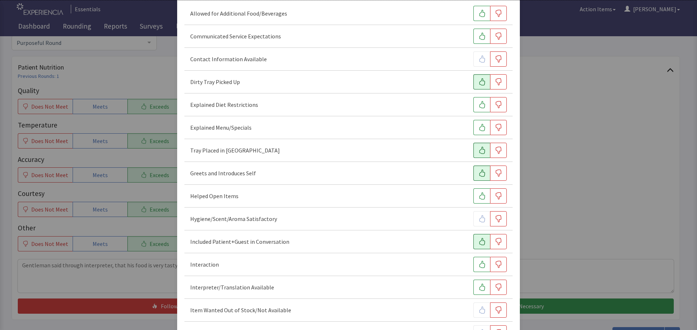
click at [478, 241] on icon "button" at bounding box center [481, 241] width 7 height 7
click at [478, 263] on icon "button" at bounding box center [481, 264] width 7 height 7
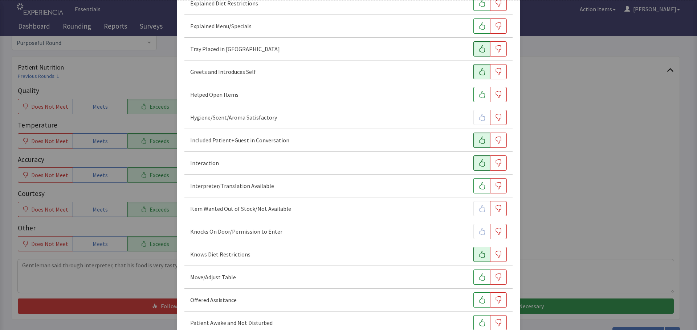
scroll to position [181, 0]
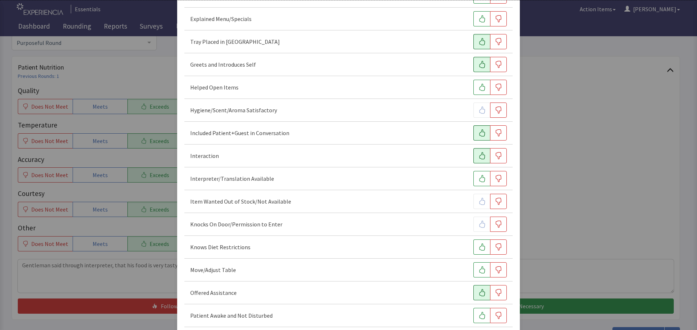
click at [478, 292] on icon "button" at bounding box center [481, 292] width 7 height 7
click at [478, 271] on icon "button" at bounding box center [481, 270] width 7 height 7
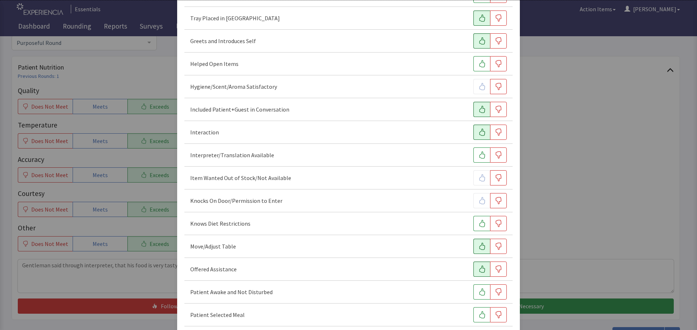
scroll to position [218, 0]
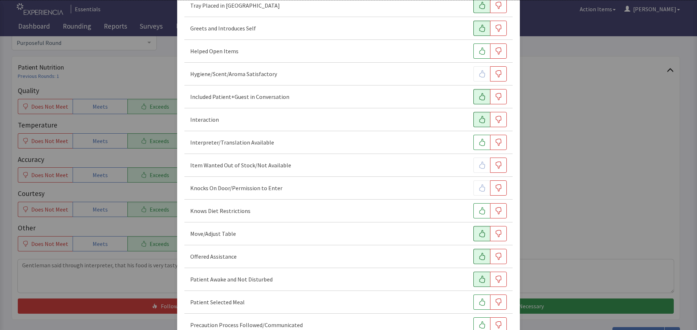
click at [478, 278] on icon "button" at bounding box center [481, 279] width 7 height 7
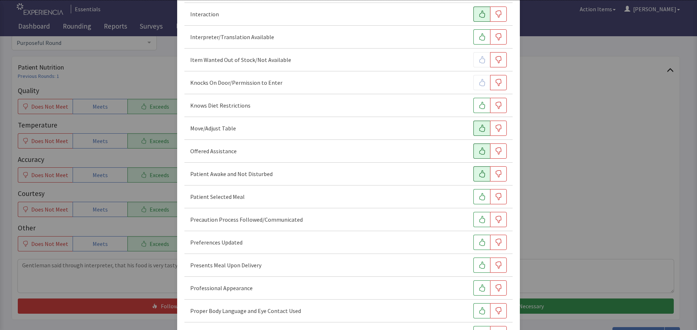
scroll to position [326, 0]
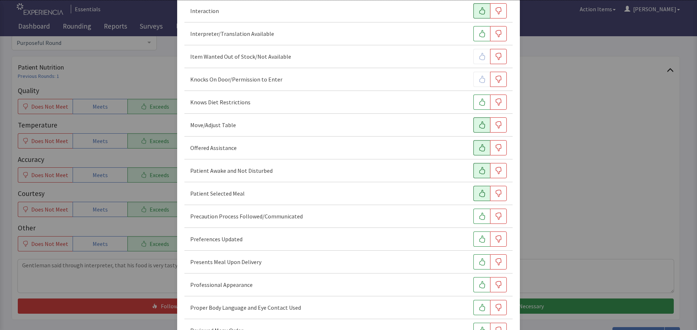
click at [478, 193] on icon "button" at bounding box center [481, 193] width 7 height 7
click at [478, 242] on icon "button" at bounding box center [481, 239] width 7 height 7
click at [479, 264] on icon "button" at bounding box center [482, 262] width 6 height 7
click at [478, 283] on icon "button" at bounding box center [481, 285] width 7 height 7
click at [478, 310] on icon "button" at bounding box center [481, 307] width 7 height 7
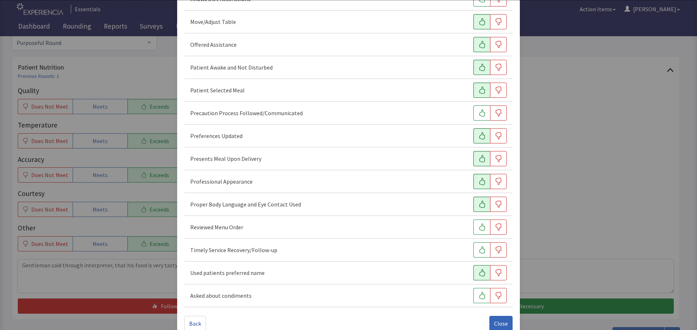
scroll to position [444, 0]
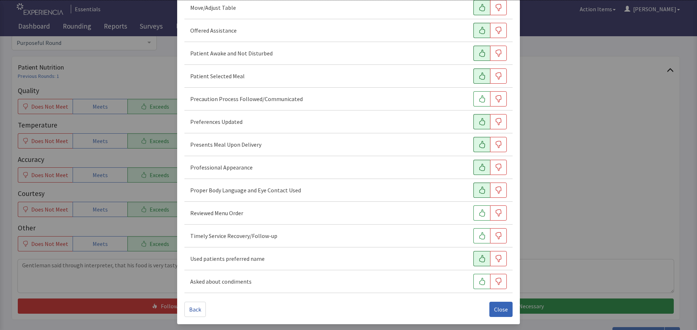
click at [480, 258] on icon "button" at bounding box center [481, 258] width 7 height 7
click at [473, 235] on button "button" at bounding box center [481, 236] width 17 height 15
click at [494, 309] on span "Close" at bounding box center [501, 309] width 14 height 9
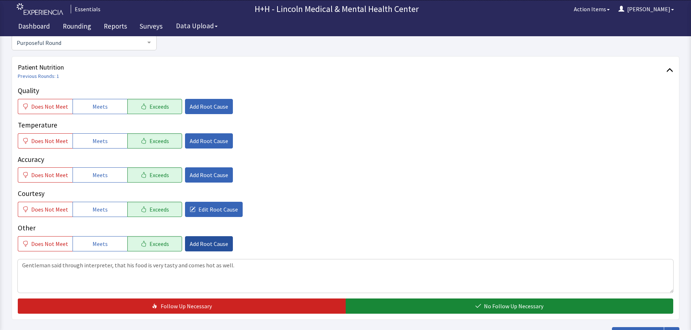
click at [198, 244] on span "Add Root Cause" at bounding box center [209, 244] width 38 height 9
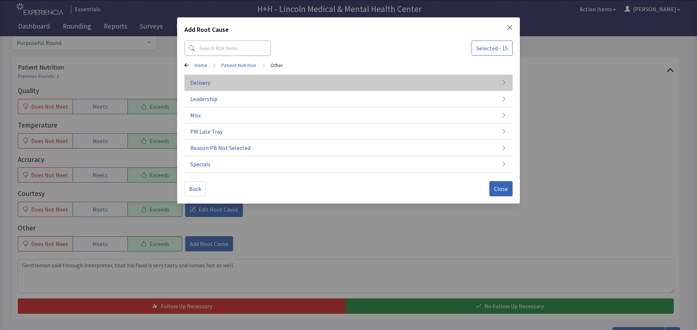
click at [225, 83] on button "Delivery" at bounding box center [348, 83] width 328 height 16
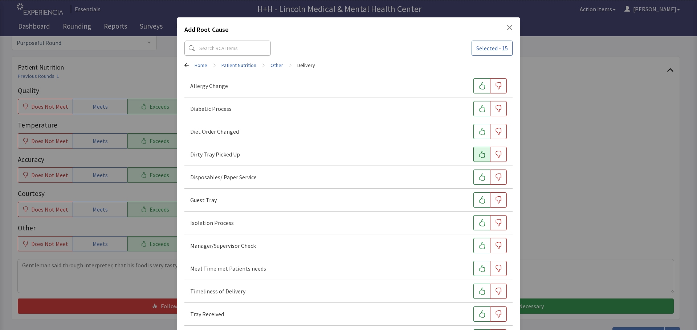
click at [474, 151] on button "button" at bounding box center [481, 154] width 17 height 15
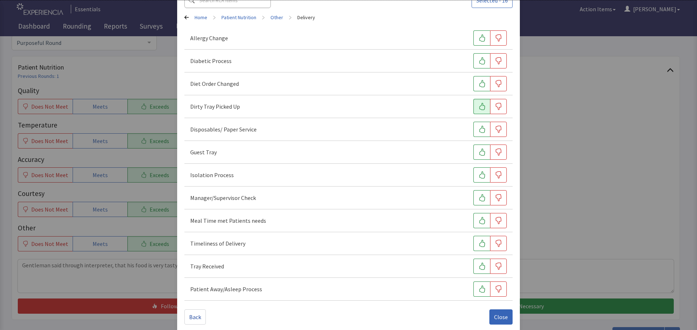
scroll to position [56, 0]
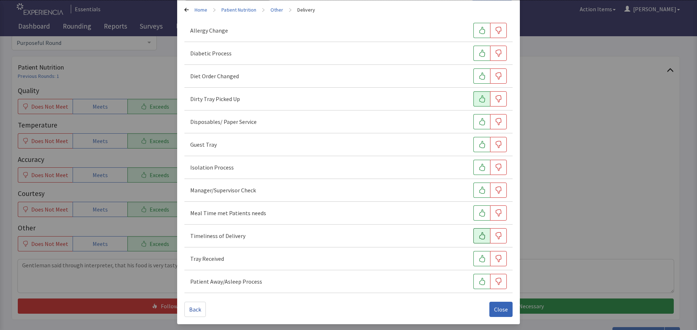
click at [478, 234] on icon "button" at bounding box center [481, 236] width 7 height 7
click at [479, 261] on icon "button" at bounding box center [482, 258] width 6 height 7
click at [481, 212] on button "button" at bounding box center [481, 213] width 17 height 15
click at [494, 310] on span "Close" at bounding box center [501, 309] width 14 height 9
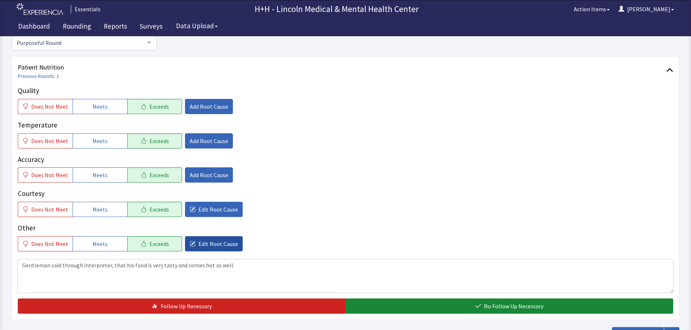
click at [223, 247] on span "Edit Root Cause" at bounding box center [218, 244] width 40 height 9
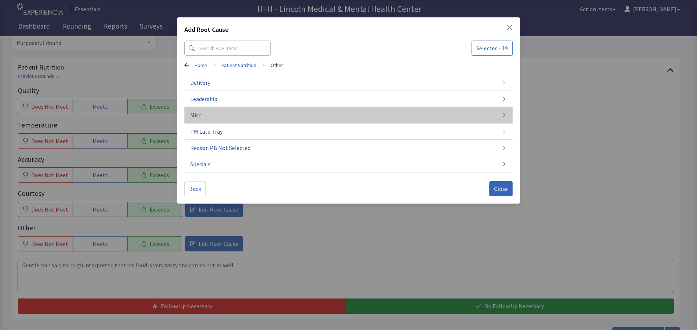
click at [198, 115] on span "Misc" at bounding box center [195, 115] width 11 height 9
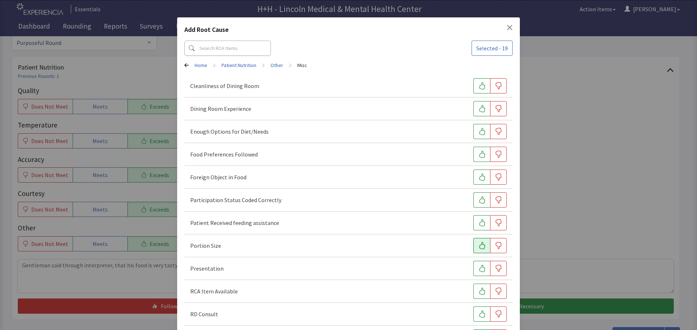
click at [480, 244] on icon "button" at bounding box center [481, 245] width 7 height 7
click at [478, 267] on icon "button" at bounding box center [481, 268] width 7 height 7
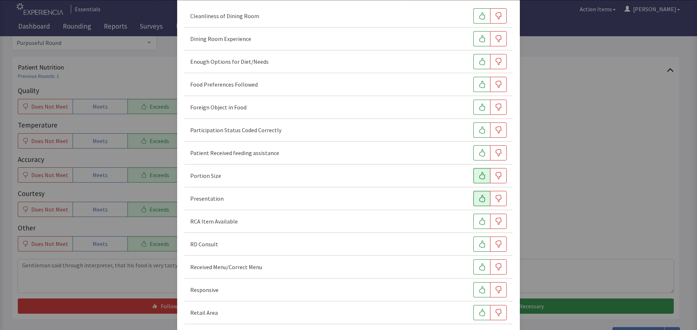
scroll to position [73, 0]
click at [475, 283] on button "button" at bounding box center [481, 287] width 17 height 15
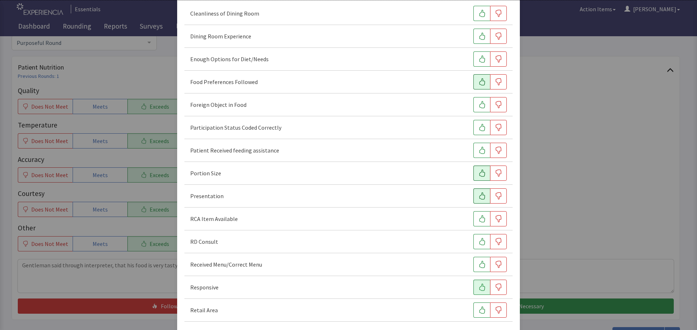
click at [480, 81] on icon "button" at bounding box center [481, 81] width 7 height 7
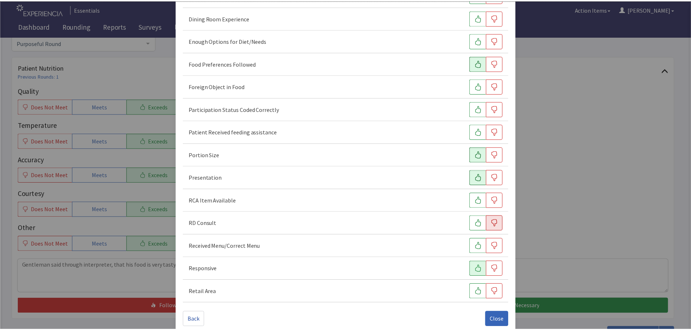
scroll to position [101, 0]
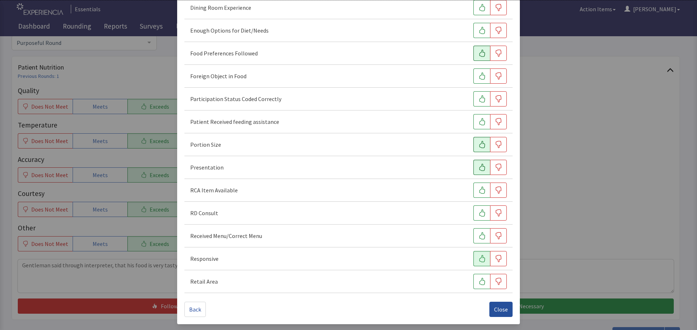
click at [502, 309] on span "Close" at bounding box center [501, 309] width 14 height 9
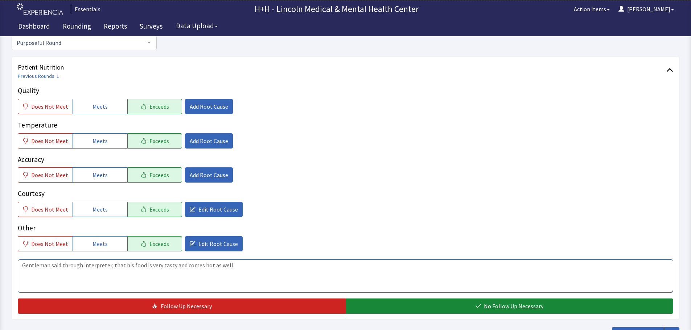
click at [170, 266] on textarea "Gentleman said through interpreter, that his food is very tasty and comes hot a…" at bounding box center [346, 276] width 656 height 33
click at [182, 266] on textarea "Gentleman said through interpreter, that his food is very tasty and comes hot a…" at bounding box center [346, 276] width 656 height 33
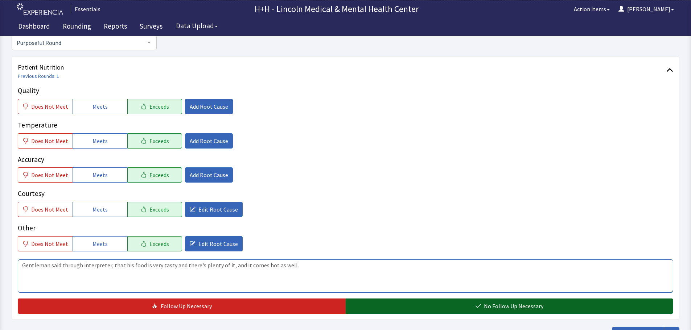
type textarea "Gentleman said through interpreter, that his food is very tasty and there's ple…"
click at [409, 307] on button "No Follow Up Necessary" at bounding box center [510, 306] width 328 height 15
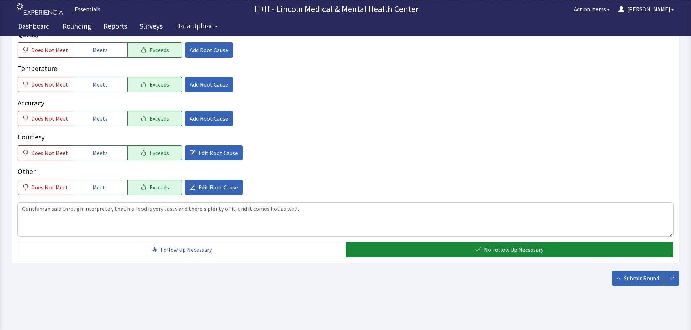
scroll to position [133, 0]
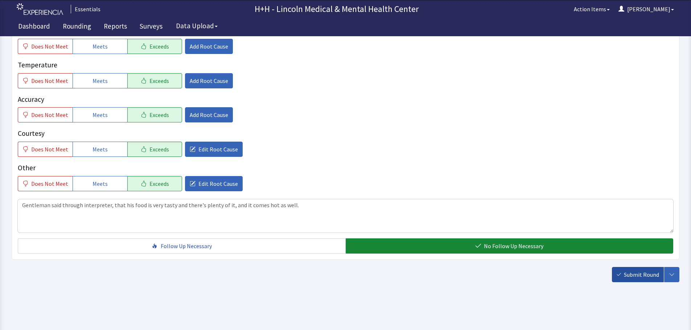
click at [628, 275] on span "Submit Round" at bounding box center [641, 275] width 35 height 9
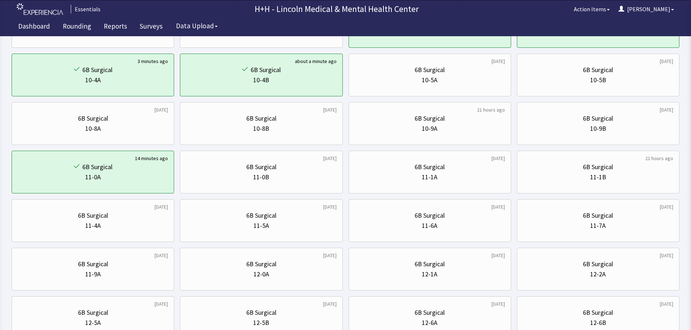
scroll to position [145, 0]
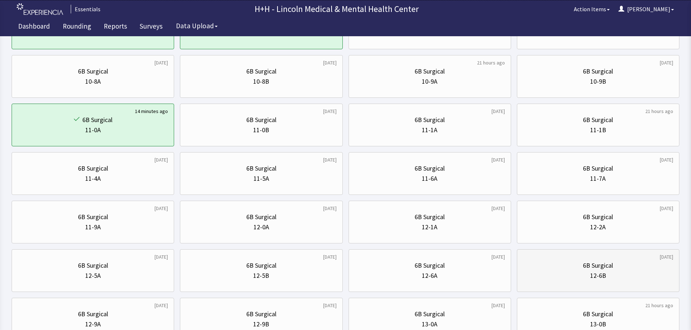
click at [620, 282] on div "6B Surgical 12-6B" at bounding box center [598, 271] width 150 height 35
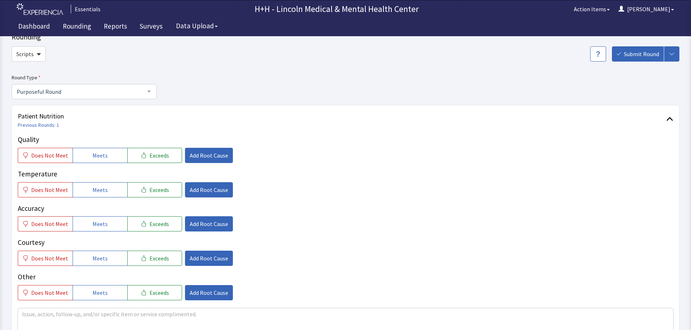
scroll to position [36, 0]
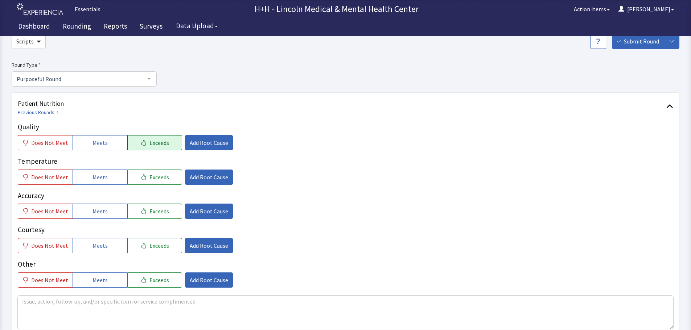
click at [143, 146] on button "Exceeds" at bounding box center [154, 142] width 55 height 15
click at [149, 179] on span "Exceeds" at bounding box center [159, 177] width 20 height 9
click at [151, 210] on span "Exceeds" at bounding box center [159, 211] width 20 height 9
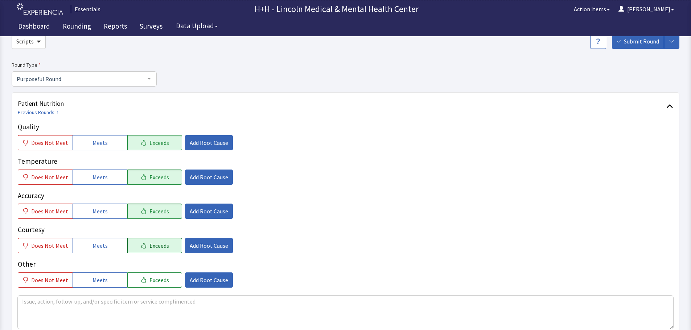
click at [157, 245] on span "Exceeds" at bounding box center [159, 246] width 20 height 9
click at [156, 279] on span "Exceeds" at bounding box center [159, 280] width 20 height 9
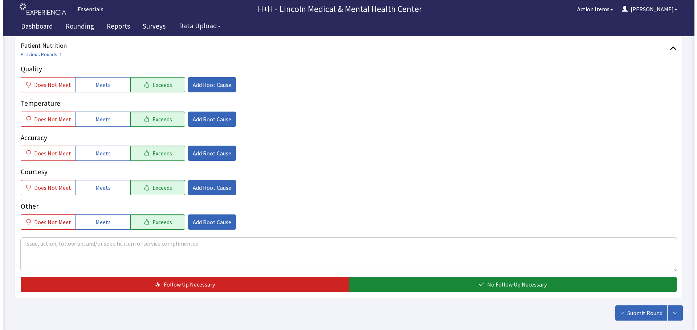
scroll to position [109, 0]
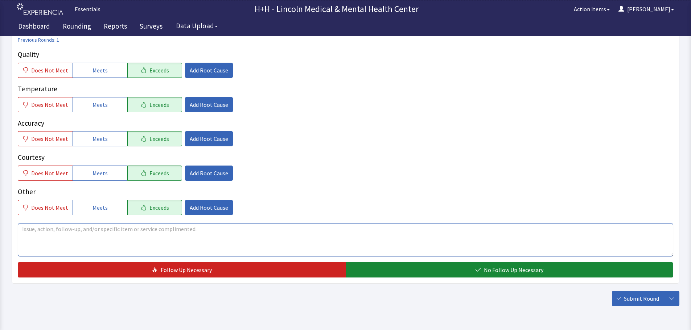
click at [32, 229] on textarea at bounding box center [346, 239] width 656 height 33
type textarea "Gentleman told us he has been enjoying his meals very much. Food has good taste…"
click at [193, 172] on span "Add Root Cause" at bounding box center [209, 173] width 38 height 9
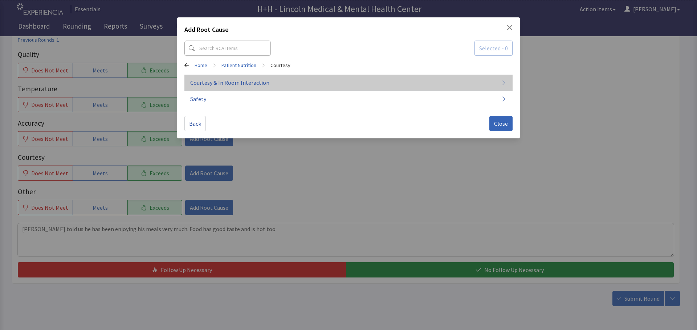
click at [233, 81] on span "Courtesy & In Room Interaction" at bounding box center [229, 82] width 79 height 9
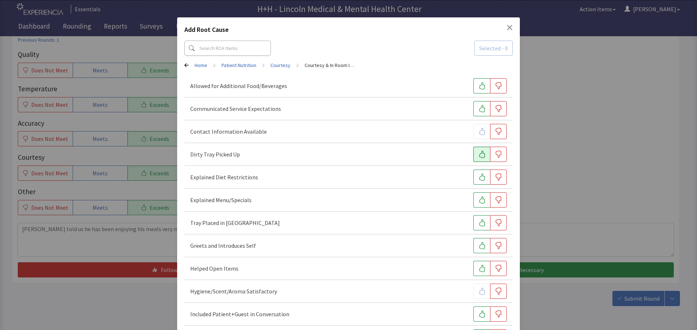
click at [478, 155] on icon "button" at bounding box center [481, 154] width 7 height 7
click at [478, 222] on icon "button" at bounding box center [481, 222] width 7 height 7
click at [473, 246] on button "button" at bounding box center [481, 245] width 17 height 15
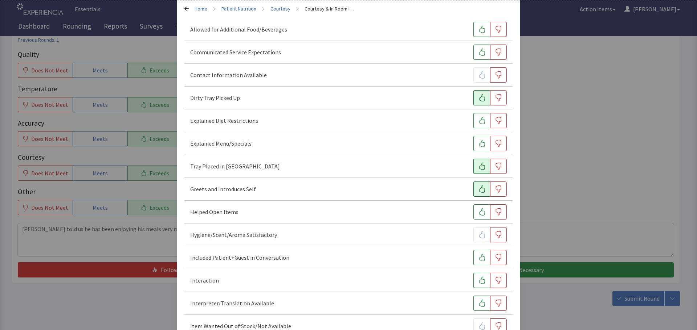
scroll to position [73, 0]
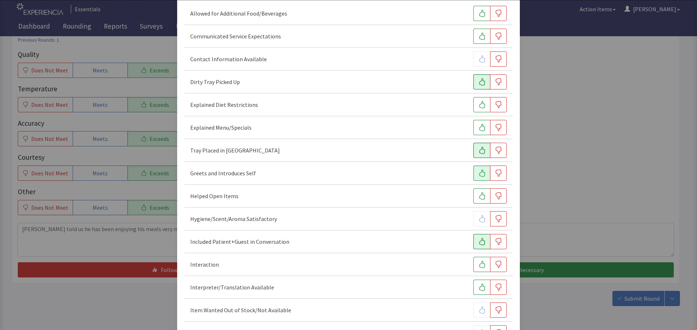
click at [474, 246] on button "button" at bounding box center [481, 241] width 17 height 15
click at [473, 263] on button "button" at bounding box center [481, 264] width 17 height 15
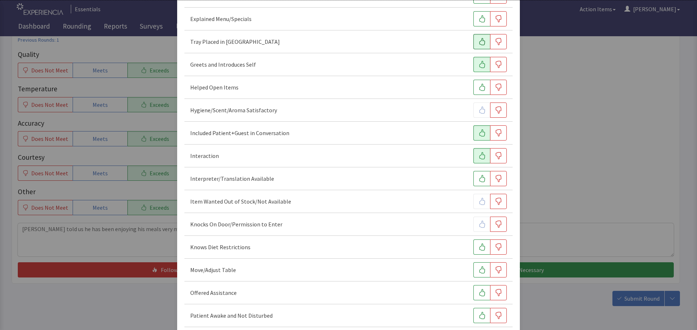
scroll to position [218, 0]
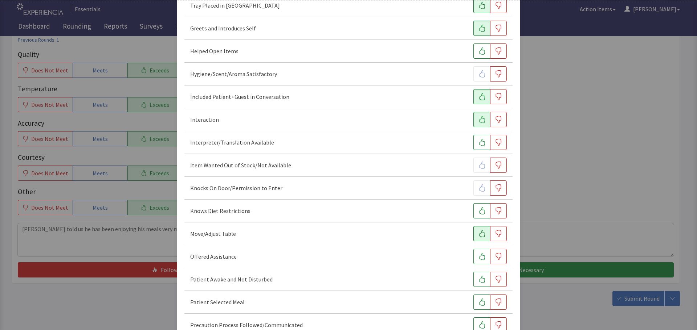
click at [479, 231] on icon "button" at bounding box center [482, 233] width 6 height 7
click at [479, 256] on icon "button" at bounding box center [482, 256] width 6 height 7
click at [478, 280] on icon "button" at bounding box center [481, 279] width 7 height 7
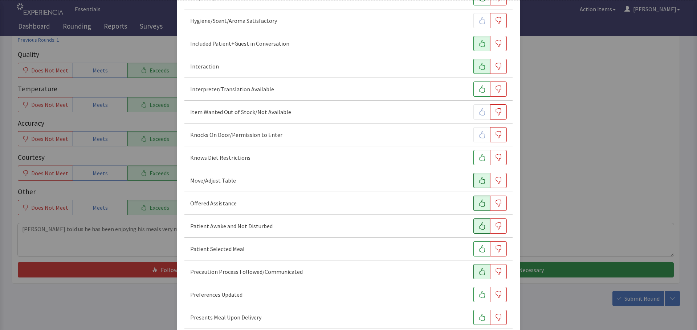
scroll to position [290, 0]
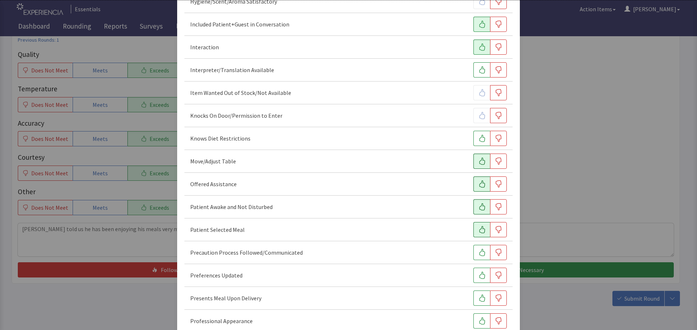
click at [478, 229] on icon "button" at bounding box center [481, 229] width 7 height 7
click at [478, 277] on icon "button" at bounding box center [481, 275] width 7 height 7
click at [478, 297] on icon "button" at bounding box center [481, 298] width 7 height 7
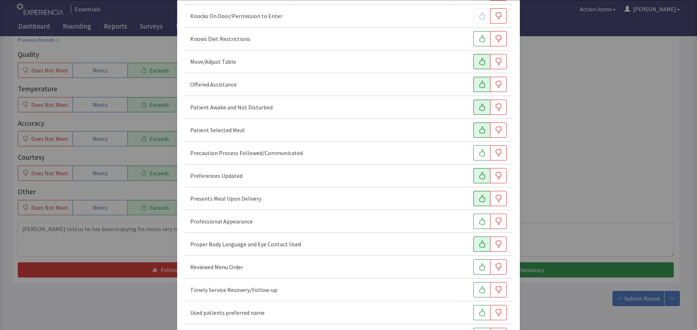
scroll to position [399, 0]
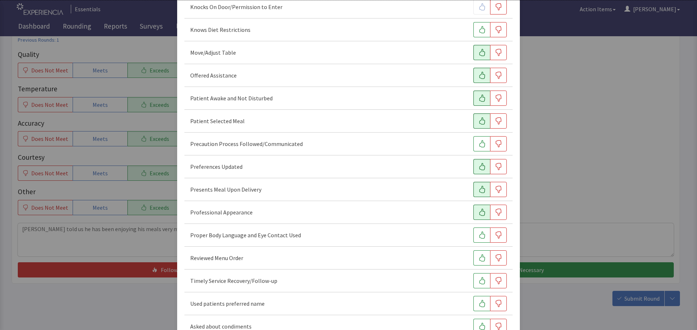
click at [478, 211] on icon "button" at bounding box center [481, 212] width 7 height 7
click at [479, 235] on icon "button" at bounding box center [481, 235] width 7 height 7
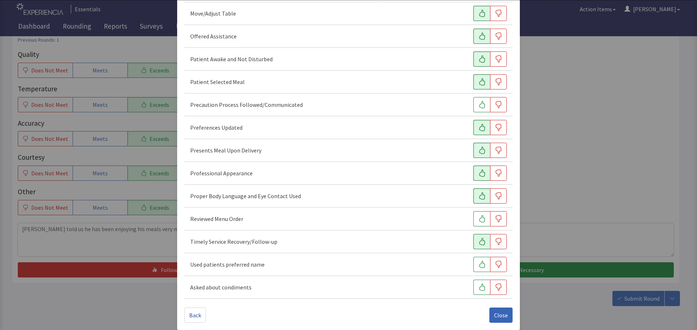
scroll to position [444, 0]
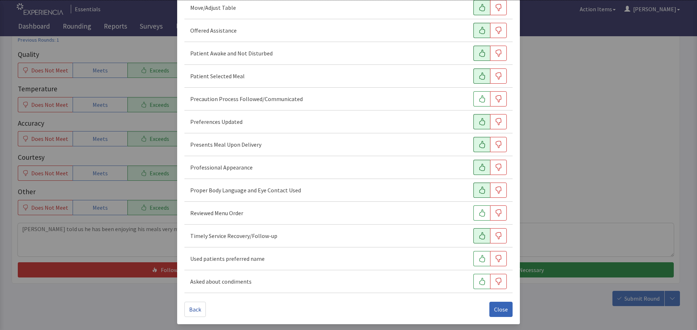
click at [473, 237] on button "button" at bounding box center [481, 236] width 17 height 15
click at [473, 261] on button "button" at bounding box center [481, 258] width 17 height 15
click at [479, 215] on icon "button" at bounding box center [482, 213] width 6 height 7
click at [494, 311] on span "Close" at bounding box center [501, 309] width 14 height 9
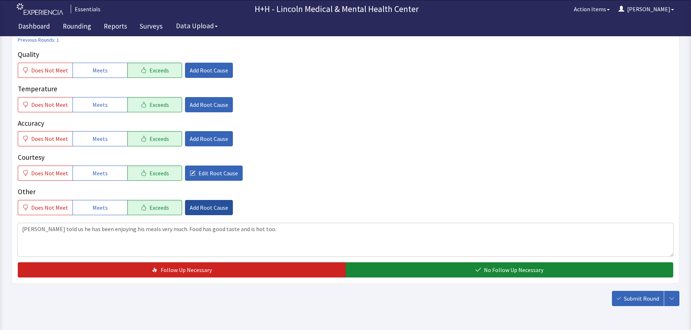
click at [194, 209] on span "Add Root Cause" at bounding box center [209, 208] width 38 height 9
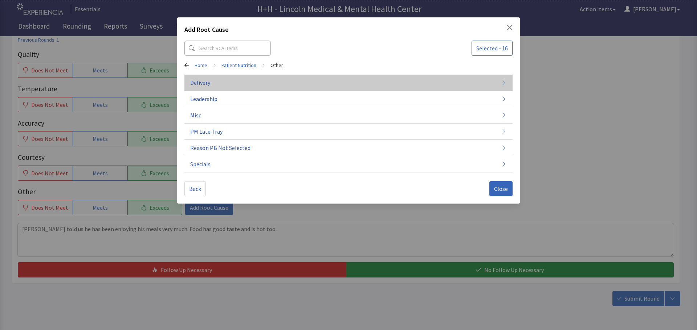
click at [209, 82] on span "Delivery" at bounding box center [200, 82] width 20 height 9
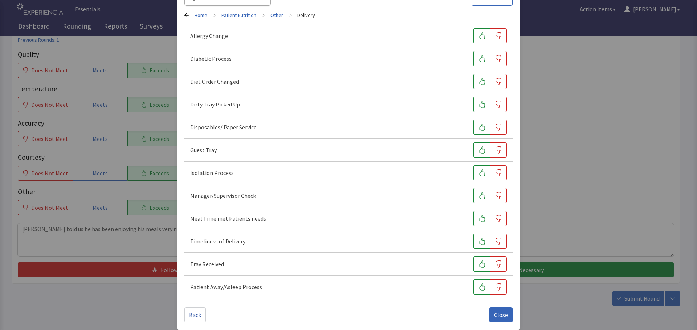
scroll to position [56, 0]
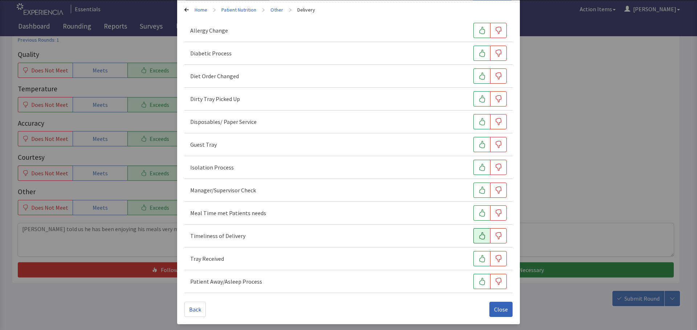
click at [479, 236] on icon "button" at bounding box center [481, 236] width 7 height 7
click at [479, 260] on icon "button" at bounding box center [481, 258] width 7 height 7
click at [478, 283] on icon "button" at bounding box center [481, 281] width 7 height 7
click at [473, 100] on button "button" at bounding box center [481, 98] width 17 height 15
click at [498, 307] on span "Close" at bounding box center [501, 309] width 14 height 9
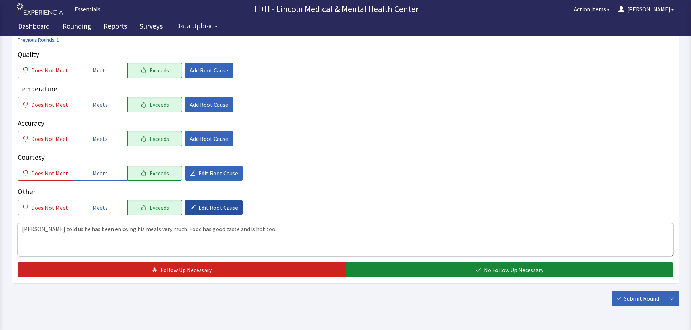
click at [213, 207] on span "Edit Root Cause" at bounding box center [218, 208] width 40 height 9
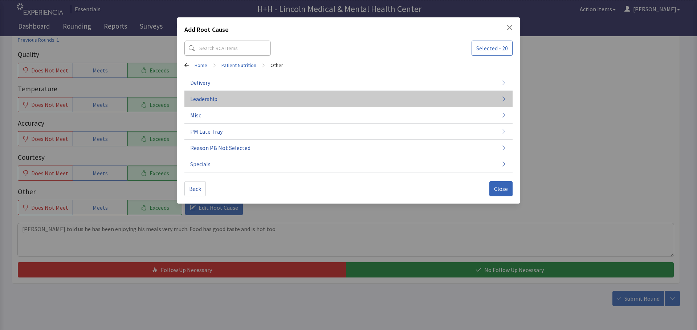
click at [215, 97] on span "Leadership" at bounding box center [203, 99] width 27 height 9
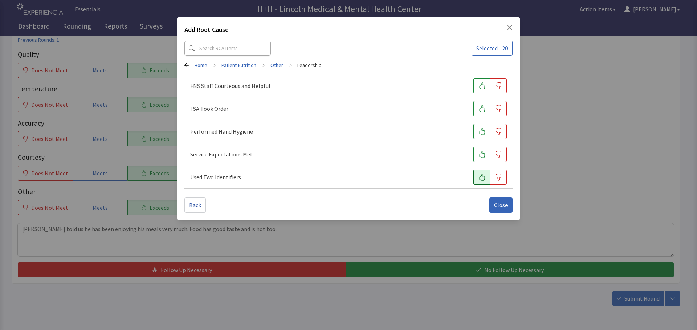
click at [481, 178] on icon "button" at bounding box center [481, 177] width 7 height 7
click at [481, 111] on icon "button" at bounding box center [481, 108] width 7 height 7
click at [480, 84] on icon "button" at bounding box center [481, 85] width 7 height 7
click at [484, 156] on icon "button" at bounding box center [482, 154] width 6 height 7
click at [481, 132] on icon "button" at bounding box center [481, 131] width 7 height 7
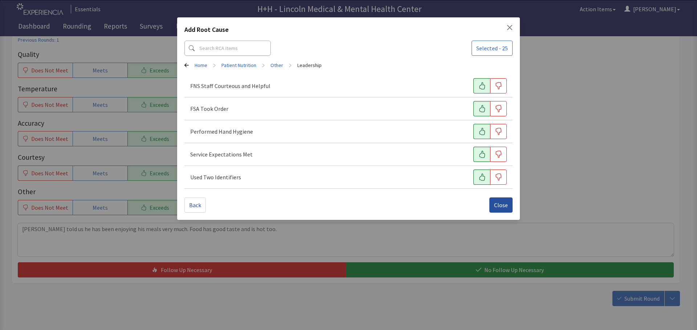
click at [500, 204] on span "Close" at bounding box center [501, 205] width 14 height 9
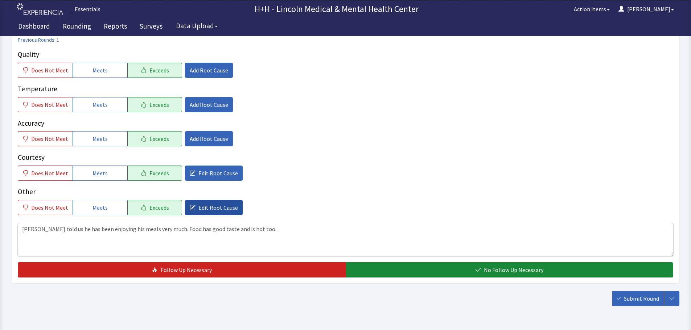
click at [218, 207] on span "Edit Root Cause" at bounding box center [218, 208] width 40 height 9
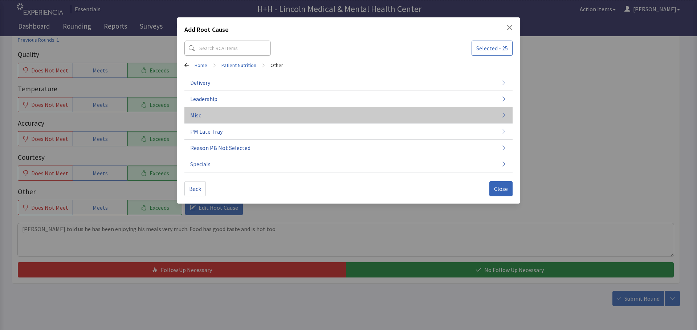
click at [199, 115] on span "Misc" at bounding box center [195, 115] width 11 height 9
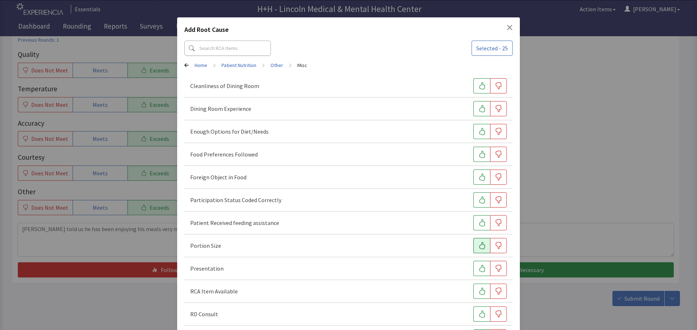
click at [473, 245] on button "button" at bounding box center [481, 245] width 17 height 15
click at [478, 269] on icon "button" at bounding box center [481, 268] width 7 height 7
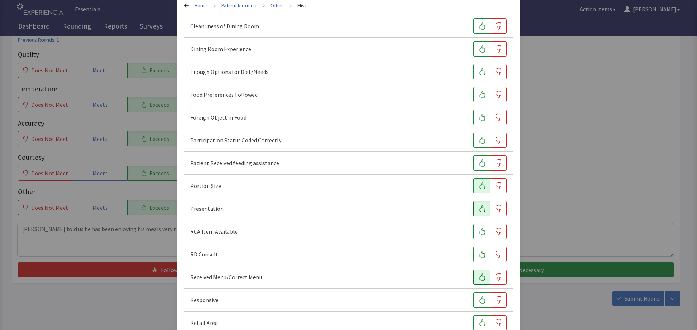
scroll to position [73, 0]
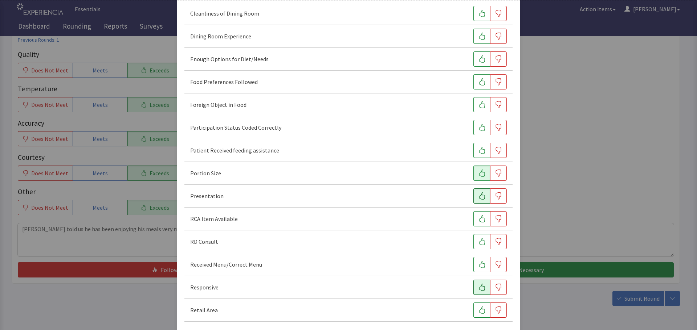
click at [481, 287] on button "button" at bounding box center [481, 287] width 17 height 15
click at [473, 80] on button "button" at bounding box center [481, 81] width 17 height 15
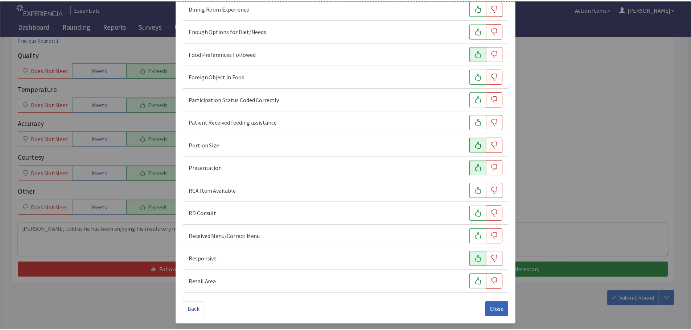
scroll to position [101, 0]
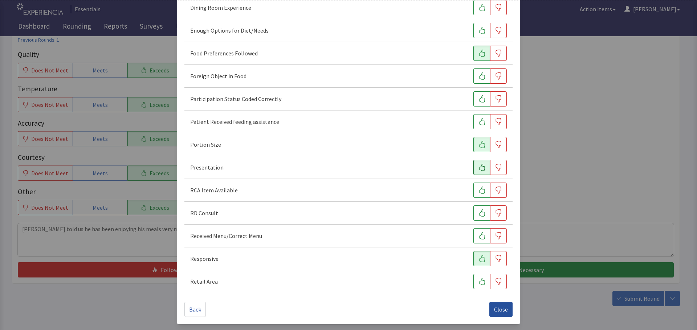
click at [502, 309] on span "Close" at bounding box center [501, 309] width 14 height 9
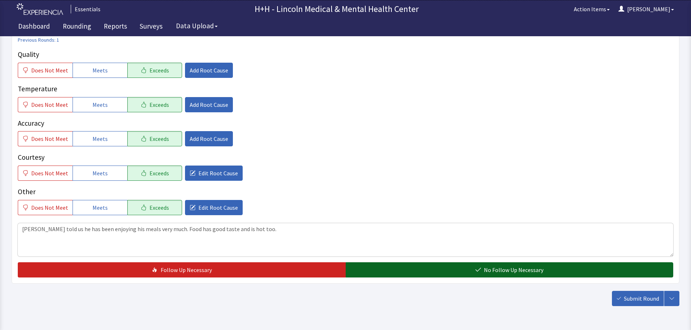
click at [453, 267] on button "No Follow Up Necessary" at bounding box center [510, 270] width 328 height 15
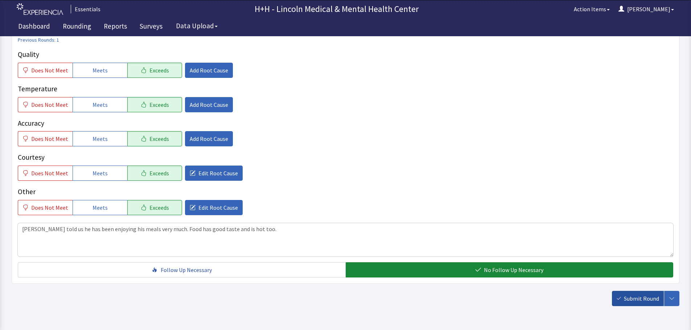
click at [628, 300] on span "Submit Round" at bounding box center [641, 299] width 35 height 9
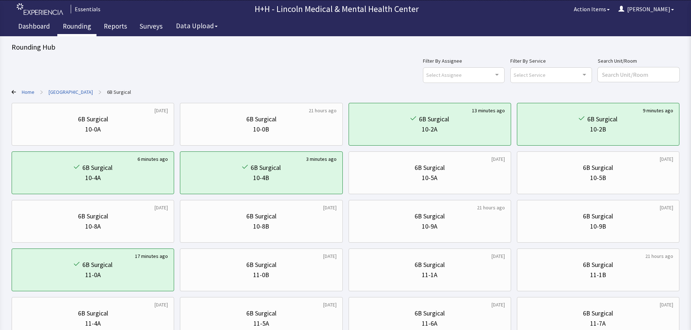
click at [70, 25] on link "Rounding" at bounding box center [76, 27] width 39 height 18
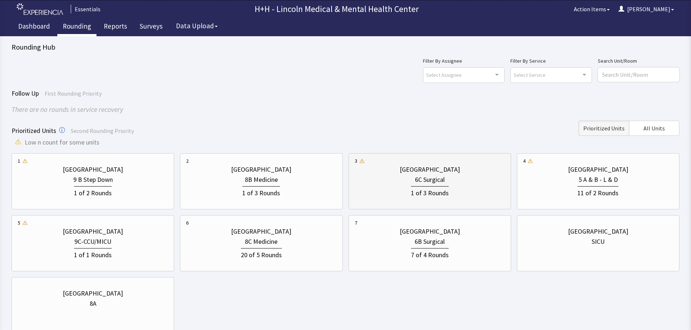
click at [452, 189] on div "1 of 3 Rounds" at bounding box center [430, 191] width 150 height 13
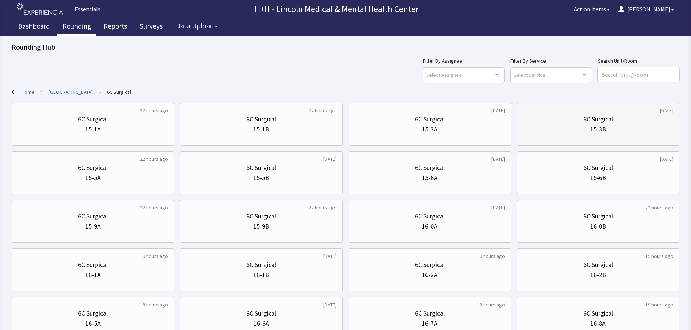
click at [567, 130] on div "15-3B" at bounding box center [598, 129] width 150 height 10
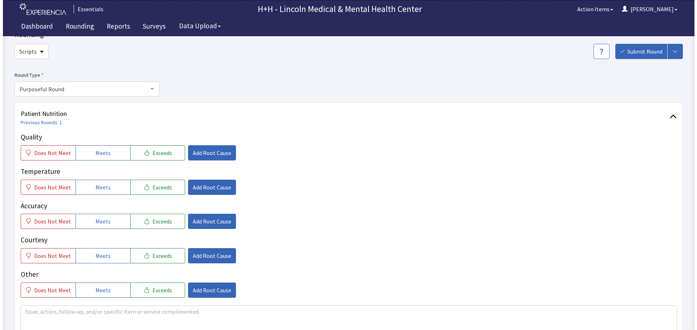
scroll to position [73, 0]
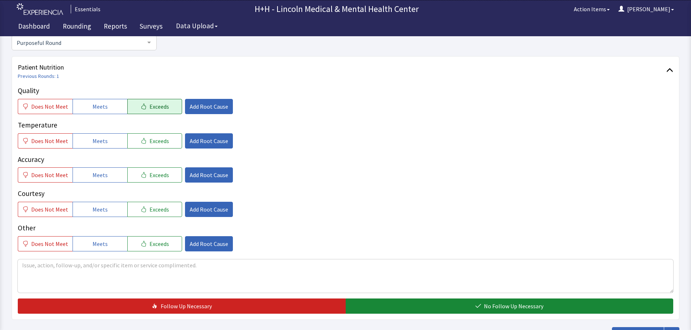
click at [148, 111] on button "Exceeds" at bounding box center [154, 106] width 55 height 15
click at [154, 143] on span "Exceeds" at bounding box center [159, 141] width 20 height 9
click at [154, 176] on span "Exceeds" at bounding box center [159, 175] width 20 height 9
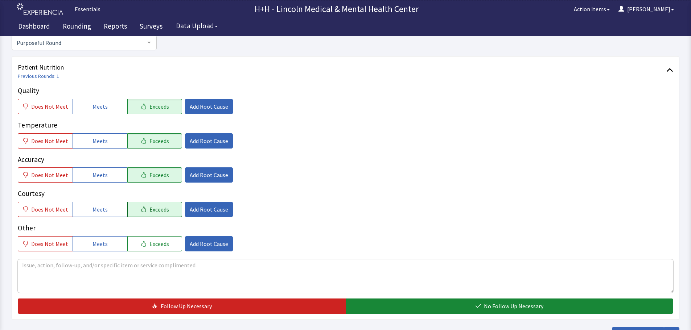
click at [156, 212] on span "Exceeds" at bounding box center [159, 209] width 20 height 9
click at [157, 244] on span "Exceeds" at bounding box center [159, 244] width 20 height 9
click at [201, 209] on span "Add Root Cause" at bounding box center [209, 209] width 38 height 9
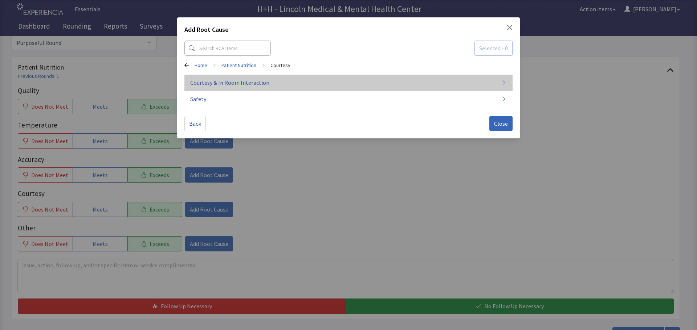
click at [244, 82] on span "Courtesy & In Room Interaction" at bounding box center [229, 82] width 79 height 9
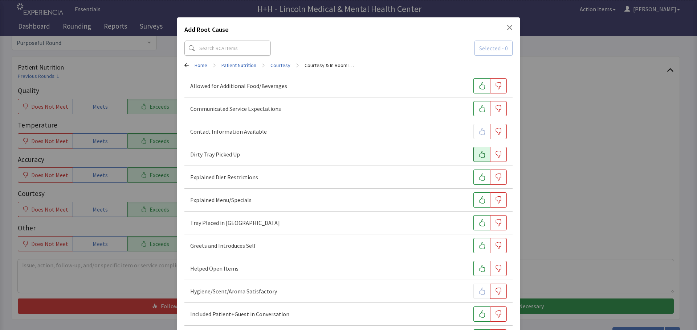
click at [478, 152] on icon "button" at bounding box center [481, 154] width 7 height 7
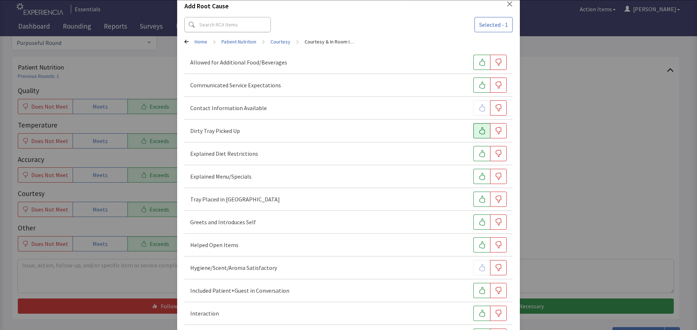
scroll to position [36, 0]
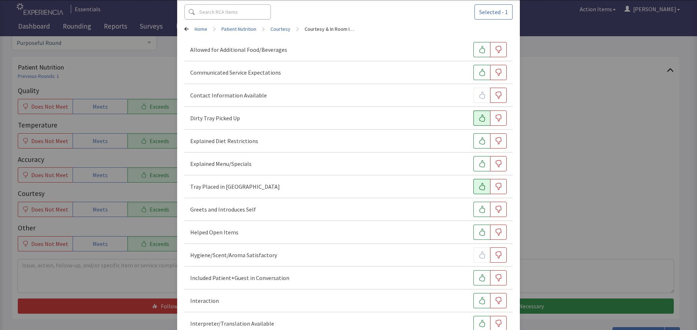
click at [479, 190] on icon "button" at bounding box center [482, 186] width 6 height 7
click at [478, 210] on icon "button" at bounding box center [481, 209] width 7 height 7
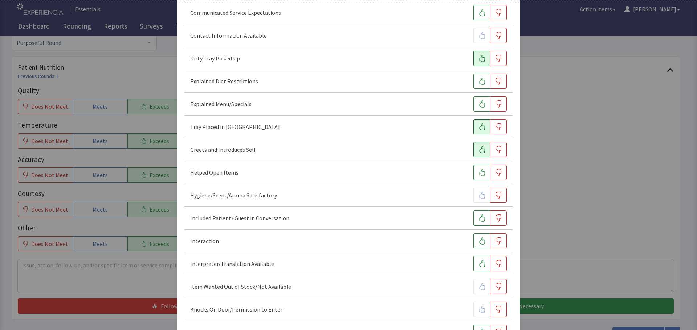
scroll to position [109, 0]
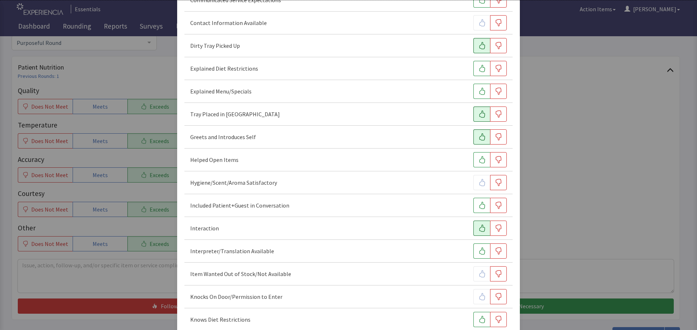
click at [478, 228] on icon "button" at bounding box center [481, 228] width 7 height 7
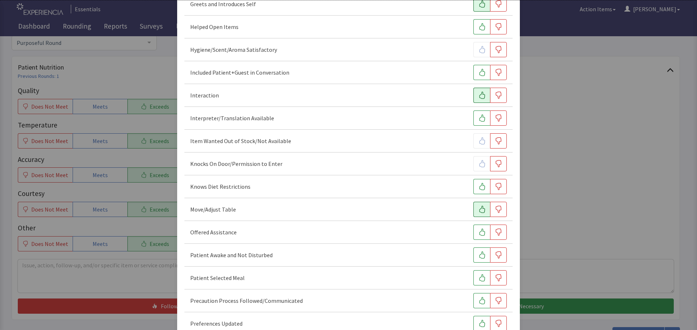
scroll to position [254, 0]
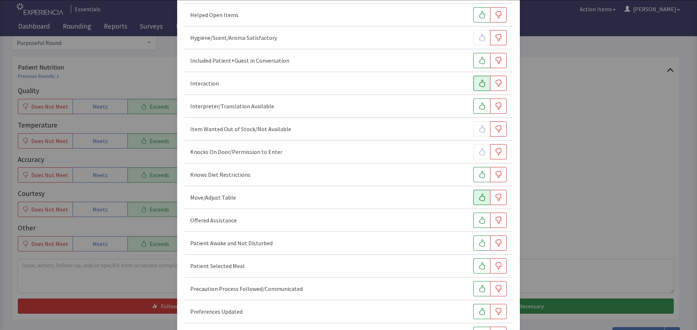
click at [478, 198] on icon "button" at bounding box center [481, 197] width 7 height 7
click at [473, 220] on button "button" at bounding box center [481, 220] width 17 height 15
click at [473, 243] on button "button" at bounding box center [481, 243] width 17 height 15
click at [481, 265] on icon "button" at bounding box center [481, 266] width 7 height 7
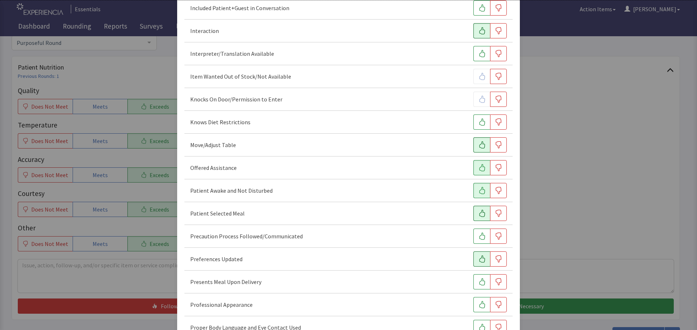
scroll to position [326, 0]
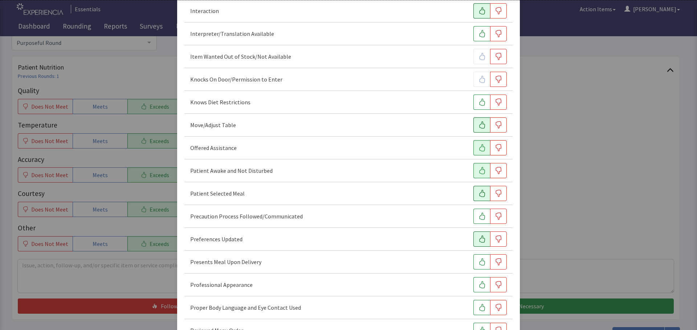
click at [478, 237] on icon "button" at bounding box center [481, 239] width 7 height 7
click at [473, 262] on button "button" at bounding box center [481, 262] width 17 height 15
click at [479, 285] on icon "button" at bounding box center [481, 285] width 7 height 7
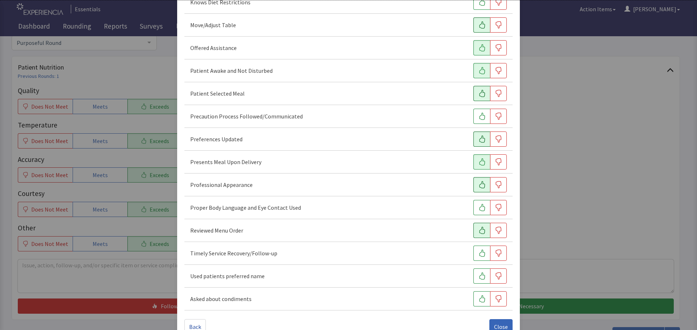
scroll to position [435, 0]
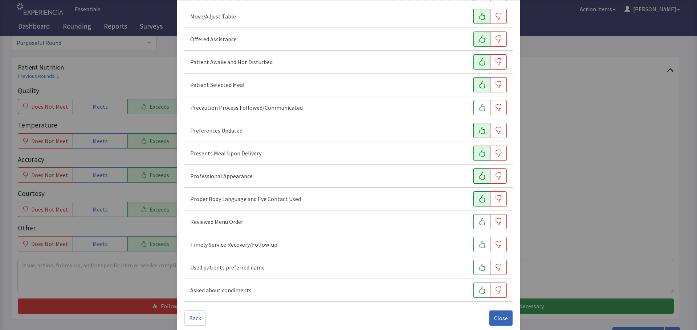
click at [478, 199] on icon "button" at bounding box center [481, 199] width 7 height 7
click at [479, 222] on icon "button" at bounding box center [482, 221] width 6 height 7
click at [478, 245] on icon "button" at bounding box center [481, 244] width 7 height 7
click at [478, 264] on icon "button" at bounding box center [481, 267] width 7 height 7
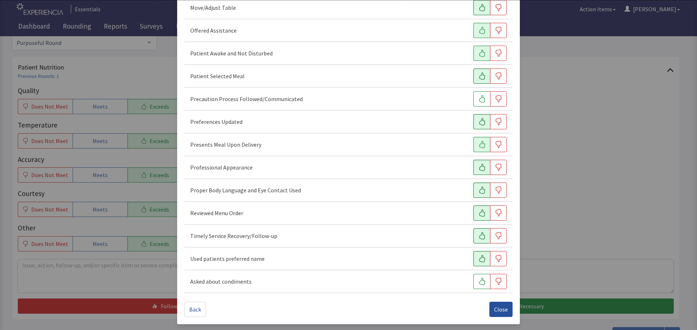
click at [497, 312] on span "Close" at bounding box center [501, 309] width 14 height 9
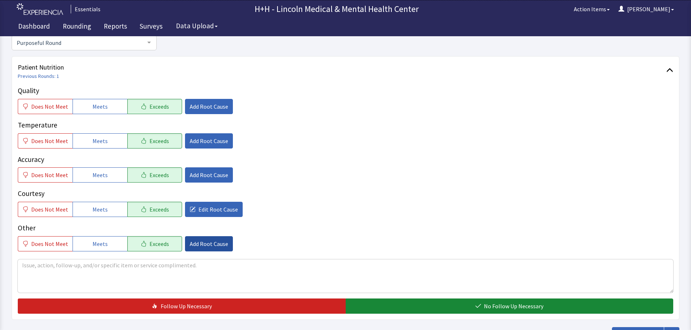
click at [201, 243] on span "Add Root Cause" at bounding box center [209, 244] width 38 height 9
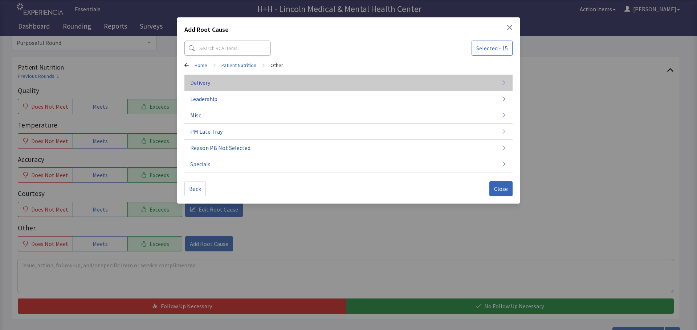
click at [211, 82] on button "Delivery" at bounding box center [348, 83] width 328 height 16
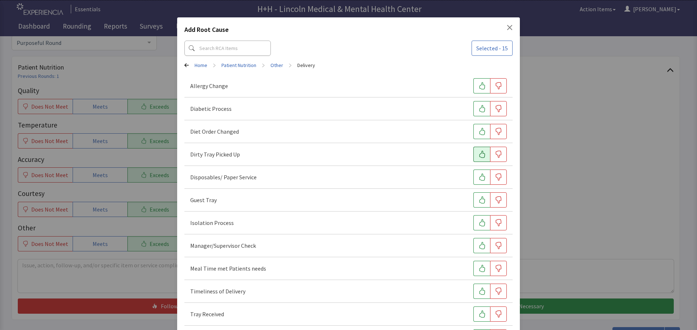
click at [478, 155] on icon "button" at bounding box center [481, 154] width 7 height 7
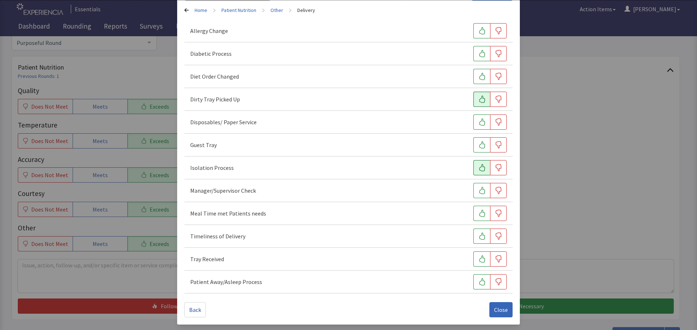
scroll to position [56, 0]
click at [480, 234] on icon "button" at bounding box center [481, 236] width 7 height 7
click at [479, 257] on icon "button" at bounding box center [482, 258] width 6 height 7
click at [478, 215] on icon "button" at bounding box center [481, 213] width 7 height 7
click at [494, 308] on span "Close" at bounding box center [501, 309] width 14 height 9
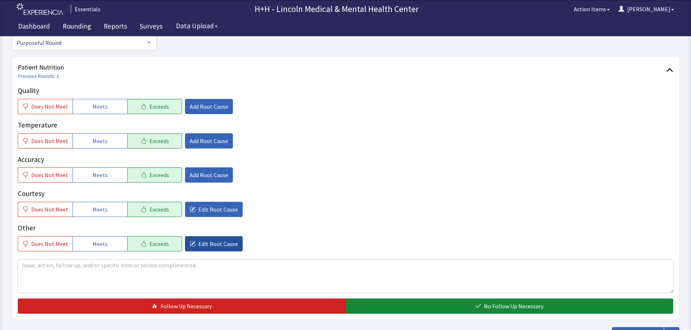
click at [212, 244] on span "Edit Root Cause" at bounding box center [218, 244] width 40 height 9
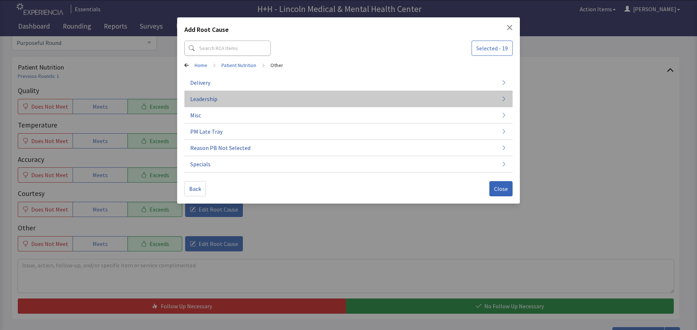
click at [204, 98] on span "Leadership" at bounding box center [203, 99] width 27 height 9
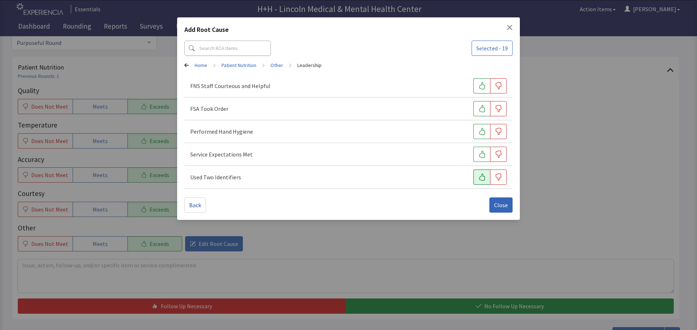
click at [479, 176] on icon "button" at bounding box center [481, 177] width 7 height 7
click at [485, 153] on icon "button" at bounding box center [481, 154] width 7 height 7
click at [484, 133] on icon "button" at bounding box center [482, 131] width 6 height 7
click at [484, 111] on icon "button" at bounding box center [481, 108] width 7 height 7
click at [485, 86] on icon "button" at bounding box center [481, 85] width 7 height 7
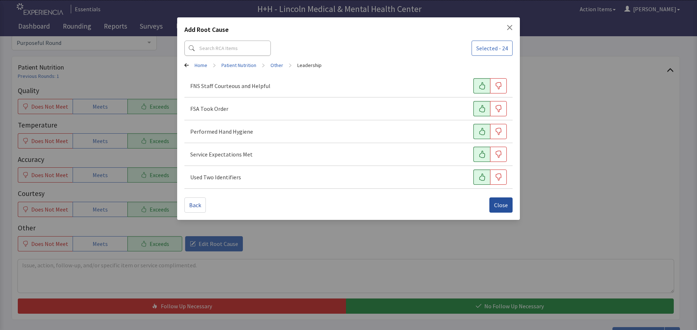
click at [501, 204] on span "Close" at bounding box center [501, 205] width 14 height 9
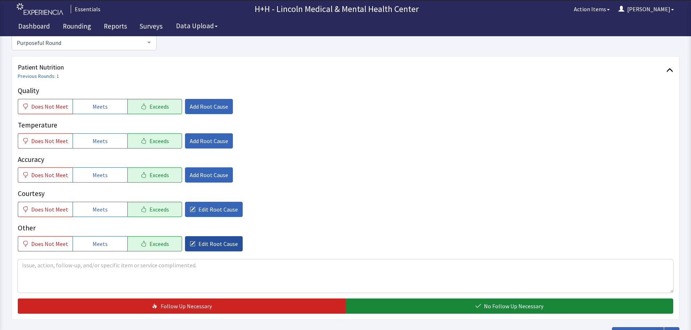
click at [222, 242] on span "Edit Root Cause" at bounding box center [218, 244] width 40 height 9
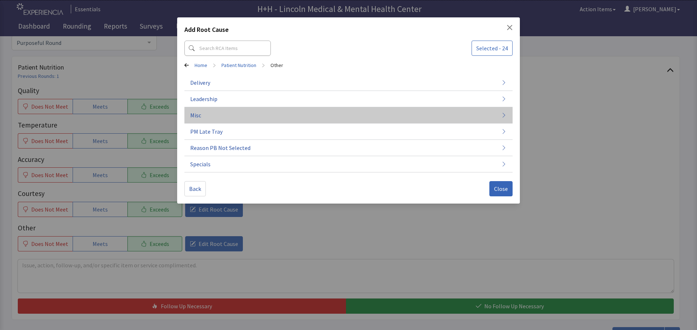
click at [204, 111] on button "Misc" at bounding box center [348, 115] width 328 height 16
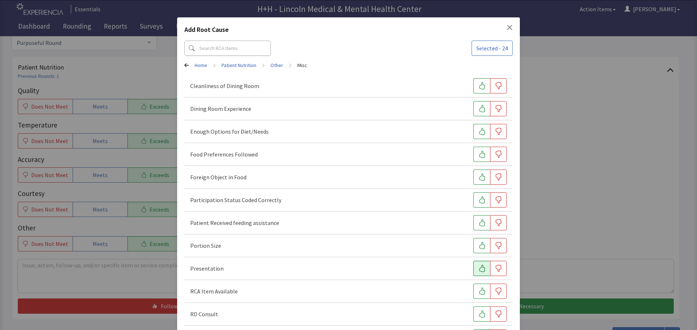
click at [478, 267] on icon "button" at bounding box center [481, 268] width 7 height 7
click at [478, 245] on icon "button" at bounding box center [481, 245] width 7 height 7
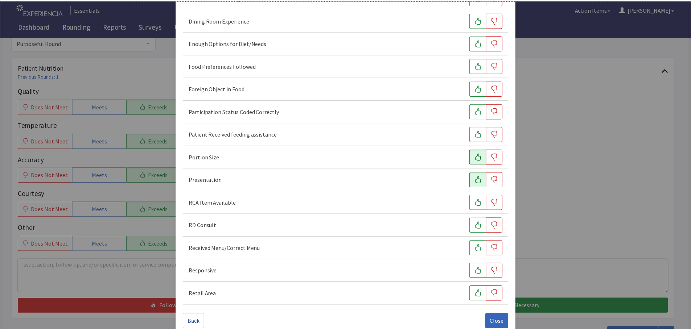
scroll to position [101, 0]
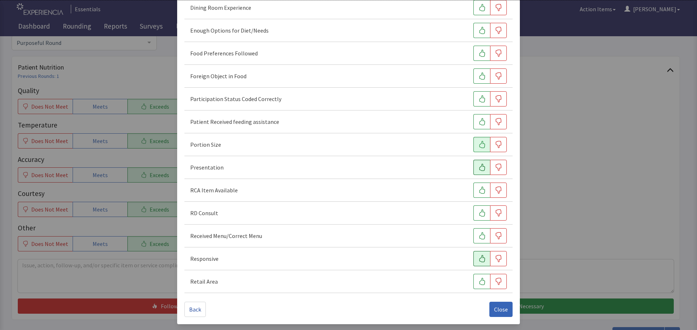
click at [480, 258] on icon "button" at bounding box center [481, 258] width 7 height 7
click at [479, 30] on icon "button" at bounding box center [482, 30] width 6 height 7
click at [480, 53] on icon "button" at bounding box center [482, 53] width 6 height 7
click at [494, 310] on span "Close" at bounding box center [501, 309] width 14 height 9
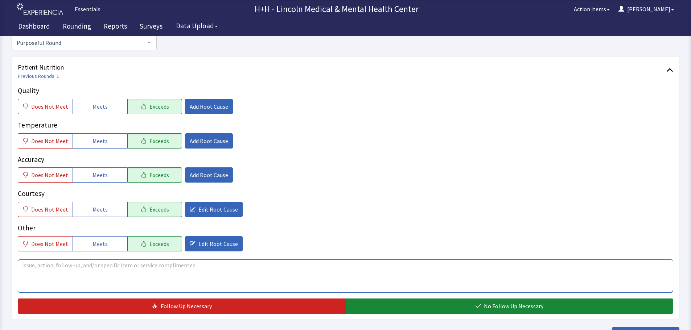
click at [30, 264] on textarea at bounding box center [346, 276] width 656 height 33
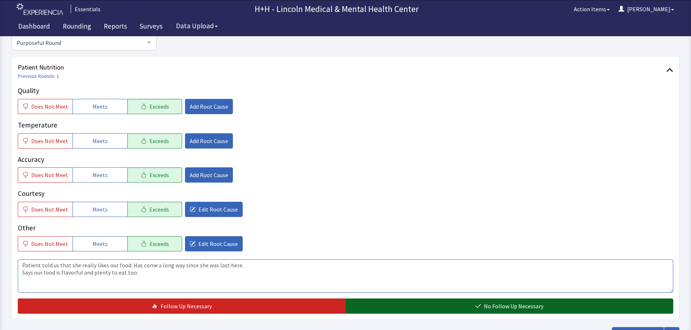
type textarea "Patient told us that she really likes our food. Has come a long way since she w…"
click at [454, 309] on button "No Follow Up Necessary" at bounding box center [510, 306] width 328 height 15
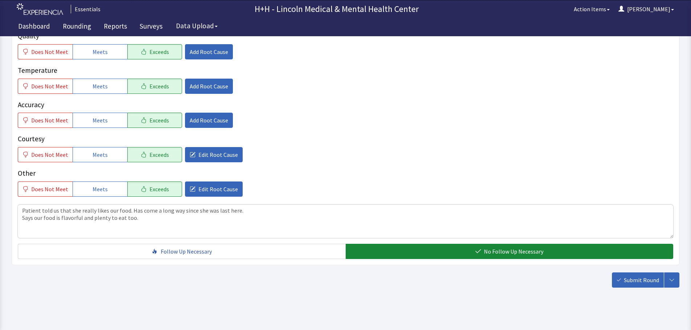
scroll to position [133, 0]
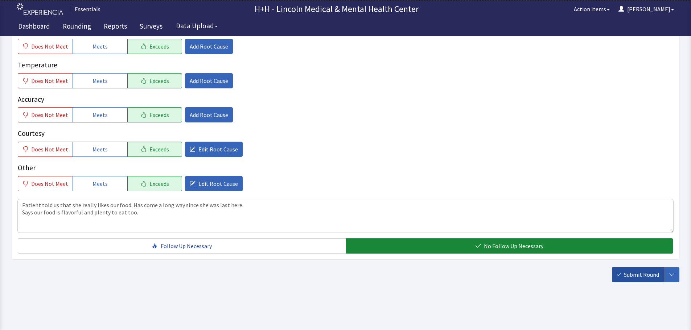
click at [635, 275] on span "Submit Round" at bounding box center [641, 275] width 35 height 9
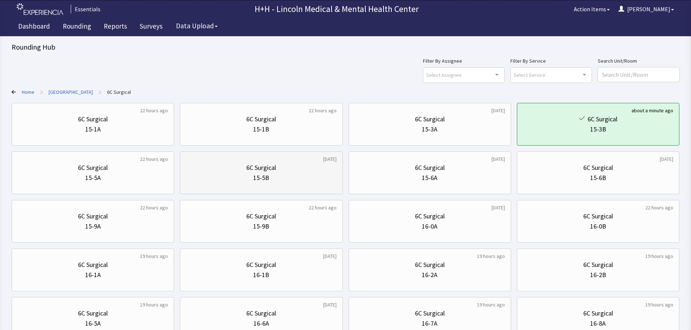
click at [266, 179] on div "15-5B" at bounding box center [261, 178] width 16 height 10
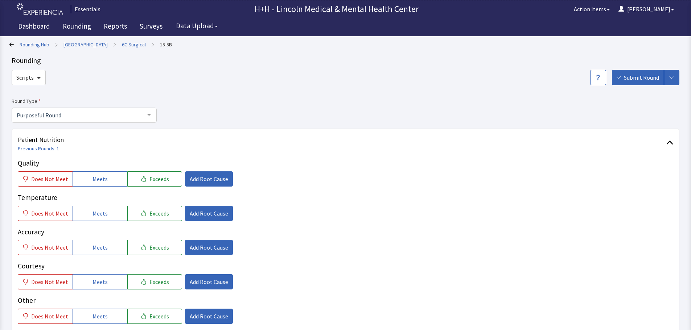
scroll to position [36, 0]
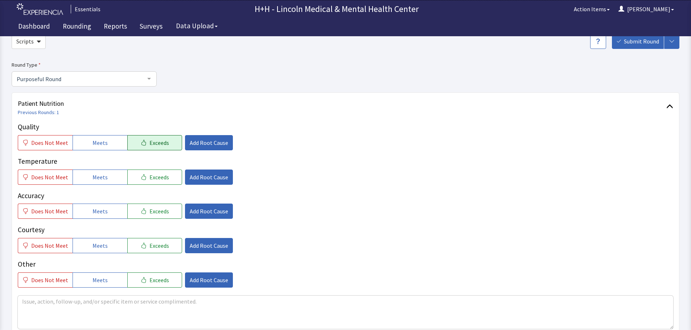
click at [156, 144] on span "Exceeds" at bounding box center [159, 143] width 20 height 9
click at [155, 182] on button "Exceeds" at bounding box center [154, 177] width 55 height 15
click at [151, 213] on span "Exceeds" at bounding box center [159, 211] width 20 height 9
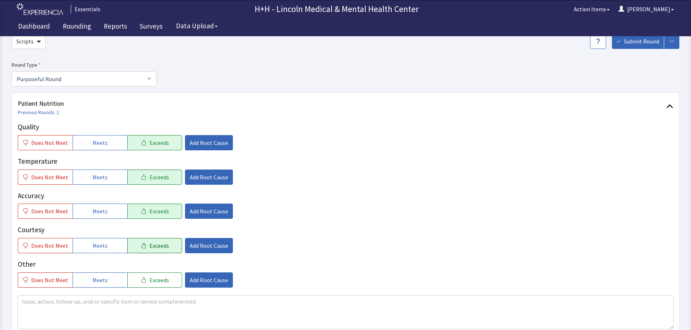
click at [150, 243] on span "Exceeds" at bounding box center [159, 246] width 20 height 9
click at [155, 278] on span "Exceeds" at bounding box center [159, 280] width 20 height 9
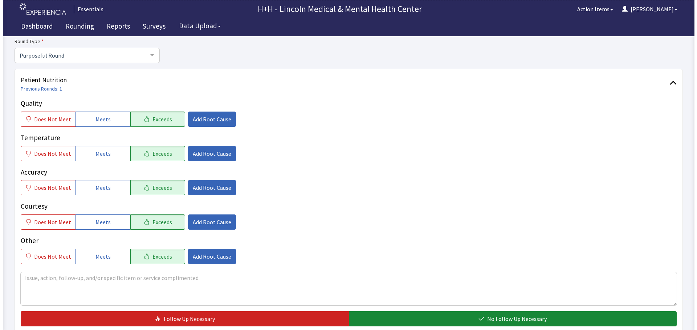
scroll to position [73, 0]
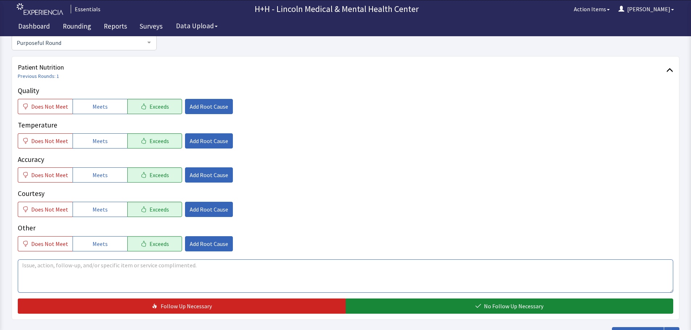
click at [34, 266] on textarea at bounding box center [346, 276] width 656 height 33
type textarea "Gentleman said he likes our food and our staff are very helpful with his choice…"
click at [190, 211] on span "Add Root Cause" at bounding box center [209, 209] width 38 height 9
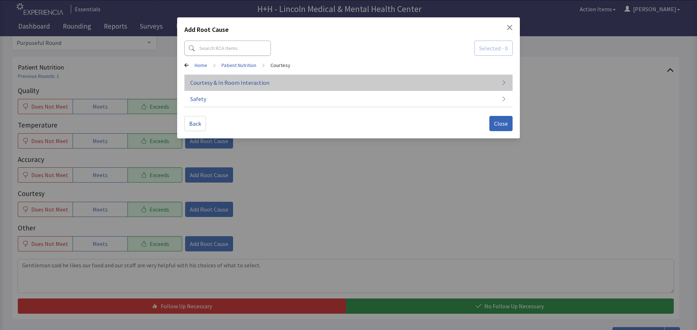
click at [249, 81] on span "Courtesy & In Room Interaction" at bounding box center [229, 82] width 79 height 9
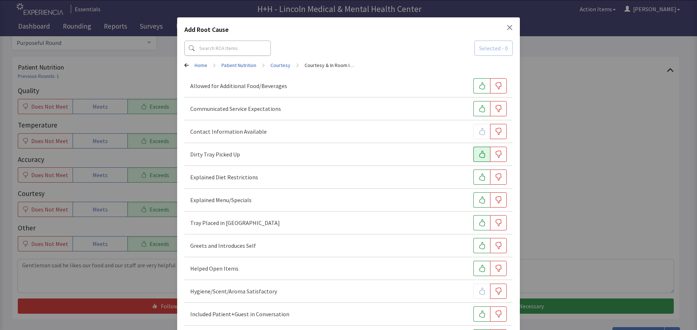
click at [473, 156] on button "button" at bounding box center [481, 154] width 17 height 15
click at [479, 223] on icon "button" at bounding box center [482, 222] width 6 height 7
click at [473, 247] on button "button" at bounding box center [481, 245] width 17 height 15
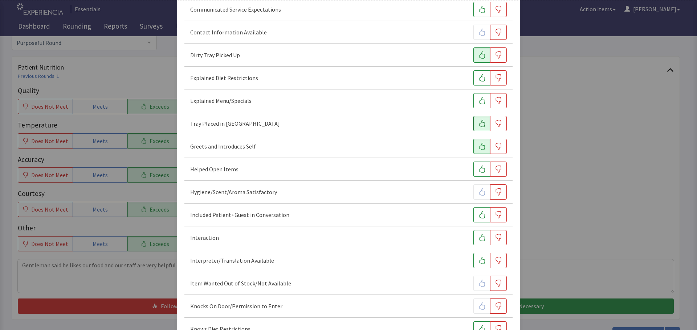
scroll to position [109, 0]
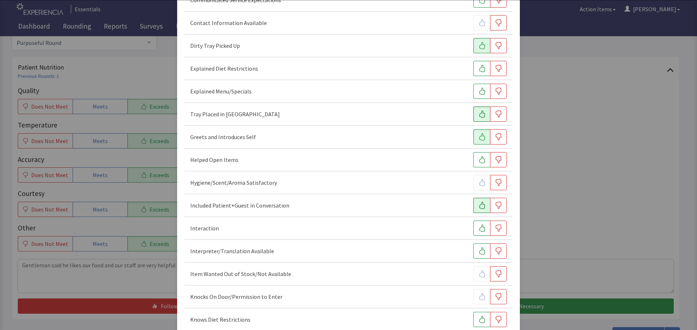
click at [480, 211] on button "button" at bounding box center [481, 205] width 17 height 15
click at [478, 227] on icon "button" at bounding box center [481, 228] width 7 height 7
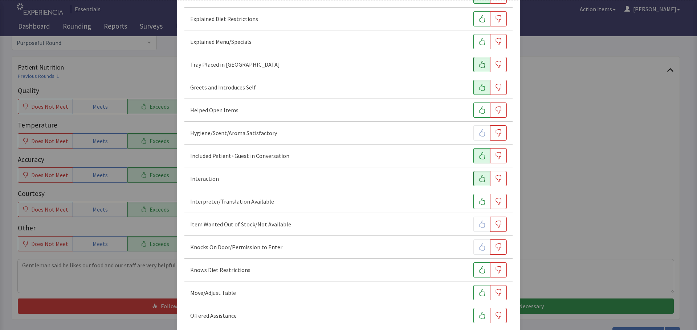
scroll to position [218, 0]
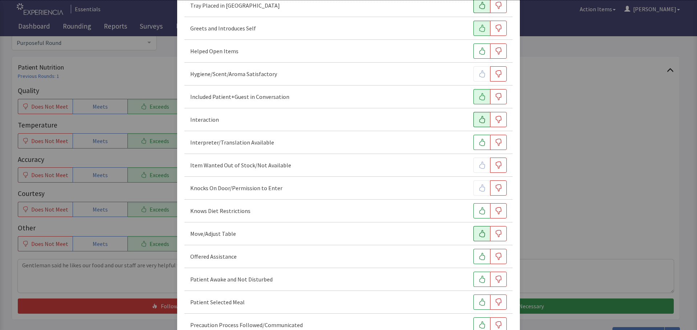
click at [478, 234] on icon "button" at bounding box center [481, 233] width 7 height 7
click at [480, 258] on icon "button" at bounding box center [481, 256] width 7 height 7
click at [478, 280] on icon "button" at bounding box center [481, 279] width 7 height 7
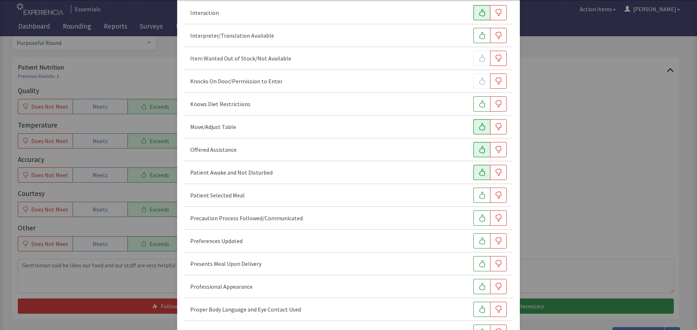
scroll to position [326, 0]
click at [478, 193] on icon "button" at bounding box center [481, 193] width 7 height 7
click at [478, 241] on icon "button" at bounding box center [481, 239] width 7 height 7
click at [480, 263] on icon "button" at bounding box center [481, 262] width 7 height 7
click at [478, 287] on icon "button" at bounding box center [481, 285] width 7 height 7
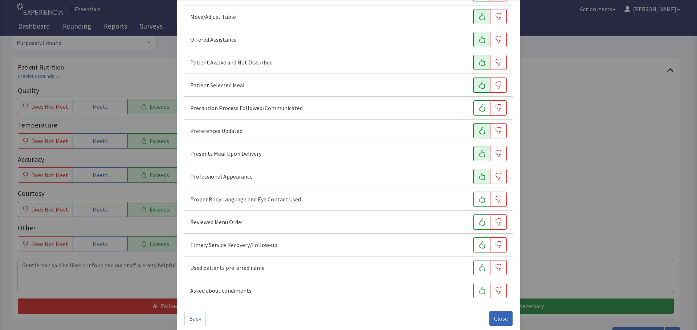
scroll to position [435, 0]
click at [480, 197] on icon "button" at bounding box center [481, 199] width 7 height 7
click at [479, 223] on icon "button" at bounding box center [482, 221] width 6 height 7
click at [478, 242] on icon "button" at bounding box center [481, 244] width 7 height 7
click at [478, 266] on icon "button" at bounding box center [481, 267] width 7 height 7
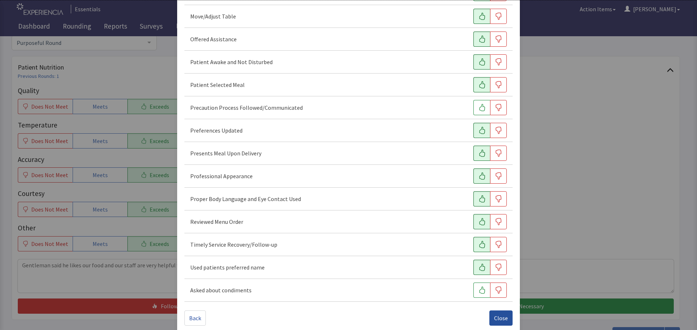
click at [495, 318] on span "Close" at bounding box center [501, 318] width 14 height 9
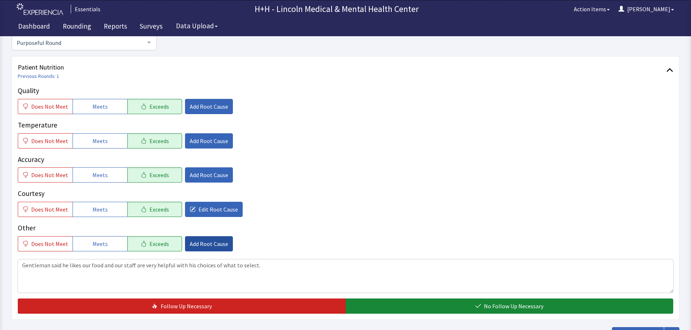
click at [198, 246] on span "Add Root Cause" at bounding box center [209, 244] width 38 height 9
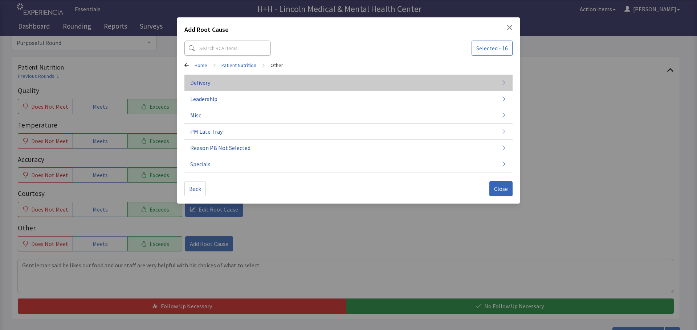
click at [210, 82] on button "Delivery" at bounding box center [348, 83] width 328 height 16
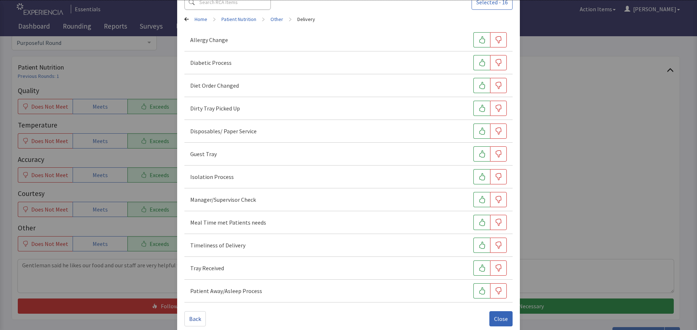
scroll to position [56, 0]
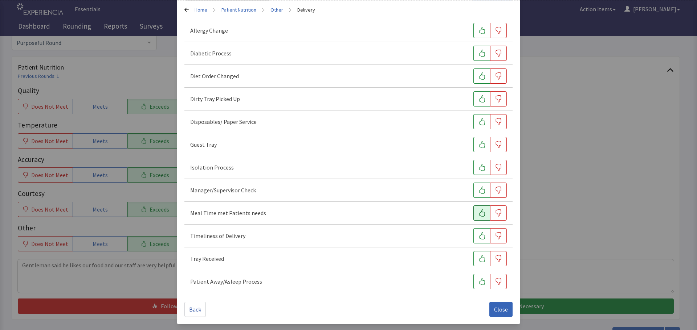
click at [478, 210] on icon "button" at bounding box center [481, 213] width 7 height 7
click at [478, 236] on icon "button" at bounding box center [481, 236] width 7 height 7
click at [473, 257] on button "button" at bounding box center [481, 258] width 17 height 15
click at [473, 99] on button "button" at bounding box center [481, 98] width 17 height 15
click at [495, 309] on span "Close" at bounding box center [501, 309] width 14 height 9
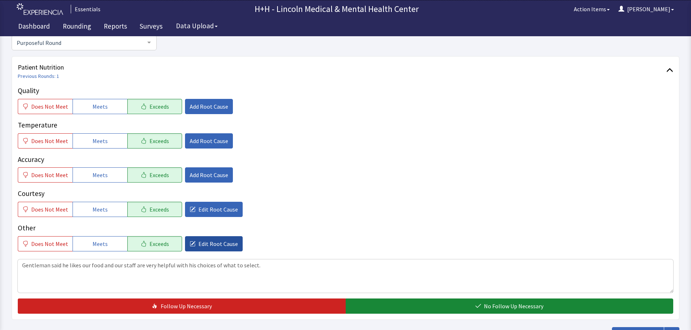
click at [213, 246] on span "Edit Root Cause" at bounding box center [218, 244] width 40 height 9
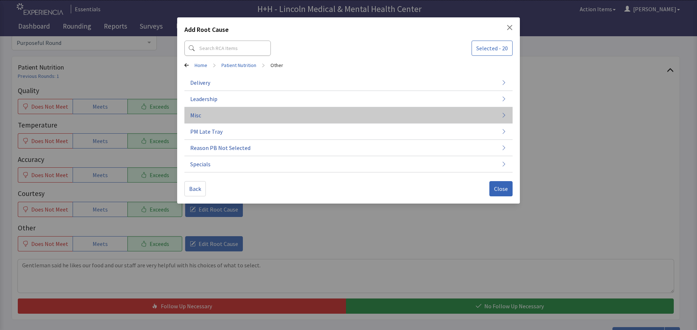
click at [197, 112] on span "Misc" at bounding box center [195, 115] width 11 height 9
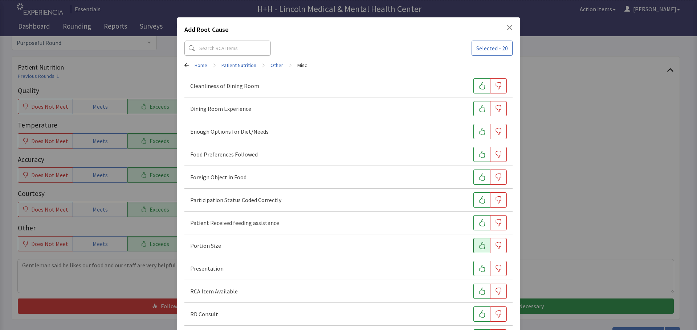
click at [473, 245] on button "button" at bounding box center [481, 245] width 17 height 15
click at [478, 267] on icon "button" at bounding box center [481, 268] width 7 height 7
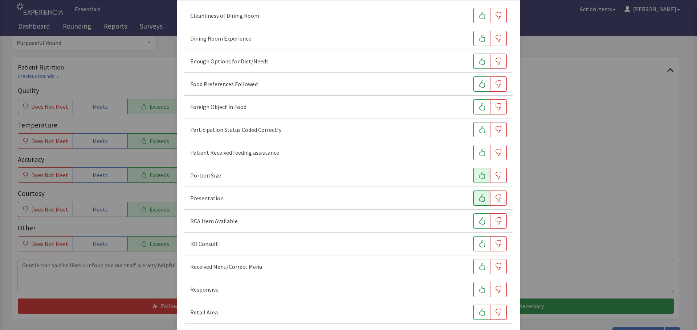
scroll to position [73, 0]
click at [478, 287] on icon "button" at bounding box center [481, 287] width 7 height 7
click at [478, 56] on icon "button" at bounding box center [481, 59] width 7 height 7
click at [478, 85] on icon "button" at bounding box center [481, 81] width 7 height 7
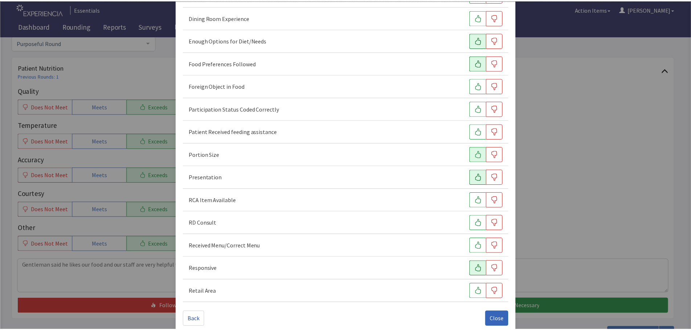
scroll to position [101, 0]
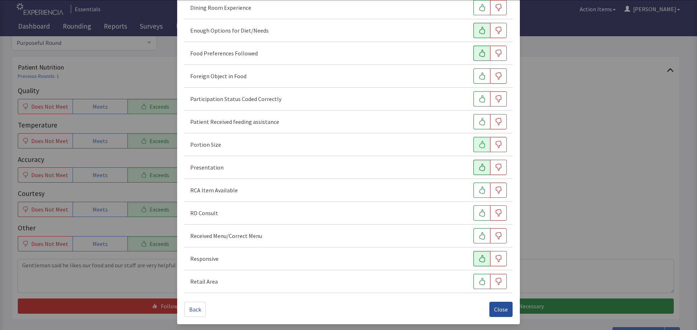
click at [494, 307] on span "Close" at bounding box center [501, 309] width 14 height 9
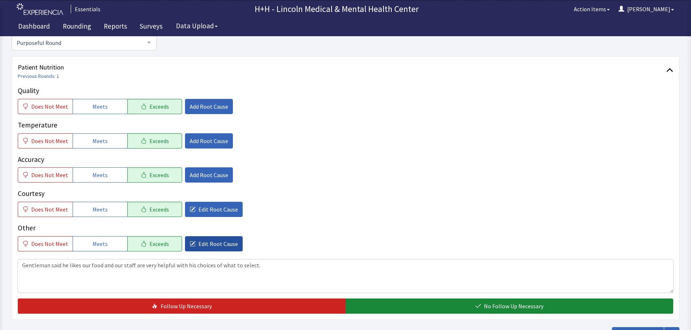
click at [221, 243] on span "Edit Root Cause" at bounding box center [218, 244] width 40 height 9
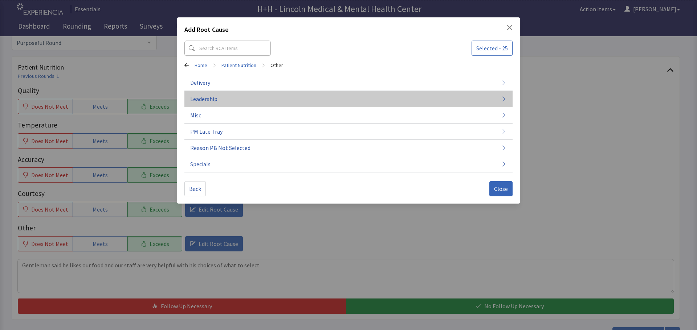
click at [202, 98] on span "Leadership" at bounding box center [203, 99] width 27 height 9
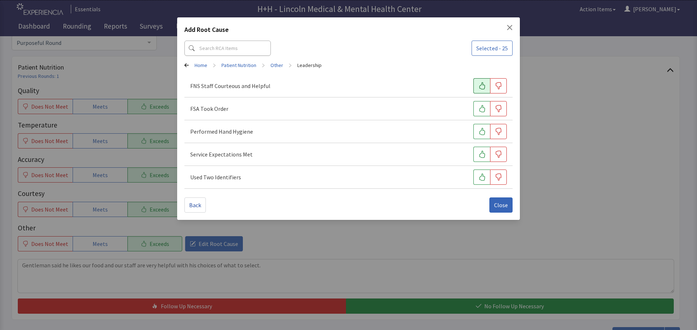
click at [478, 84] on icon "button" at bounding box center [481, 85] width 7 height 7
click at [481, 110] on icon "button" at bounding box center [481, 108] width 7 height 7
click at [477, 130] on button "button" at bounding box center [481, 131] width 17 height 15
click at [477, 155] on button "button" at bounding box center [481, 154] width 17 height 15
click at [480, 178] on icon "button" at bounding box center [481, 177] width 7 height 7
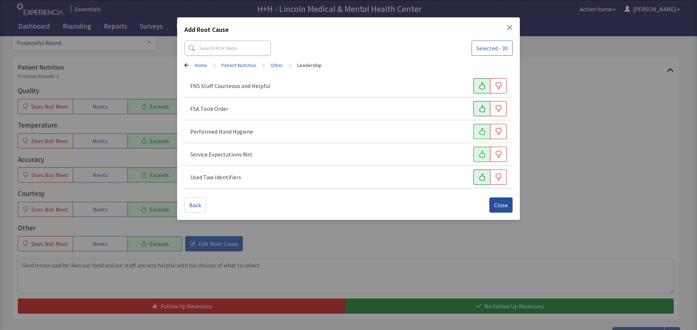
click at [501, 207] on span "Close" at bounding box center [501, 205] width 14 height 9
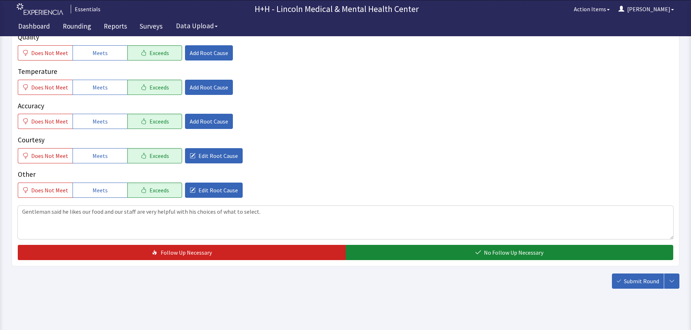
scroll to position [133, 0]
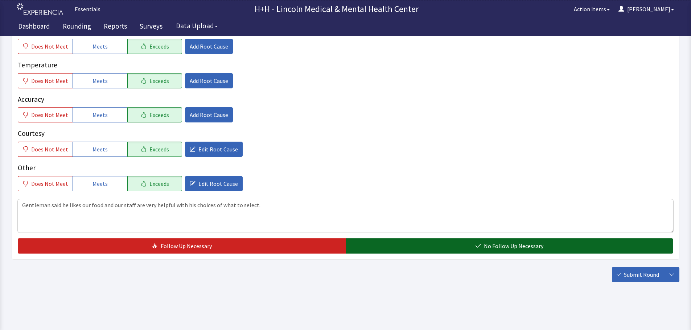
click at [472, 245] on button "No Follow Up Necessary" at bounding box center [510, 246] width 328 height 15
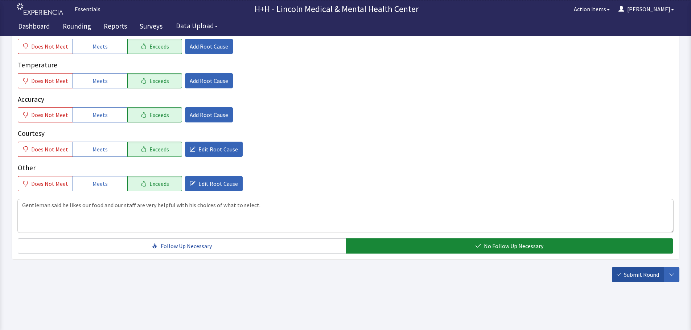
click at [630, 276] on span "Submit Round" at bounding box center [641, 275] width 35 height 9
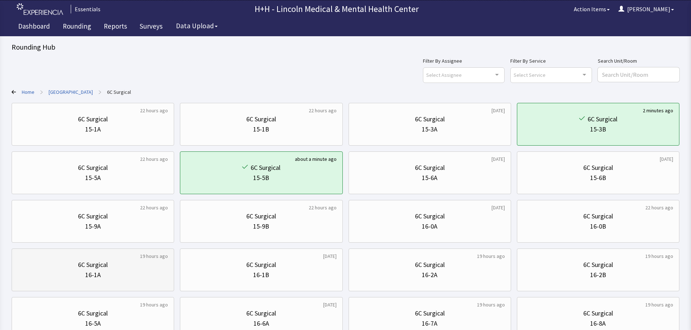
click at [118, 276] on div "16-1A" at bounding box center [93, 275] width 150 height 10
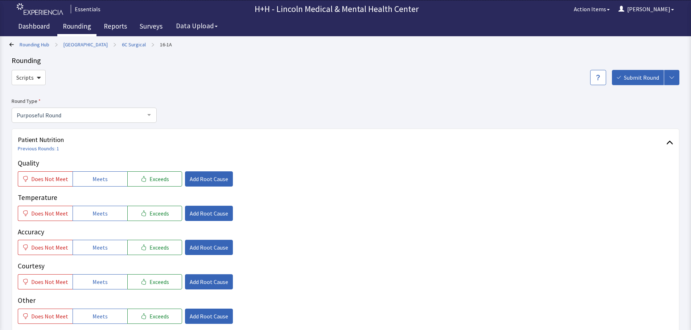
click at [78, 26] on link "Rounding" at bounding box center [76, 27] width 39 height 18
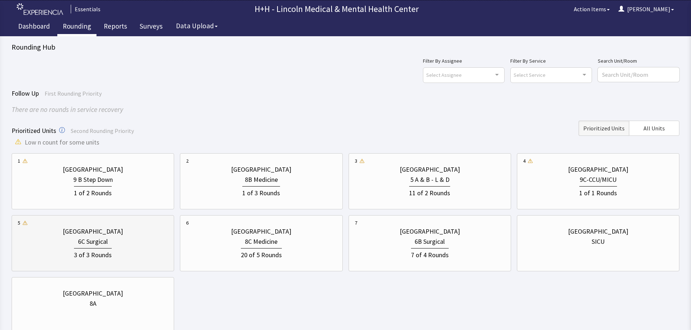
click at [128, 239] on div "6C Surgical" at bounding box center [93, 242] width 150 height 10
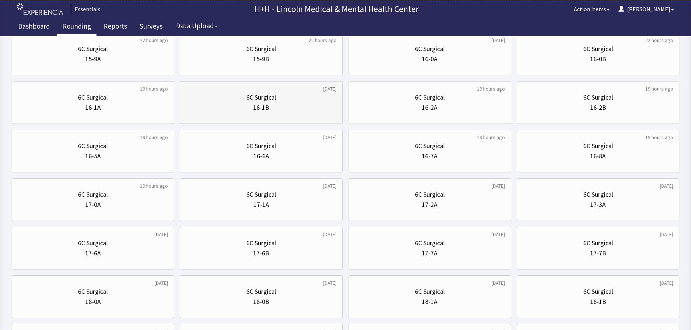
scroll to position [181, 0]
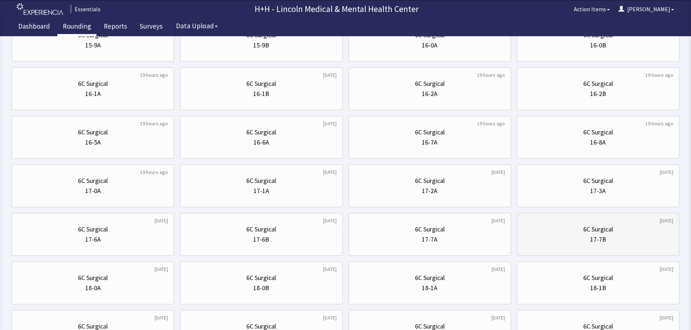
click at [575, 234] on div "6C Surgical" at bounding box center [598, 230] width 150 height 10
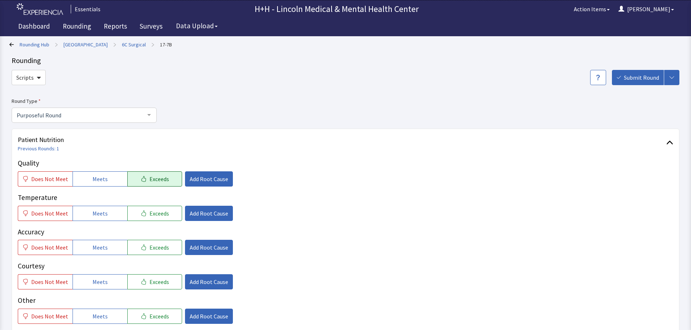
click at [163, 184] on button "Exceeds" at bounding box center [154, 179] width 55 height 15
click at [163, 213] on span "Exceeds" at bounding box center [159, 213] width 20 height 9
click at [166, 245] on button "Exceeds" at bounding box center [154, 247] width 55 height 15
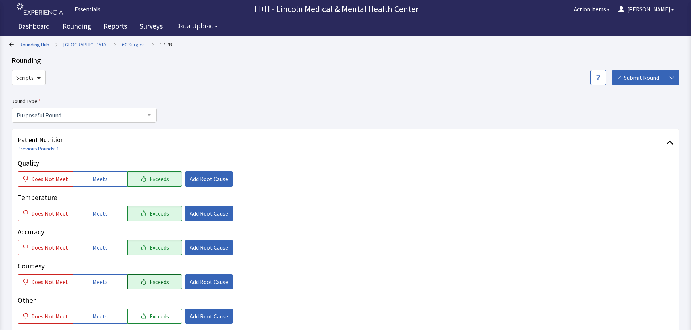
click at [166, 279] on button "Exceeds" at bounding box center [154, 282] width 55 height 15
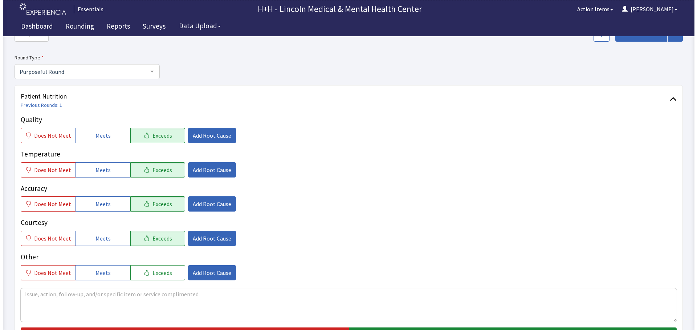
scroll to position [109, 0]
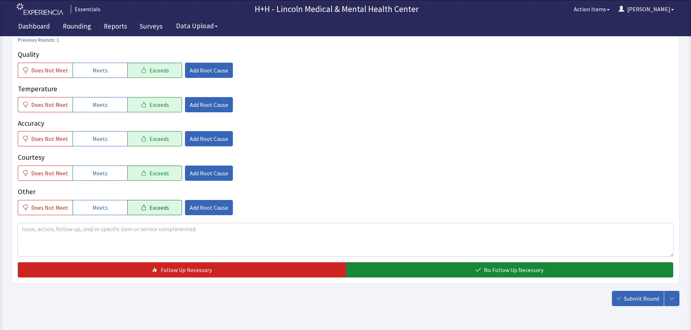
click at [158, 208] on span "Exceeds" at bounding box center [159, 208] width 20 height 9
click at [53, 234] on textarea at bounding box center [346, 239] width 656 height 33
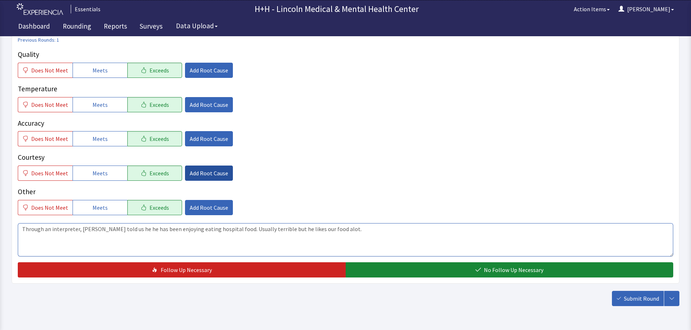
type textarea "Through an interpreter, gentleman told us he he has been enjoying eating hospit…"
click at [198, 171] on span "Add Root Cause" at bounding box center [209, 173] width 38 height 9
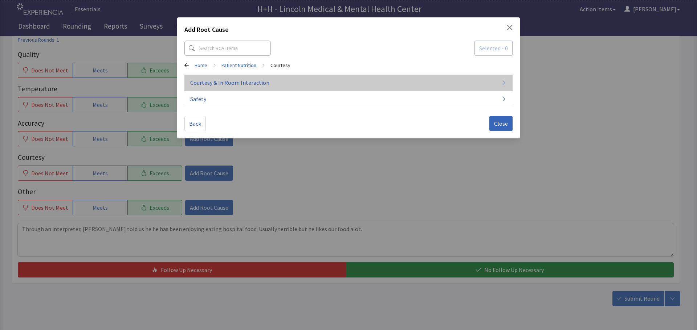
click at [226, 82] on span "Courtesy & In Room Interaction" at bounding box center [229, 82] width 79 height 9
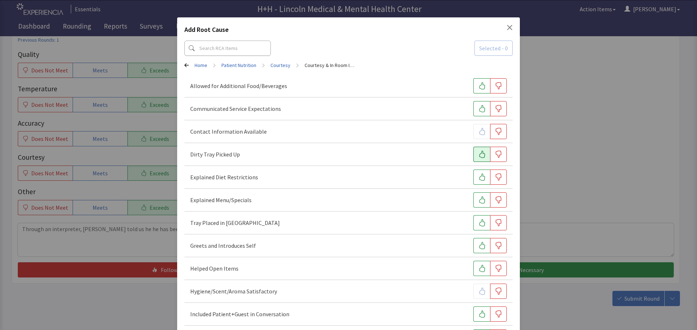
click at [480, 153] on icon "button" at bounding box center [481, 154] width 7 height 7
click at [481, 224] on button "button" at bounding box center [481, 222] width 17 height 15
click at [478, 247] on icon "button" at bounding box center [481, 245] width 7 height 7
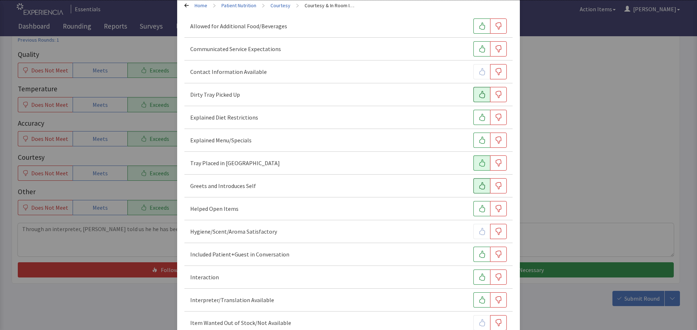
scroll to position [73, 0]
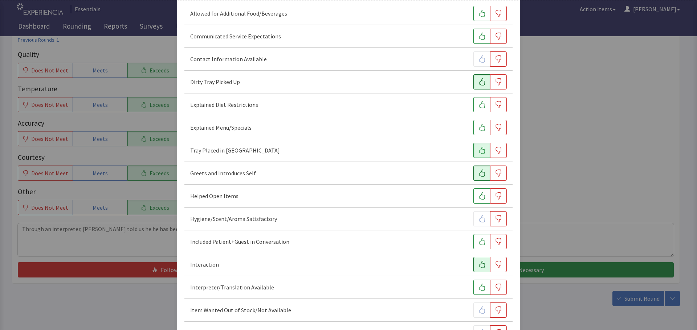
click at [480, 266] on icon "button" at bounding box center [481, 264] width 7 height 7
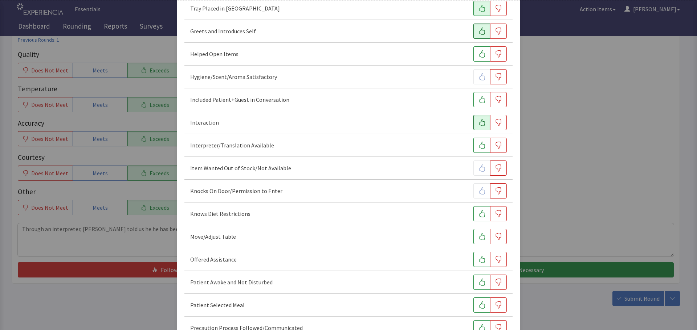
scroll to position [218, 0]
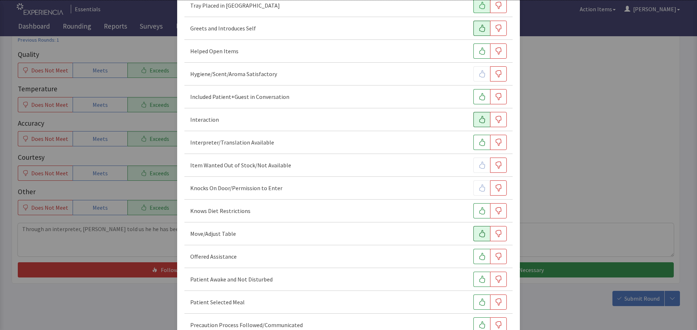
click at [473, 234] on button "button" at bounding box center [481, 233] width 17 height 15
click at [473, 256] on button "button" at bounding box center [481, 256] width 17 height 15
click at [473, 278] on button "button" at bounding box center [481, 279] width 17 height 15
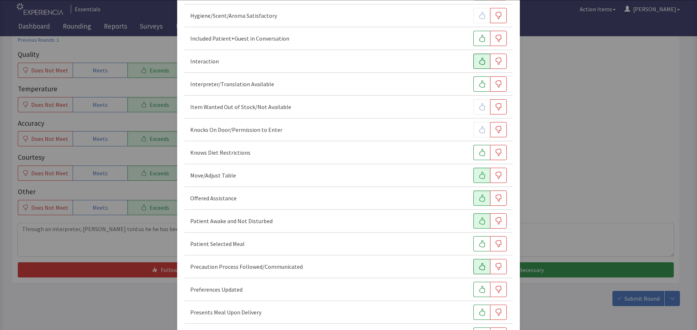
scroll to position [290, 0]
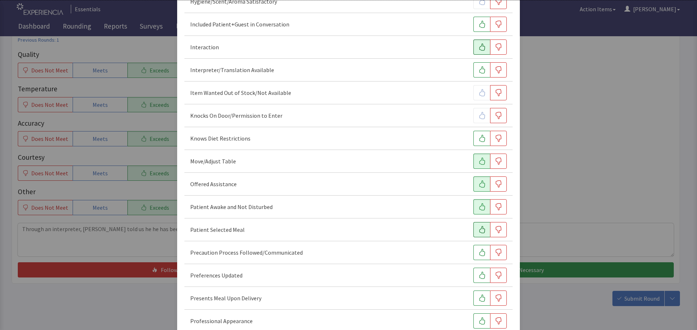
click at [478, 229] on icon "button" at bounding box center [481, 229] width 7 height 7
click at [478, 275] on icon "button" at bounding box center [481, 275] width 7 height 7
click at [478, 298] on icon "button" at bounding box center [481, 298] width 7 height 7
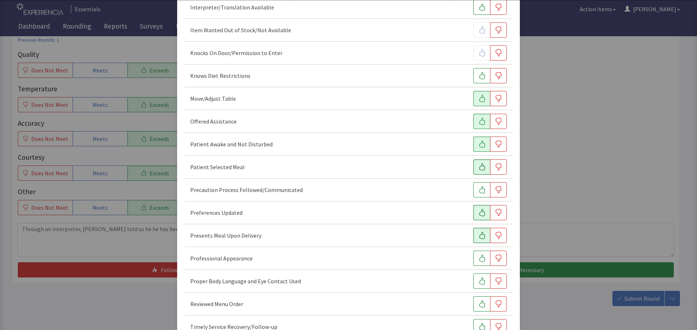
scroll to position [363, 0]
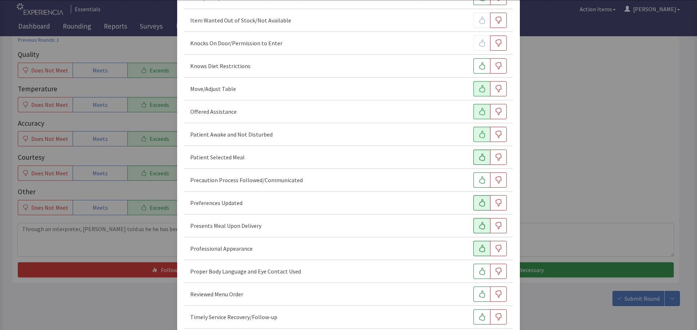
click at [478, 249] on icon "button" at bounding box center [481, 248] width 7 height 7
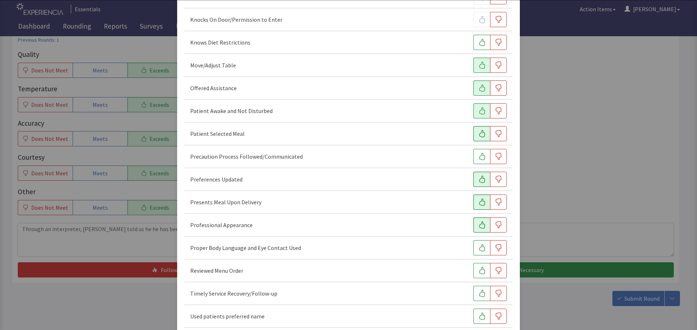
scroll to position [399, 0]
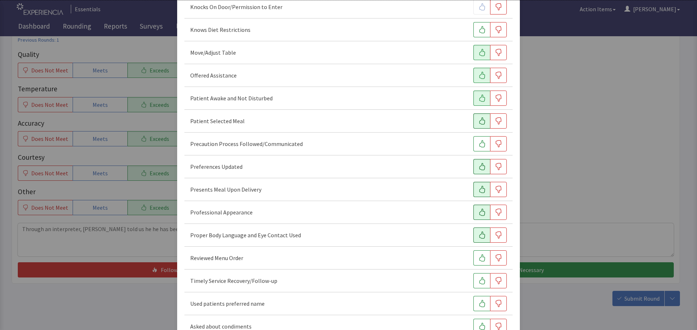
click at [480, 235] on icon "button" at bounding box center [481, 235] width 7 height 7
click at [479, 259] on icon "button" at bounding box center [482, 258] width 6 height 7
click at [479, 281] on icon "button" at bounding box center [482, 281] width 6 height 7
click at [479, 303] on icon "button" at bounding box center [482, 303] width 6 height 7
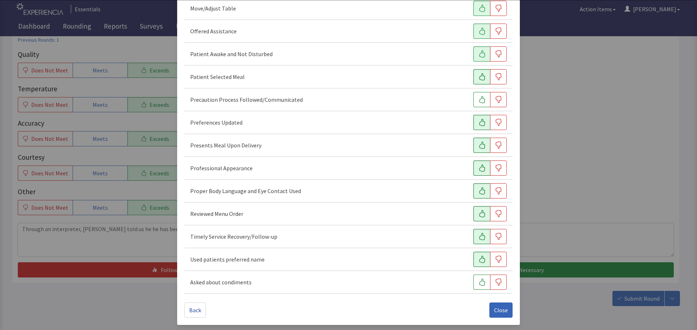
scroll to position [444, 0]
click at [502, 311] on span "Close" at bounding box center [501, 309] width 14 height 9
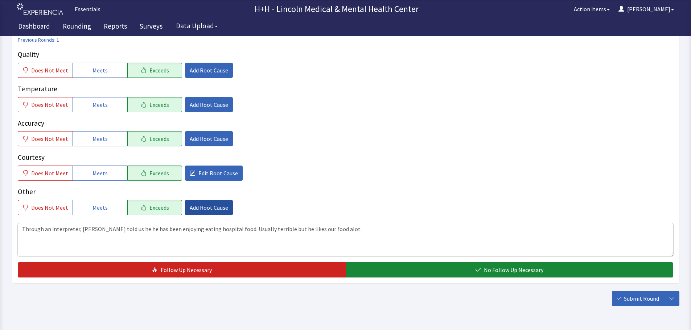
click at [215, 208] on span "Add Root Cause" at bounding box center [209, 208] width 38 height 9
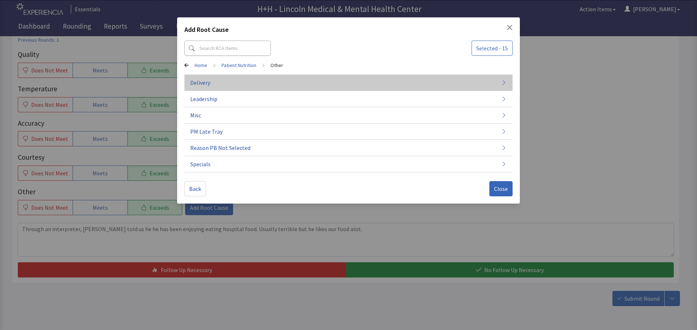
click at [201, 81] on span "Delivery" at bounding box center [200, 82] width 20 height 9
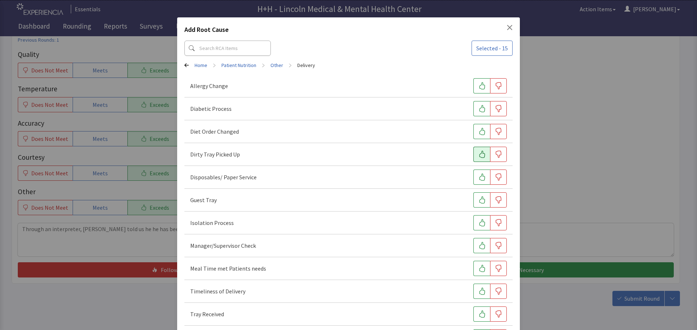
click at [474, 152] on button "button" at bounding box center [481, 154] width 17 height 15
click at [480, 266] on icon "button" at bounding box center [481, 268] width 7 height 7
click at [480, 290] on icon "button" at bounding box center [481, 291] width 7 height 7
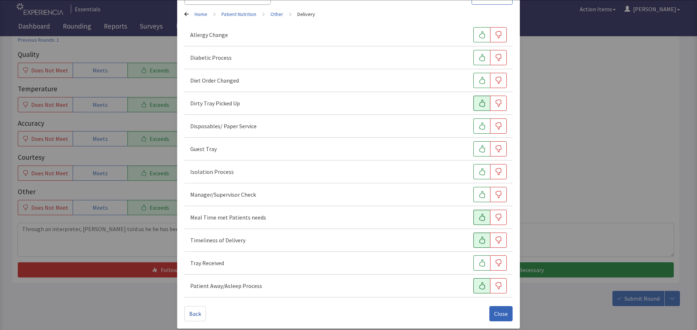
scroll to position [56, 0]
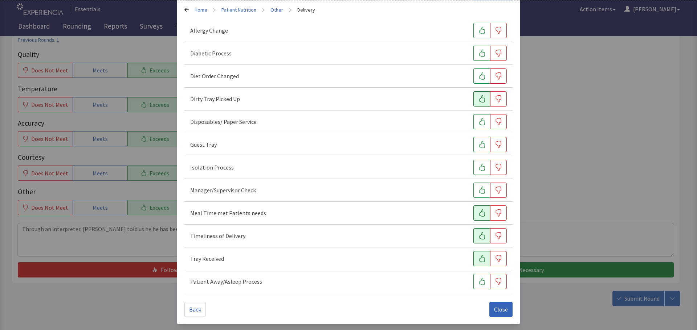
click at [478, 262] on icon "button" at bounding box center [481, 258] width 7 height 7
click at [498, 308] on span "Close" at bounding box center [501, 309] width 14 height 9
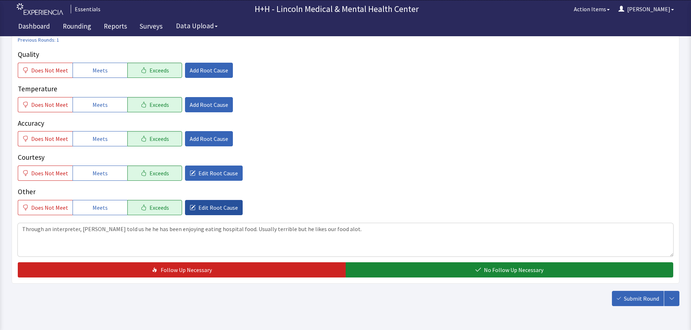
click at [211, 209] on span "Edit Root Cause" at bounding box center [218, 208] width 40 height 9
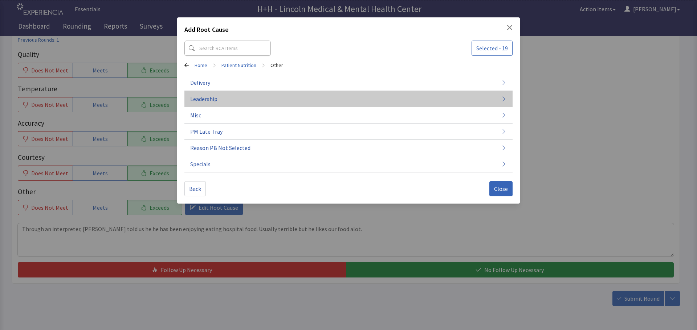
click at [204, 98] on span "Leadership" at bounding box center [203, 99] width 27 height 9
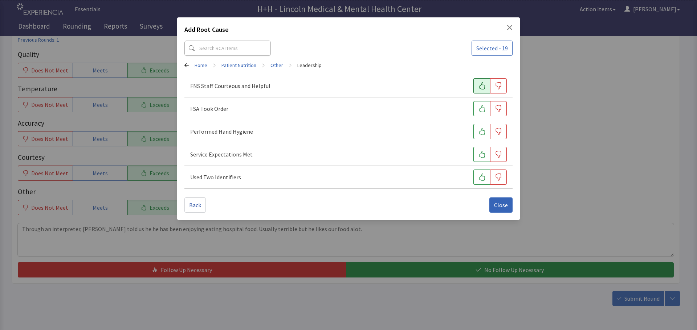
click at [478, 82] on button "button" at bounding box center [481, 85] width 17 height 15
click at [479, 107] on icon "button" at bounding box center [481, 108] width 7 height 7
click at [475, 128] on button "button" at bounding box center [481, 131] width 17 height 15
click at [480, 151] on icon "button" at bounding box center [481, 154] width 7 height 7
click at [477, 174] on button "button" at bounding box center [481, 177] width 17 height 15
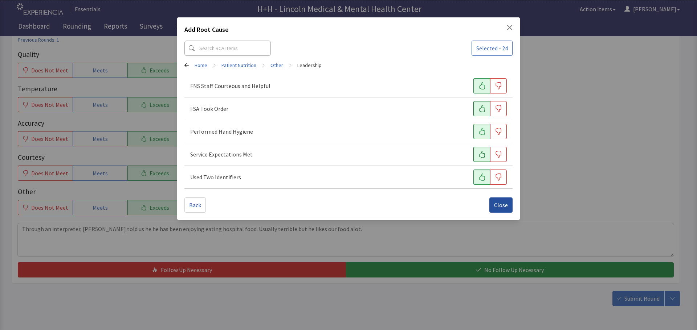
drag, startPoint x: 494, startPoint y: 203, endPoint x: 490, endPoint y: 202, distance: 3.8
click at [494, 203] on button "Close" at bounding box center [500, 205] width 23 height 15
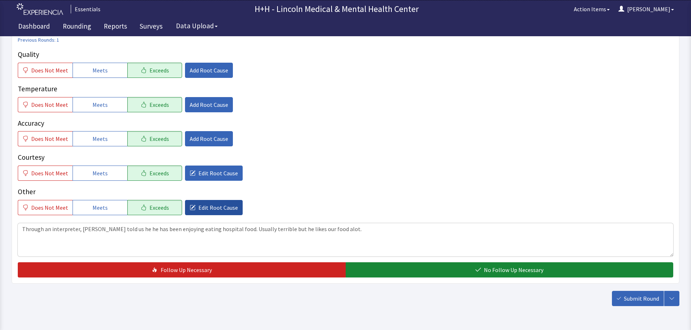
click at [232, 207] on button "Edit Root Cause" at bounding box center [214, 207] width 58 height 15
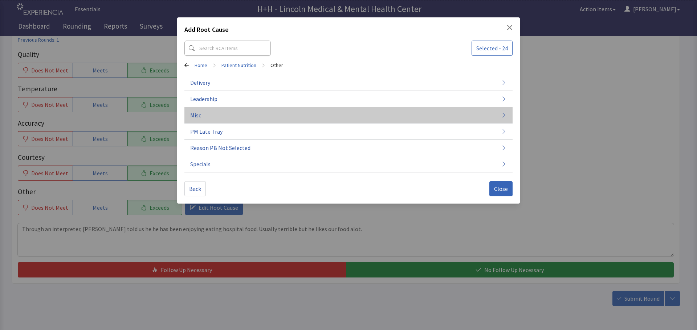
click at [198, 116] on span "Misc" at bounding box center [195, 115] width 11 height 9
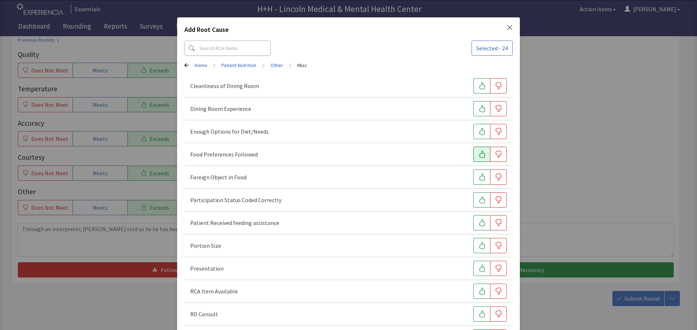
click at [478, 155] on icon "button" at bounding box center [481, 154] width 7 height 7
click at [478, 133] on icon "button" at bounding box center [481, 131] width 7 height 7
click at [477, 240] on button "button" at bounding box center [481, 245] width 17 height 15
click at [478, 266] on icon "button" at bounding box center [481, 268] width 7 height 7
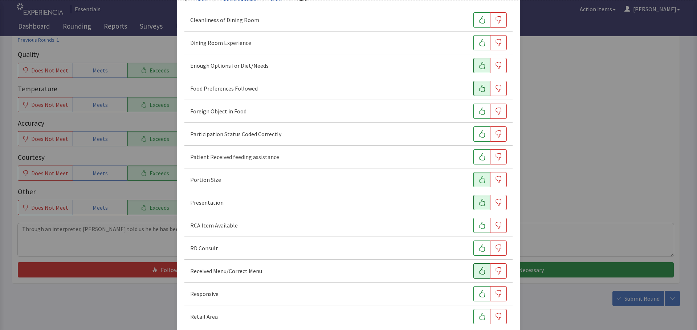
scroll to position [73, 0]
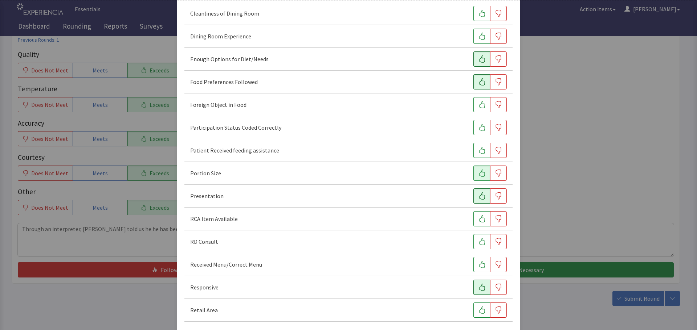
click at [484, 285] on button "button" at bounding box center [481, 287] width 17 height 15
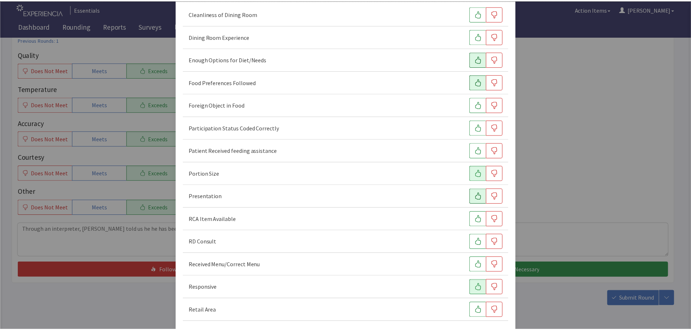
scroll to position [101, 0]
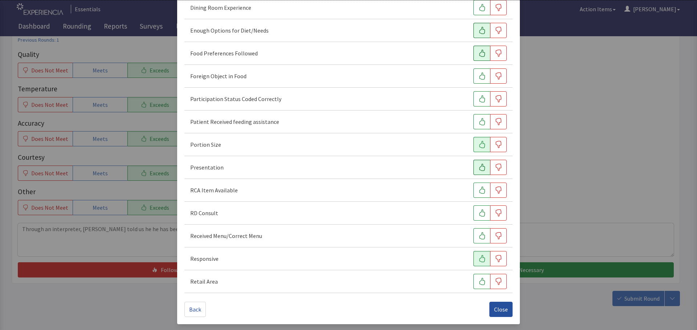
click at [495, 311] on span "Close" at bounding box center [501, 309] width 14 height 9
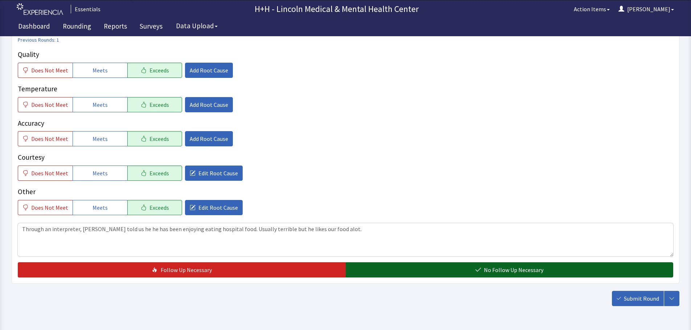
click at [455, 271] on button "No Follow Up Necessary" at bounding box center [510, 270] width 328 height 15
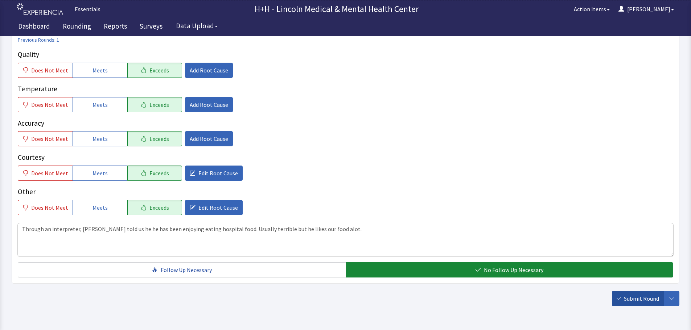
click at [631, 296] on span "Submit Round" at bounding box center [641, 299] width 35 height 9
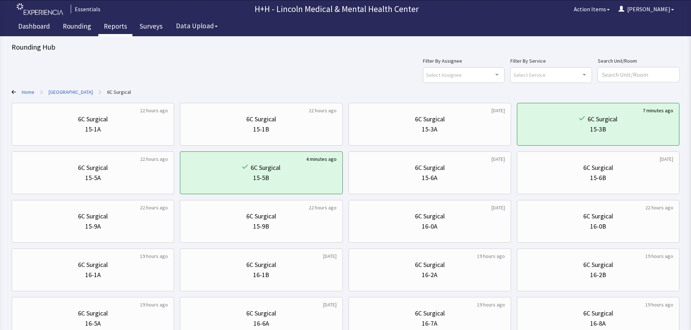
click at [108, 25] on link "Reports" at bounding box center [115, 27] width 34 height 18
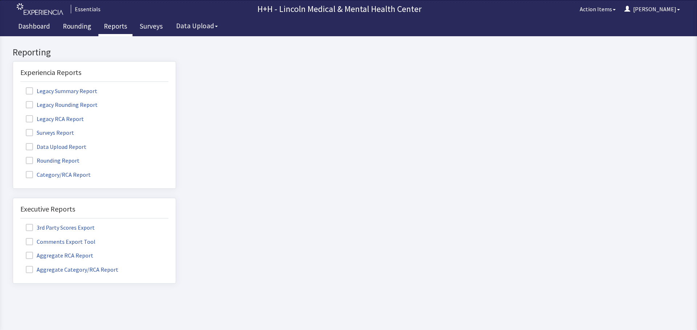
click at [30, 160] on span at bounding box center [29, 160] width 7 height 7
click at [13, 157] on input "Rounding Report" at bounding box center [13, 157] width 0 height 0
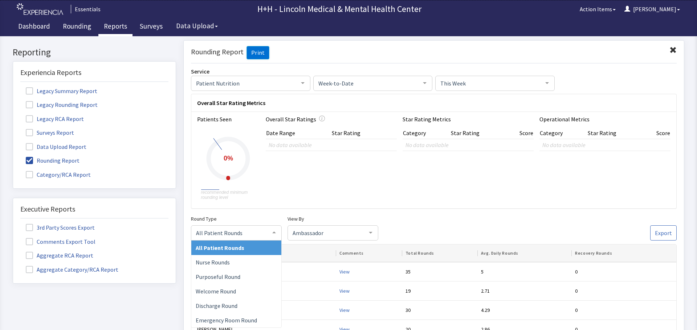
click at [266, 231] on span "All Patient Rounds" at bounding box center [230, 233] width 73 height 8
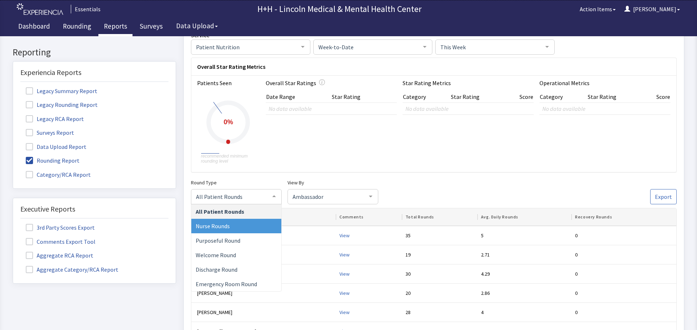
click at [234, 225] on span "Nurse Rounds" at bounding box center [236, 226] width 90 height 15
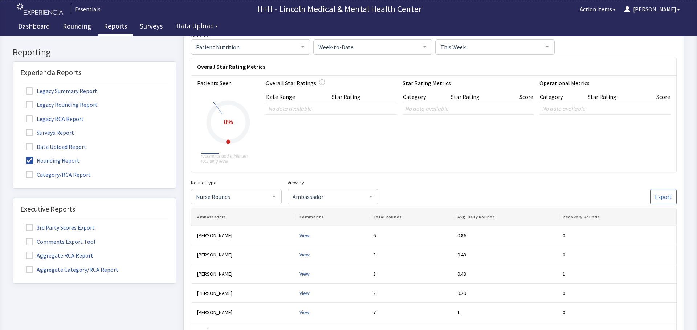
scroll to position [0, 0]
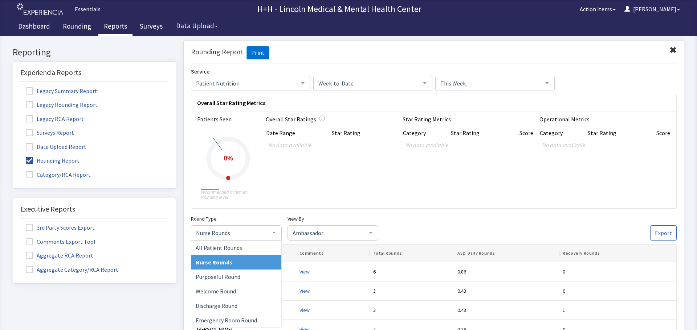
click at [271, 231] on div at bounding box center [274, 233] width 15 height 14
click at [241, 248] on span "All Patient Rounds" at bounding box center [236, 248] width 90 height 15
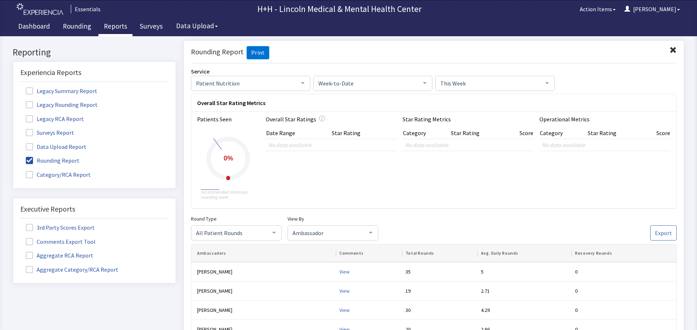
click at [669, 49] on span at bounding box center [672, 49] width 7 height 7
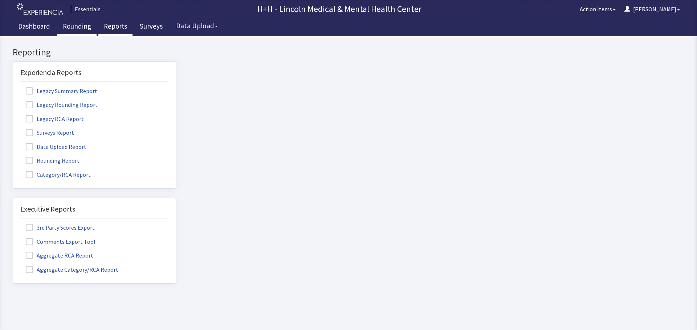
click at [67, 28] on link "Rounding" at bounding box center [76, 27] width 39 height 18
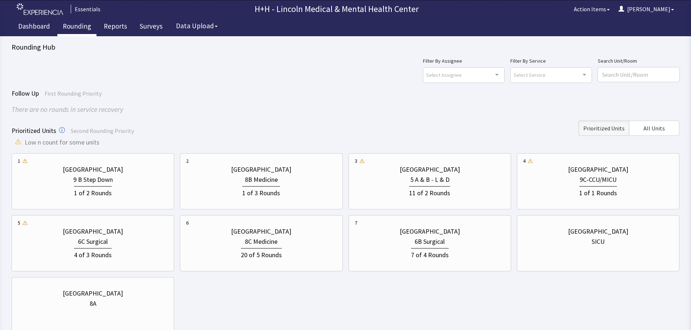
click at [163, 74] on div "Filter By Assignee Select Assignee Clear Selection [PERSON_NAME] [PERSON_NAME] …" at bounding box center [346, 70] width 668 height 26
